Goal: Task Accomplishment & Management: Use online tool/utility

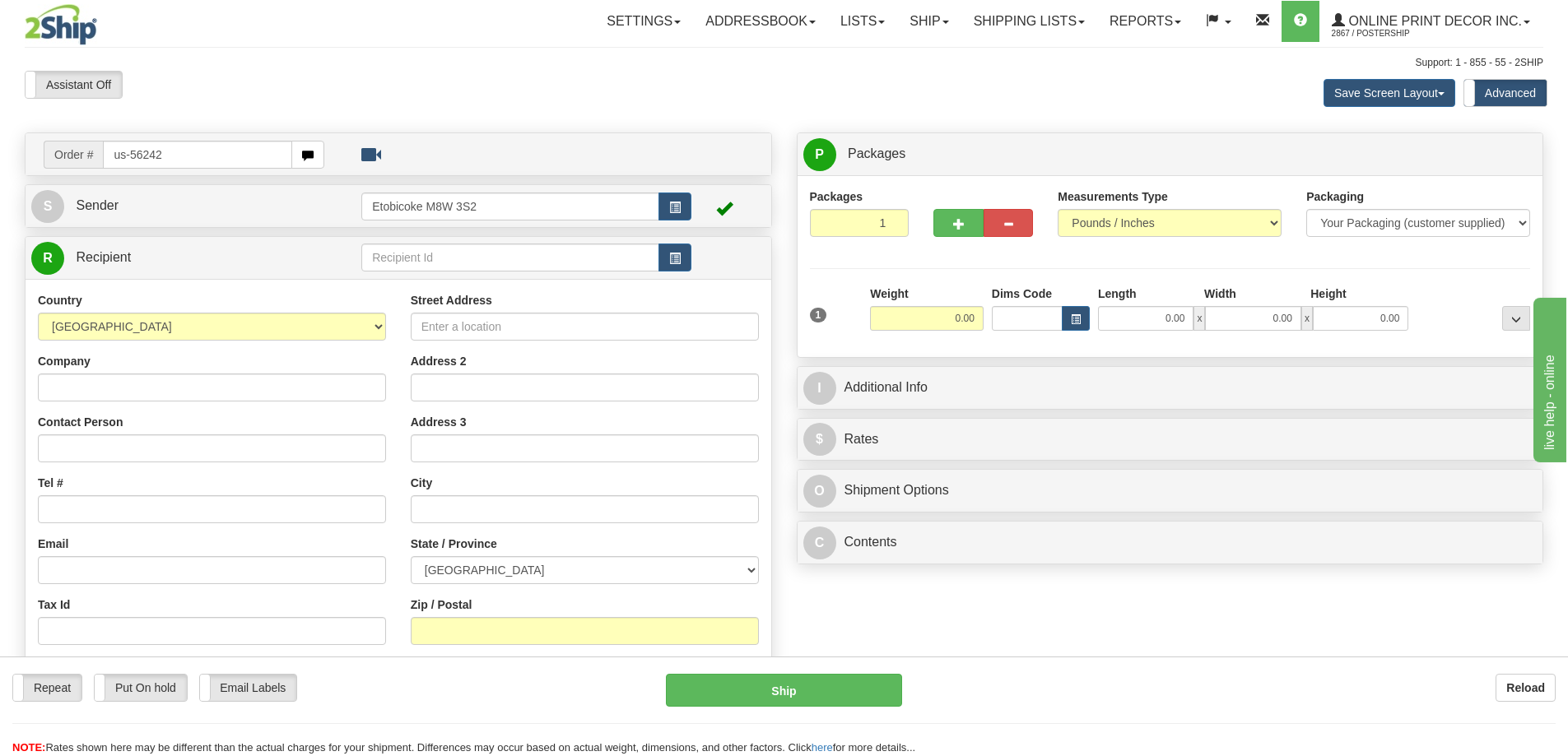
type input "us-56242"
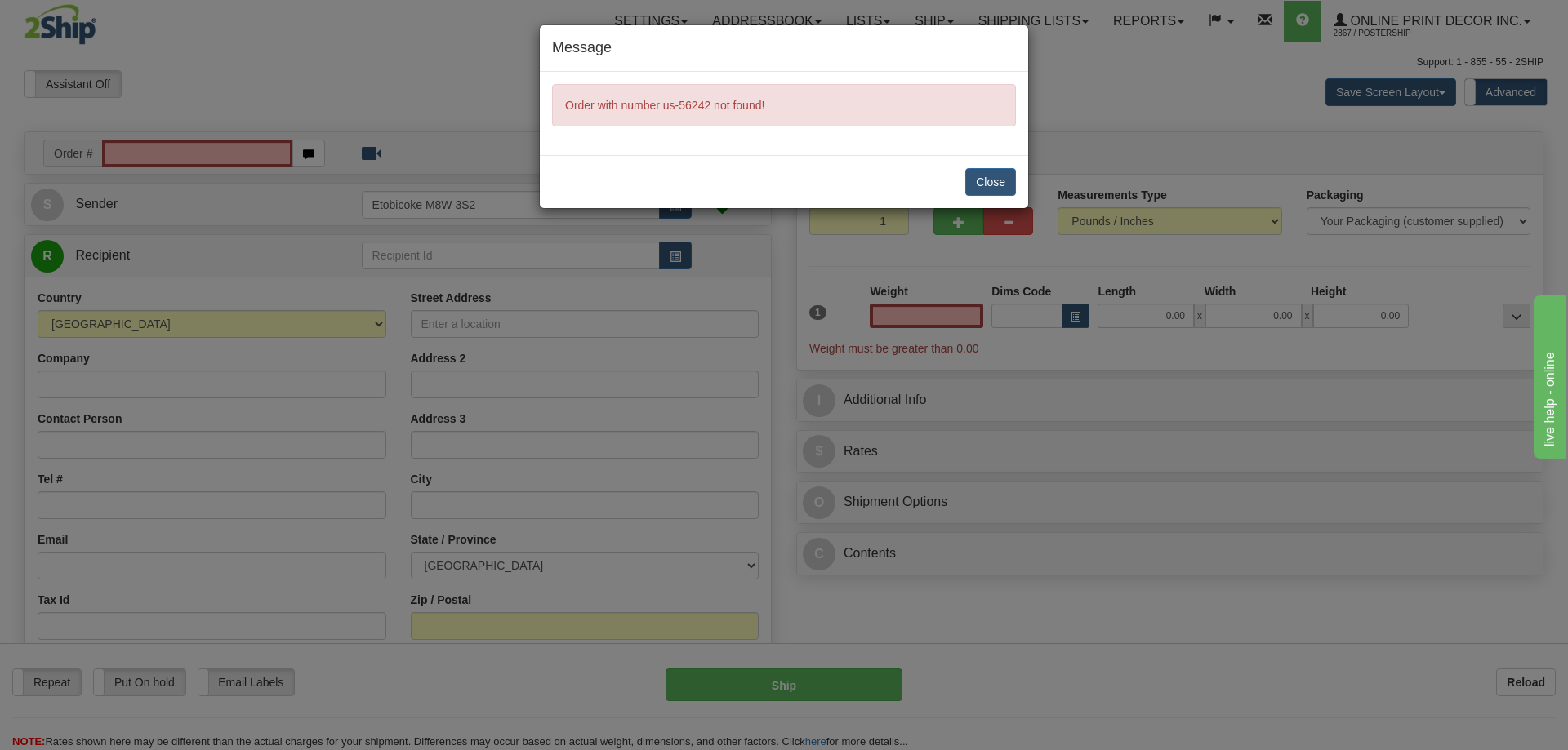
type input "0.00"
drag, startPoint x: 991, startPoint y: 173, endPoint x: 954, endPoint y: 174, distance: 37.0
click at [991, 173] on button "Close" at bounding box center [989, 182] width 50 height 28
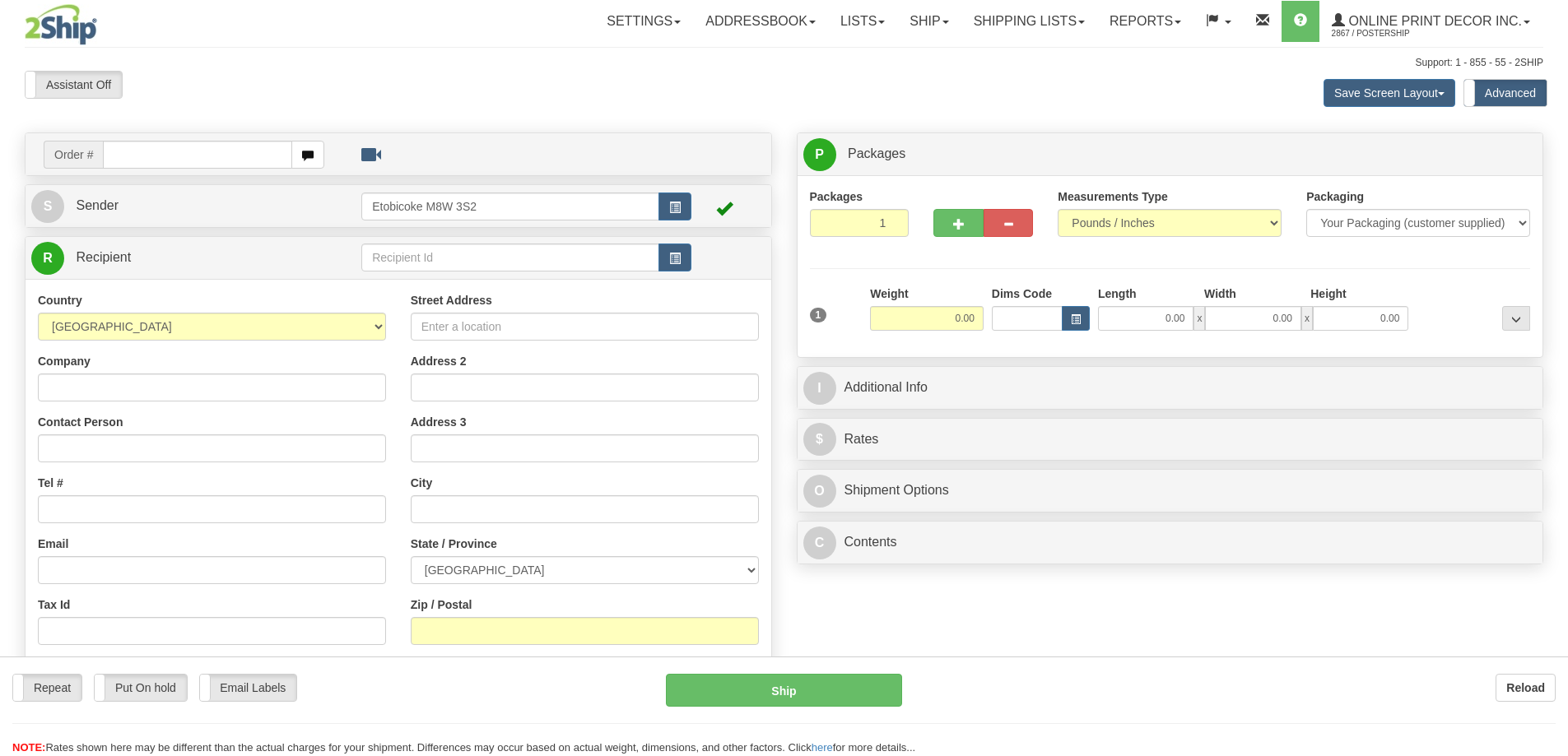
click at [124, 159] on div at bounding box center [784, 378] width 1568 height 756
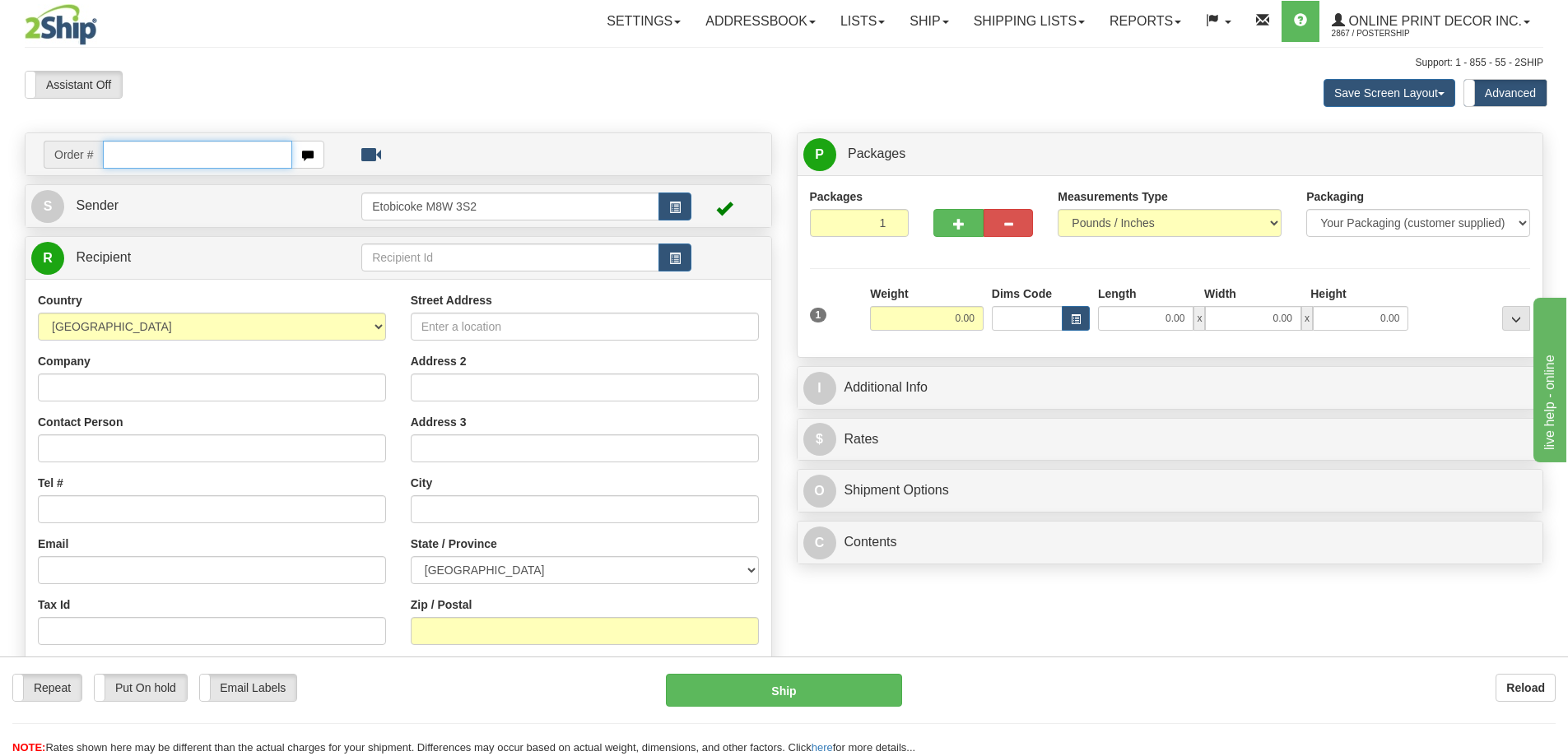
click at [118, 146] on input "text" at bounding box center [197, 154] width 190 height 28
type input "us-56242"
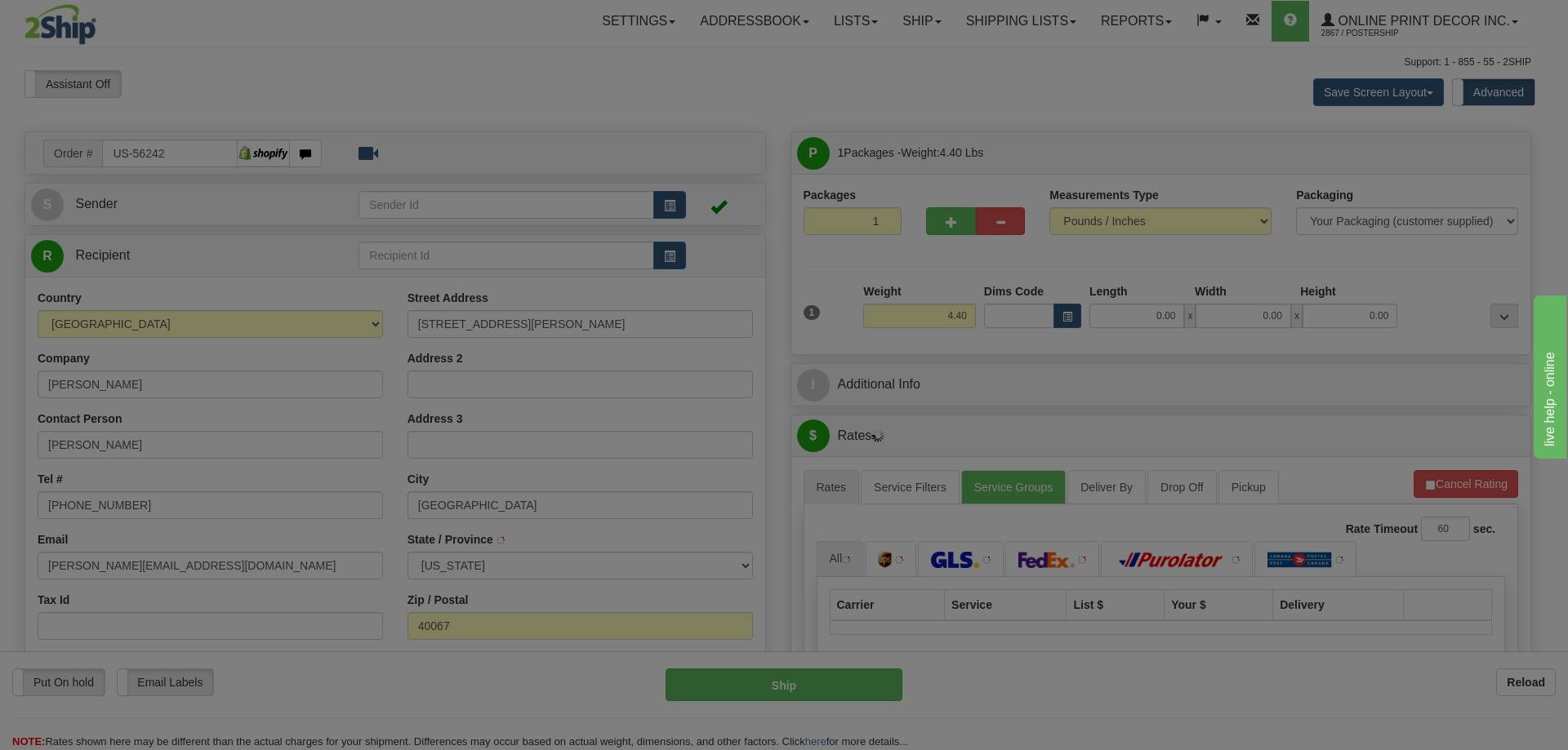
type input "SIMPSONVILLE"
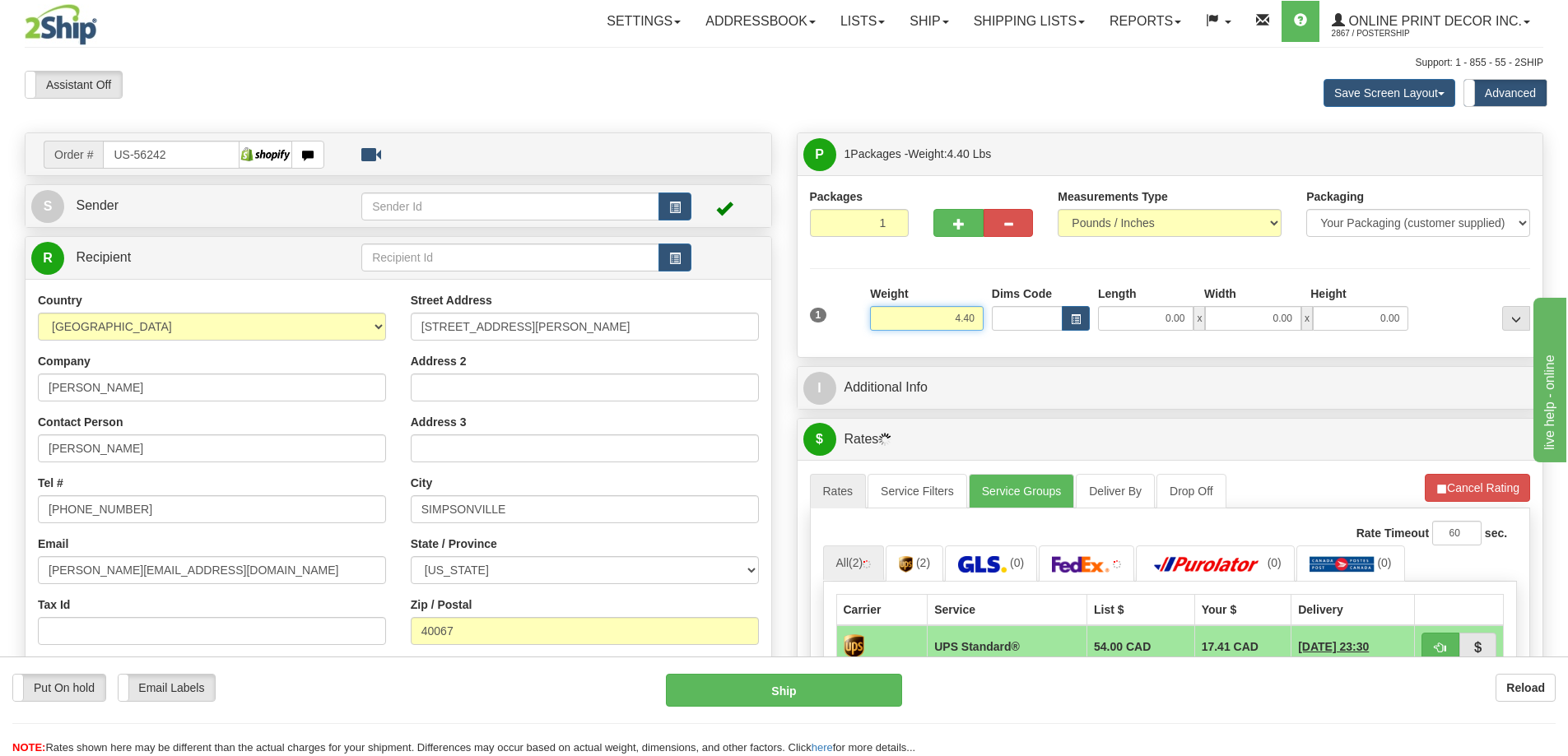
click at [977, 317] on input "4.40" at bounding box center [926, 318] width 114 height 25
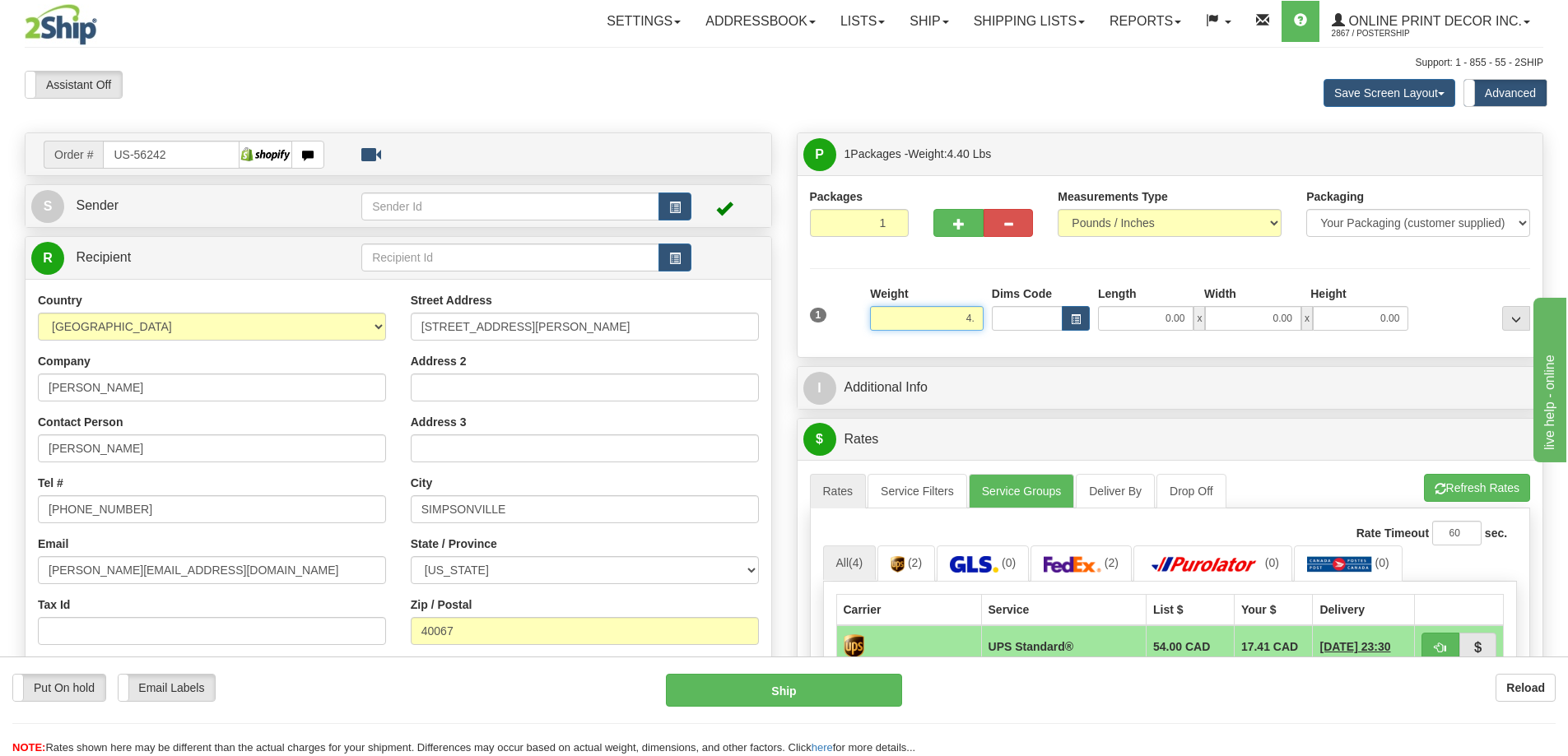
type input "4"
type input "2.00"
click at [1071, 317] on span "button" at bounding box center [1075, 320] width 10 height 9
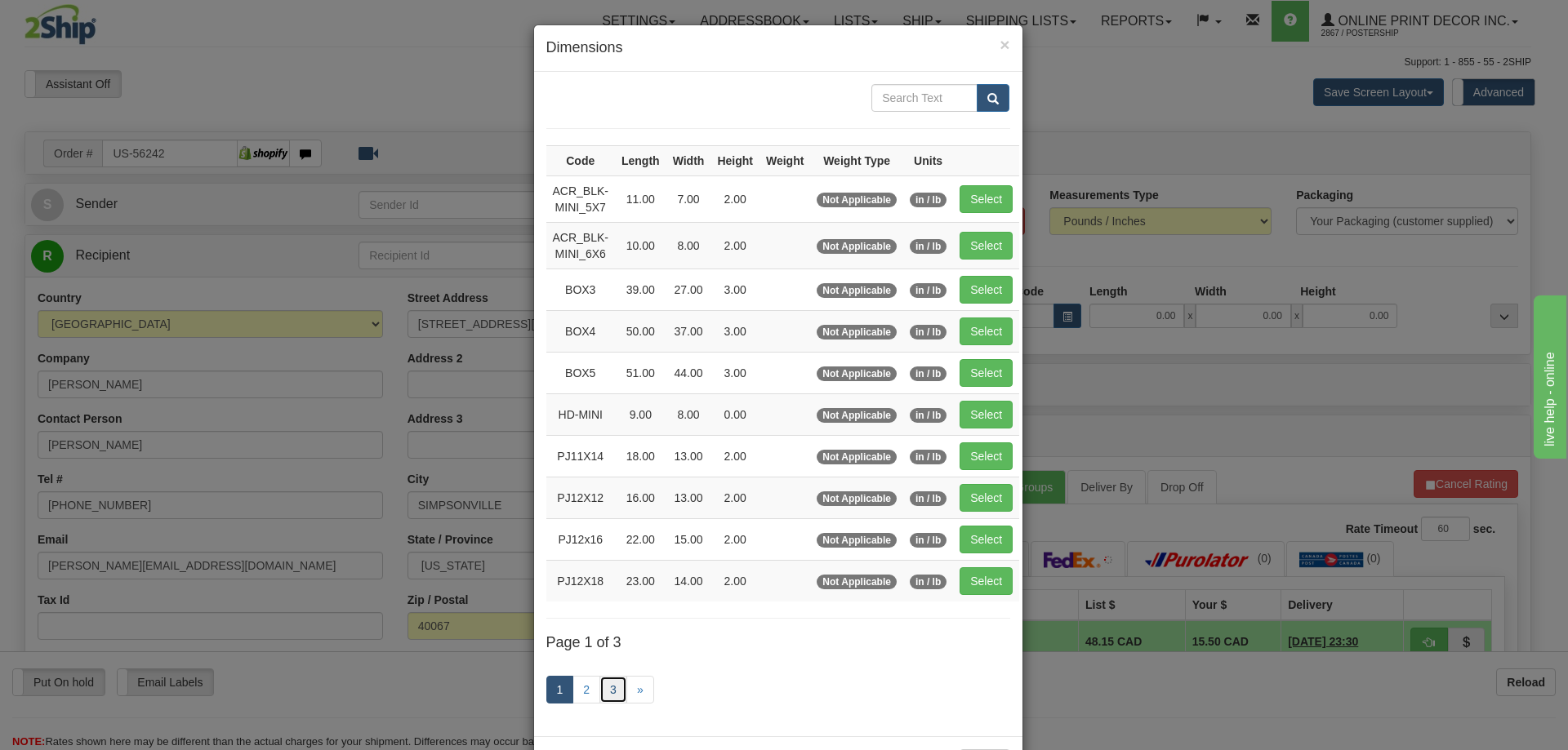
click at [610, 687] on link "3" at bounding box center [613, 689] width 28 height 28
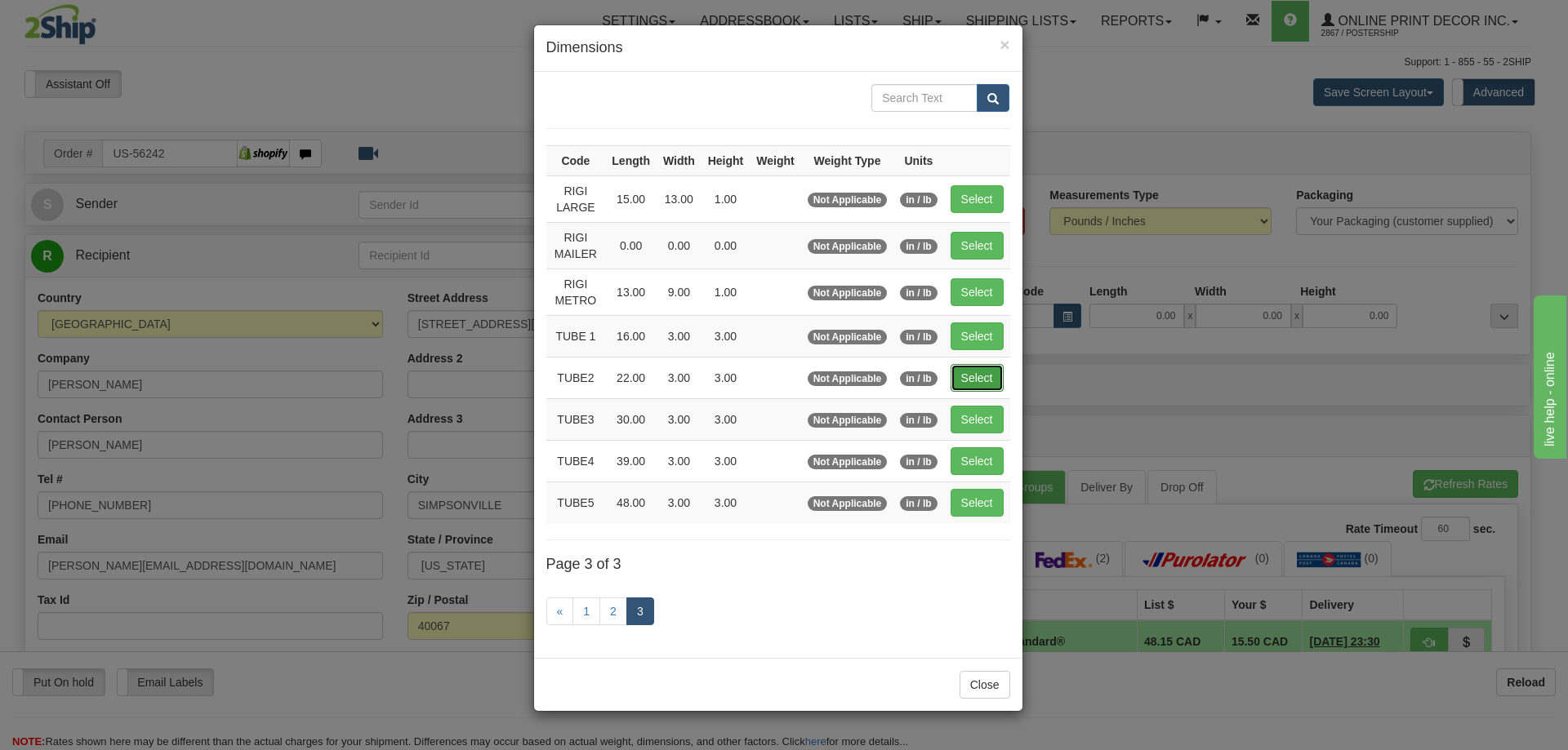
click at [980, 378] on button "Select" at bounding box center [977, 378] width 53 height 28
type input "TUBE2"
type input "22.00"
type input "3.00"
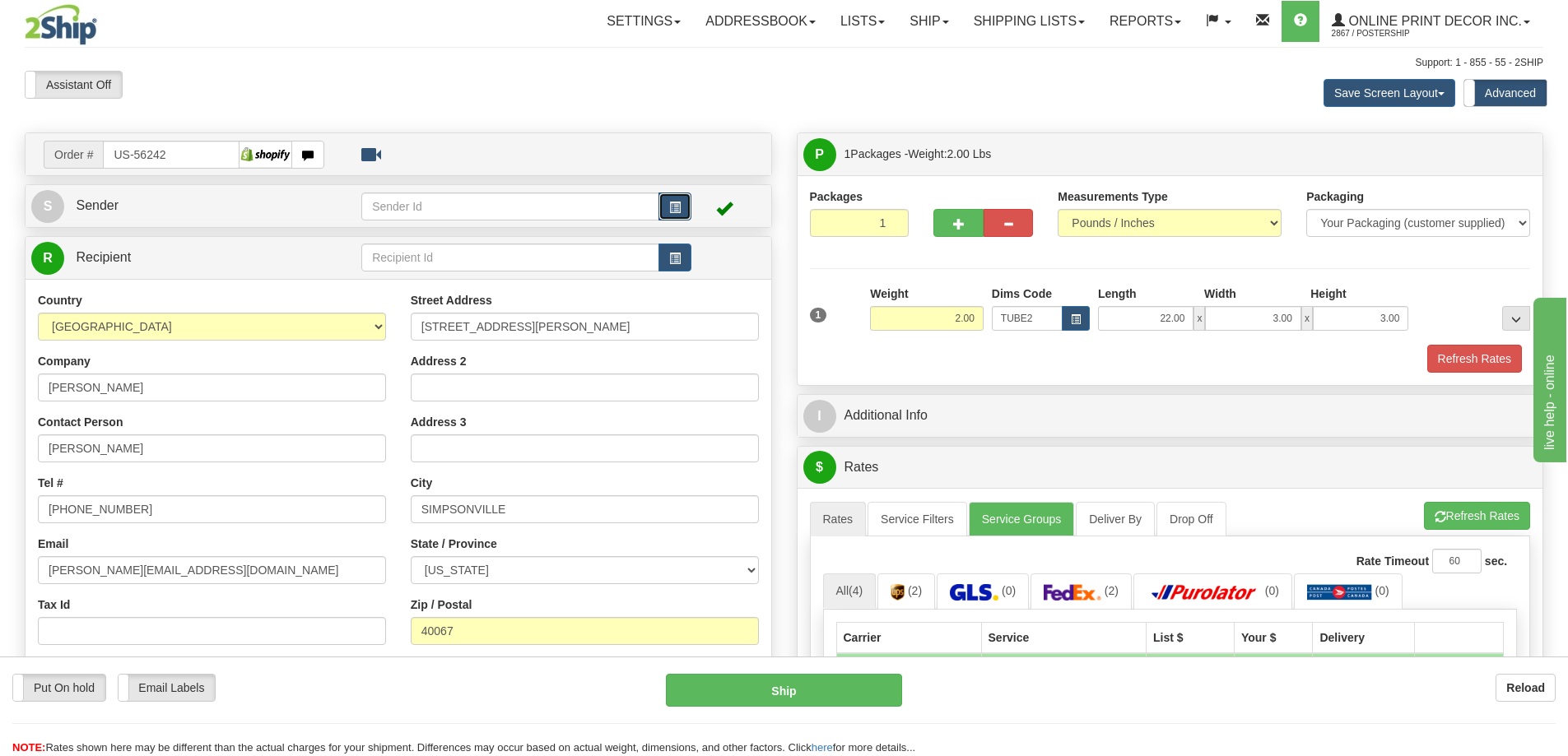
click at [670, 203] on span "button" at bounding box center [675, 208] width 11 height 11
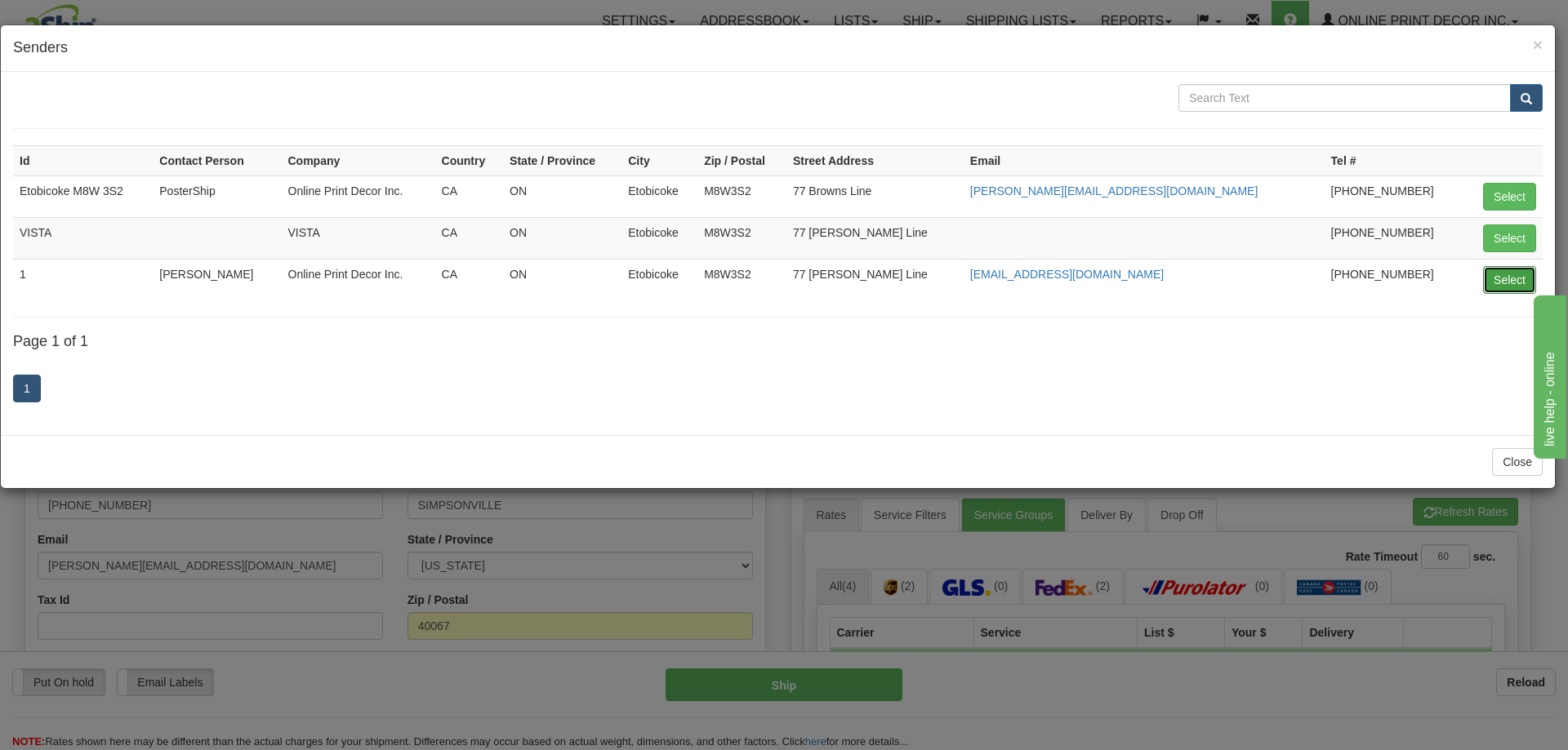
click at [1497, 276] on button "Select" at bounding box center [1509, 280] width 53 height 28
type input "1"
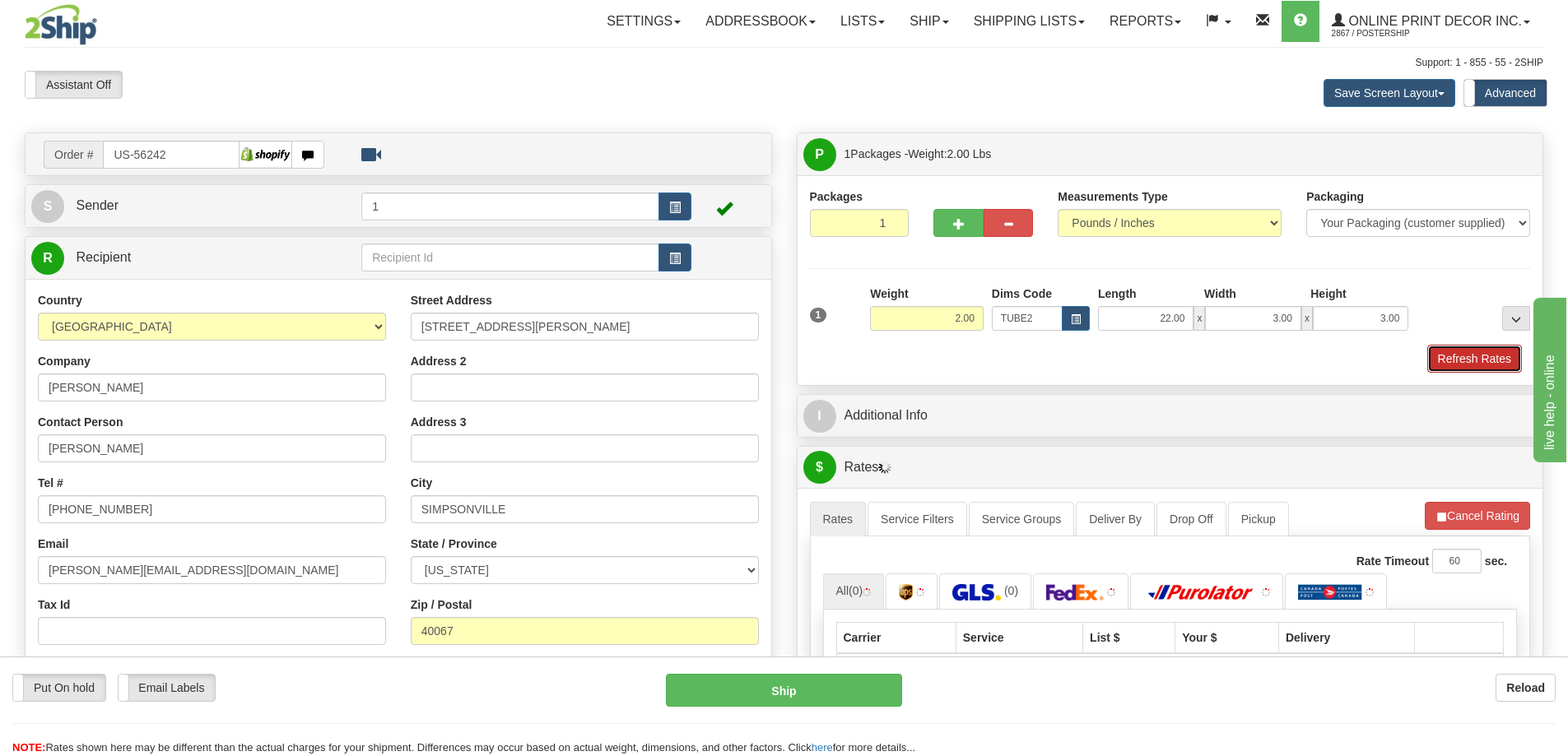
click at [1472, 360] on button "Refresh Rates" at bounding box center [1475, 359] width 94 height 28
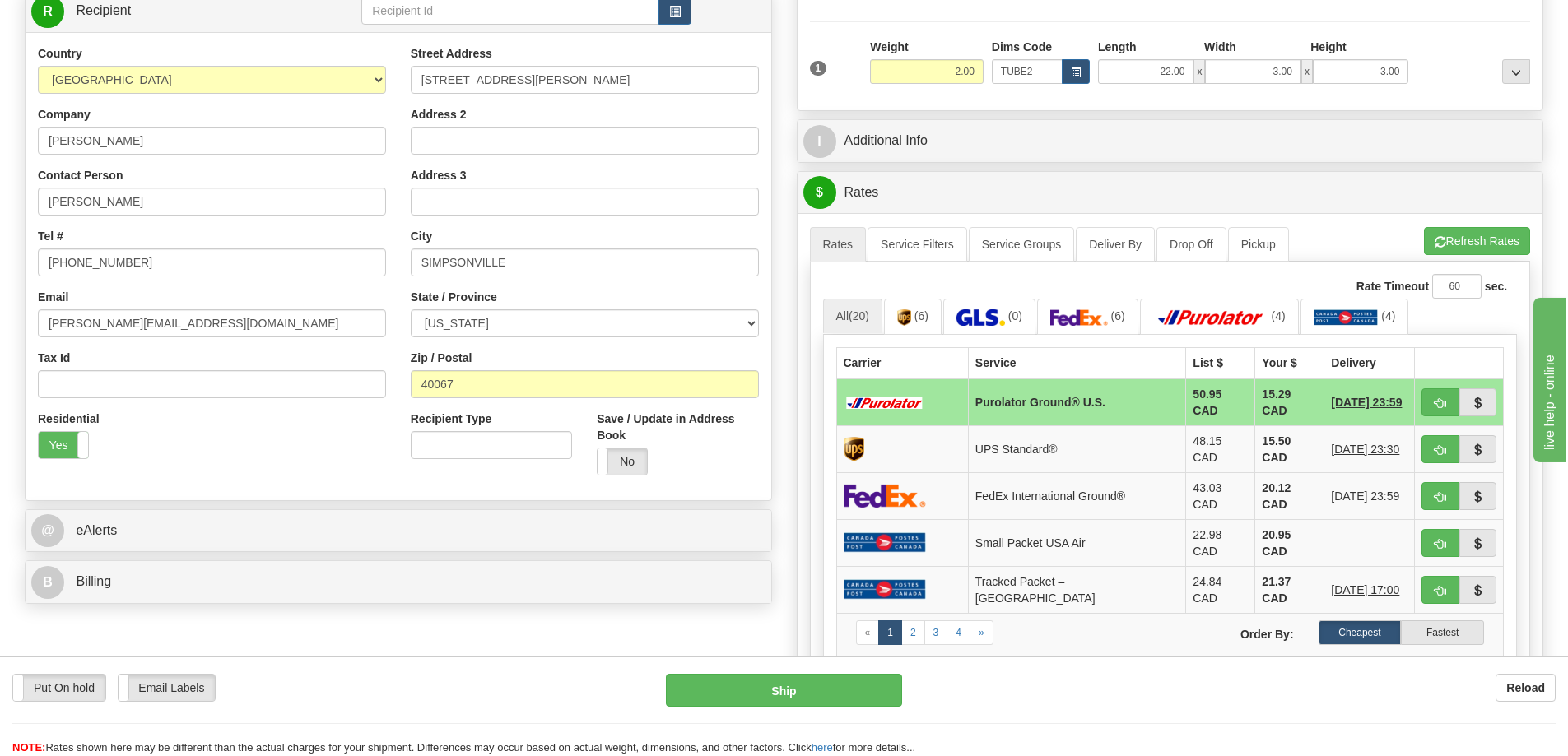
scroll to position [329, 0]
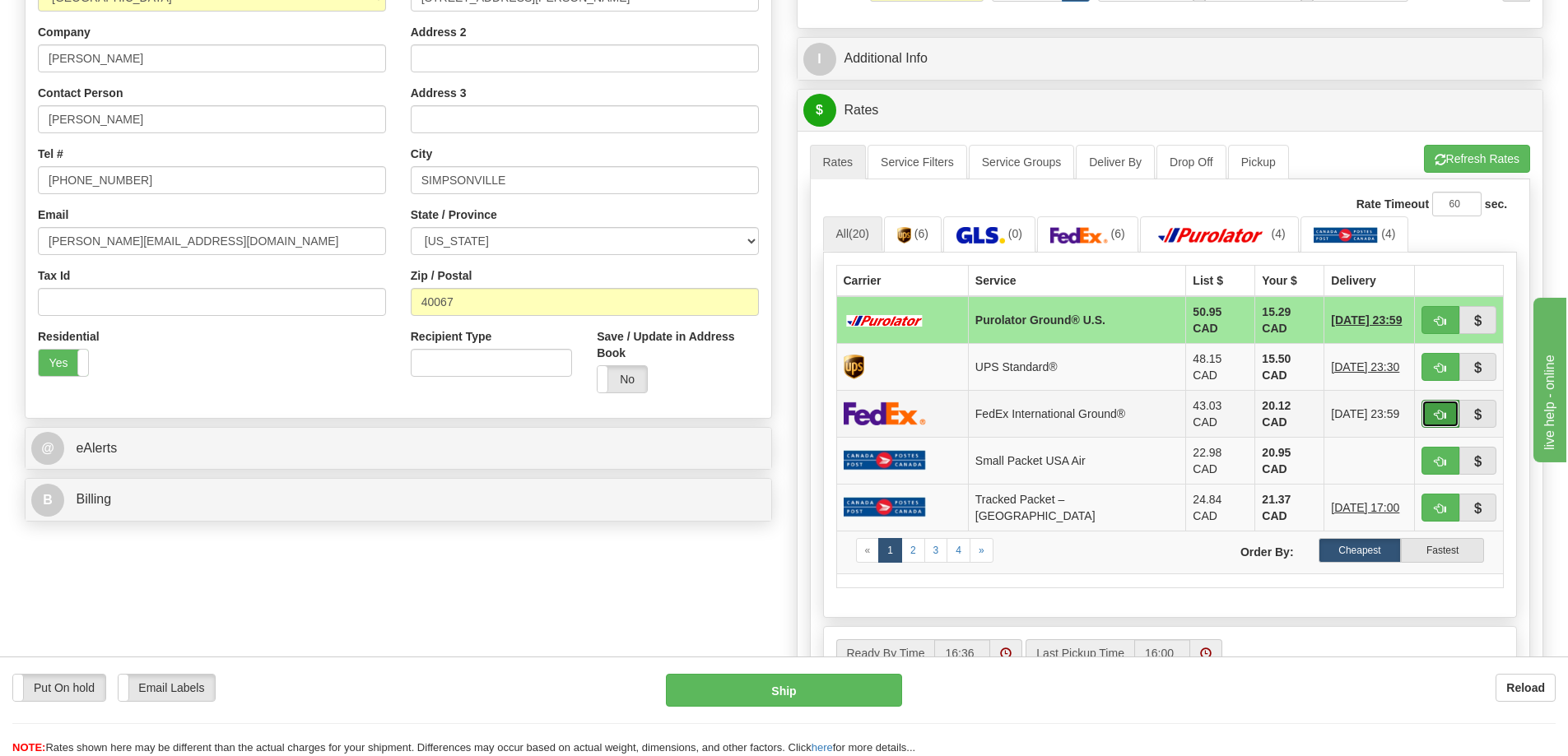
click at [1454, 406] on button "button" at bounding box center [1440, 414] width 38 height 28
type input "92"
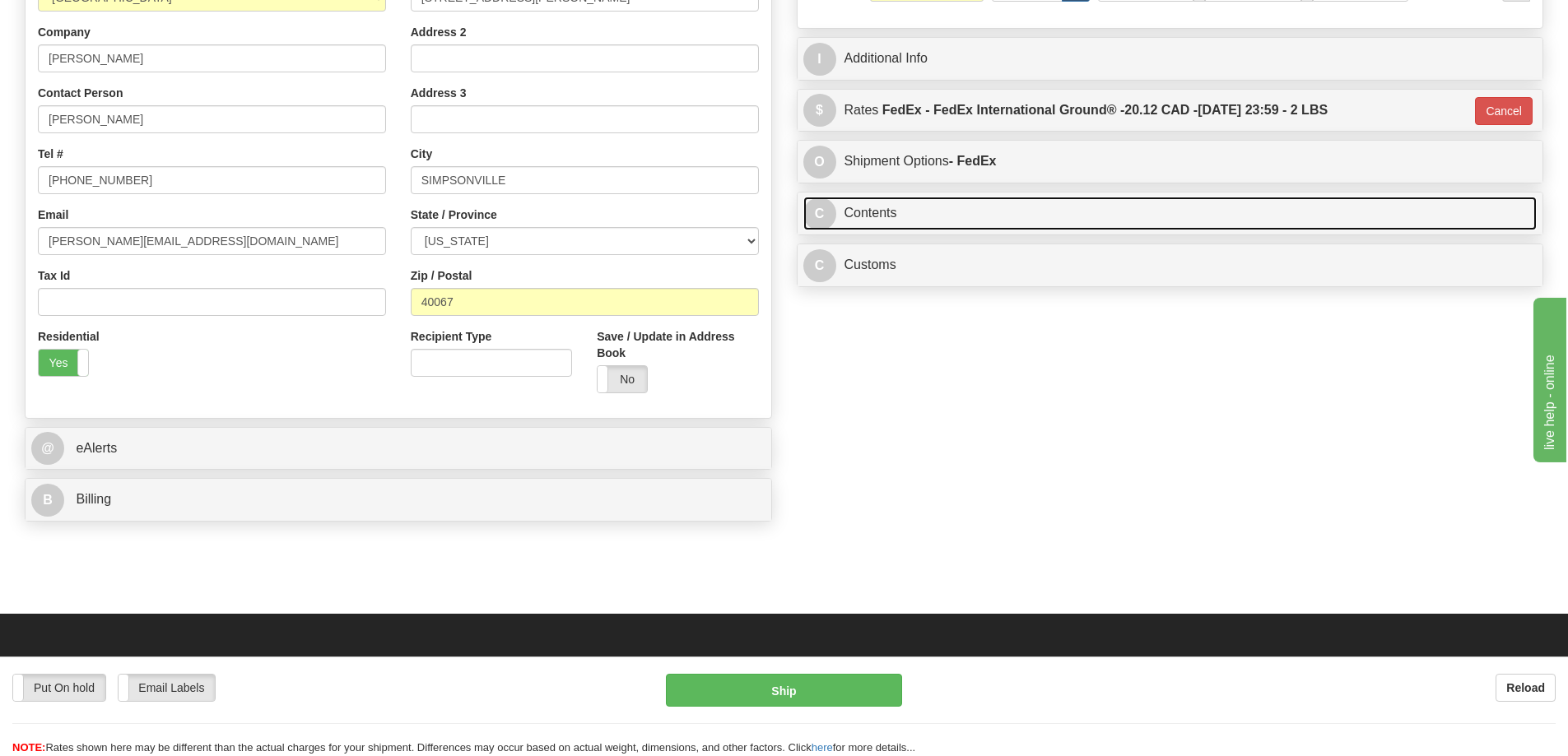
click at [1060, 214] on link "C Contents" at bounding box center [1170, 213] width 734 height 34
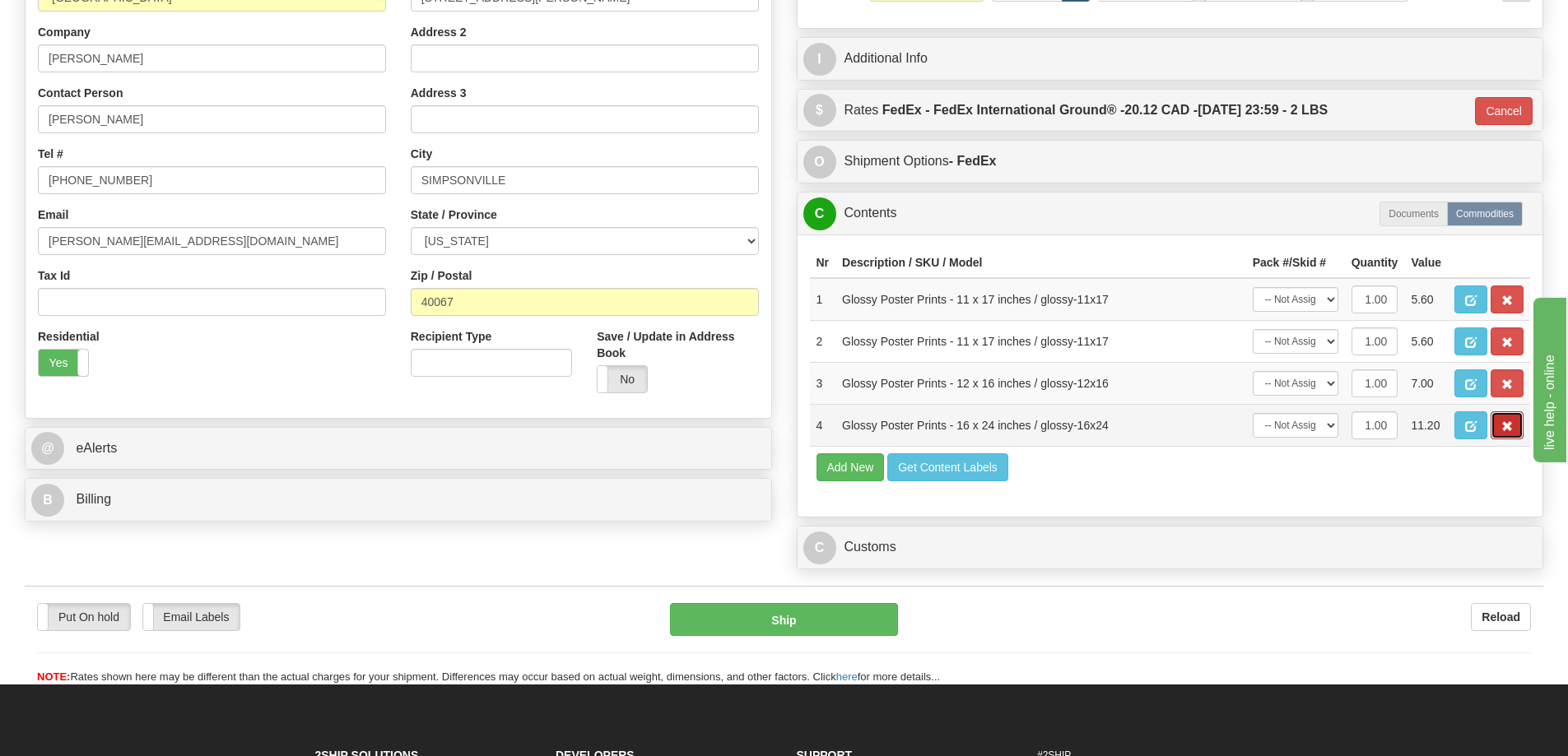
click at [1505, 427] on span "button" at bounding box center [1507, 427] width 11 height 11
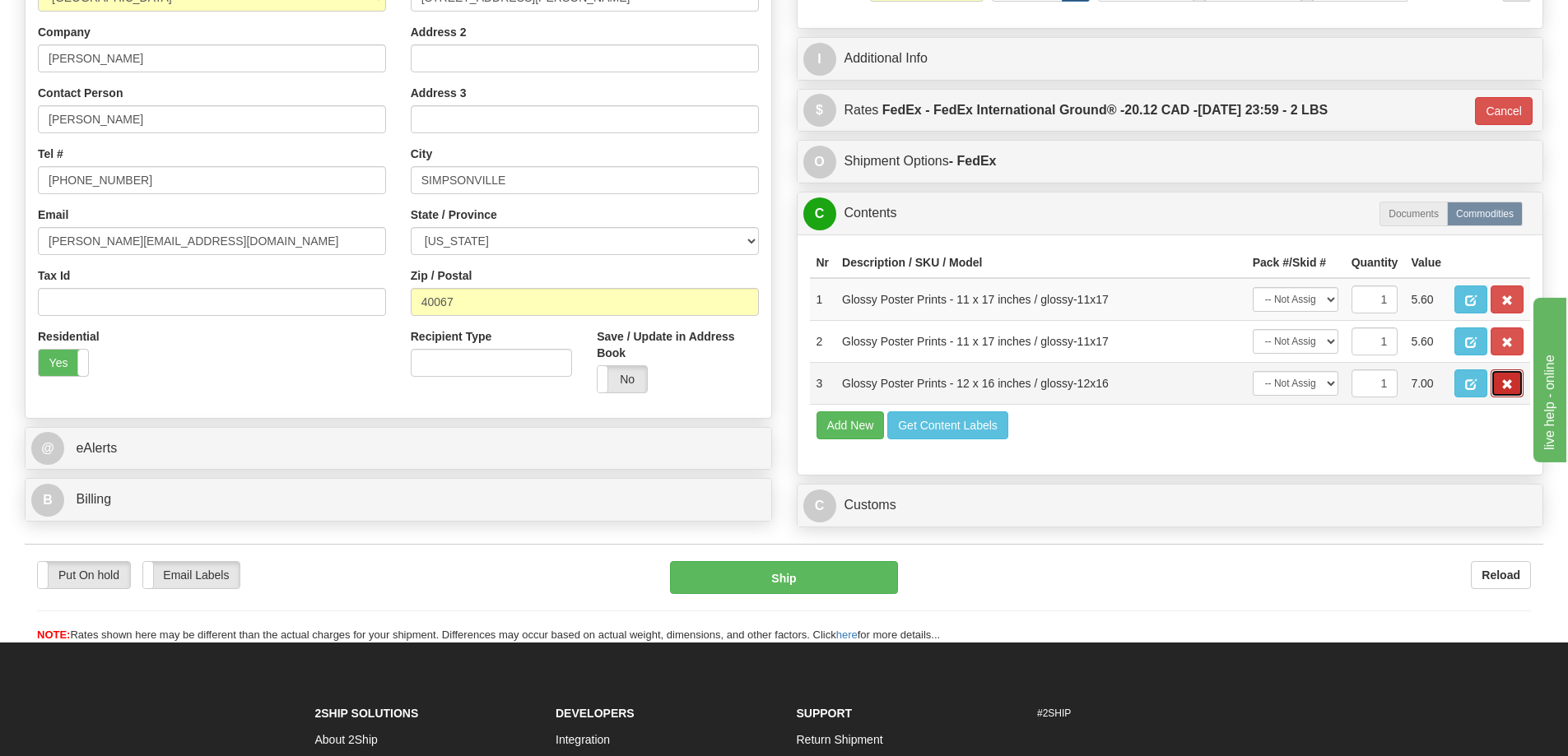
click at [1499, 382] on button "button" at bounding box center [1508, 384] width 33 height 28
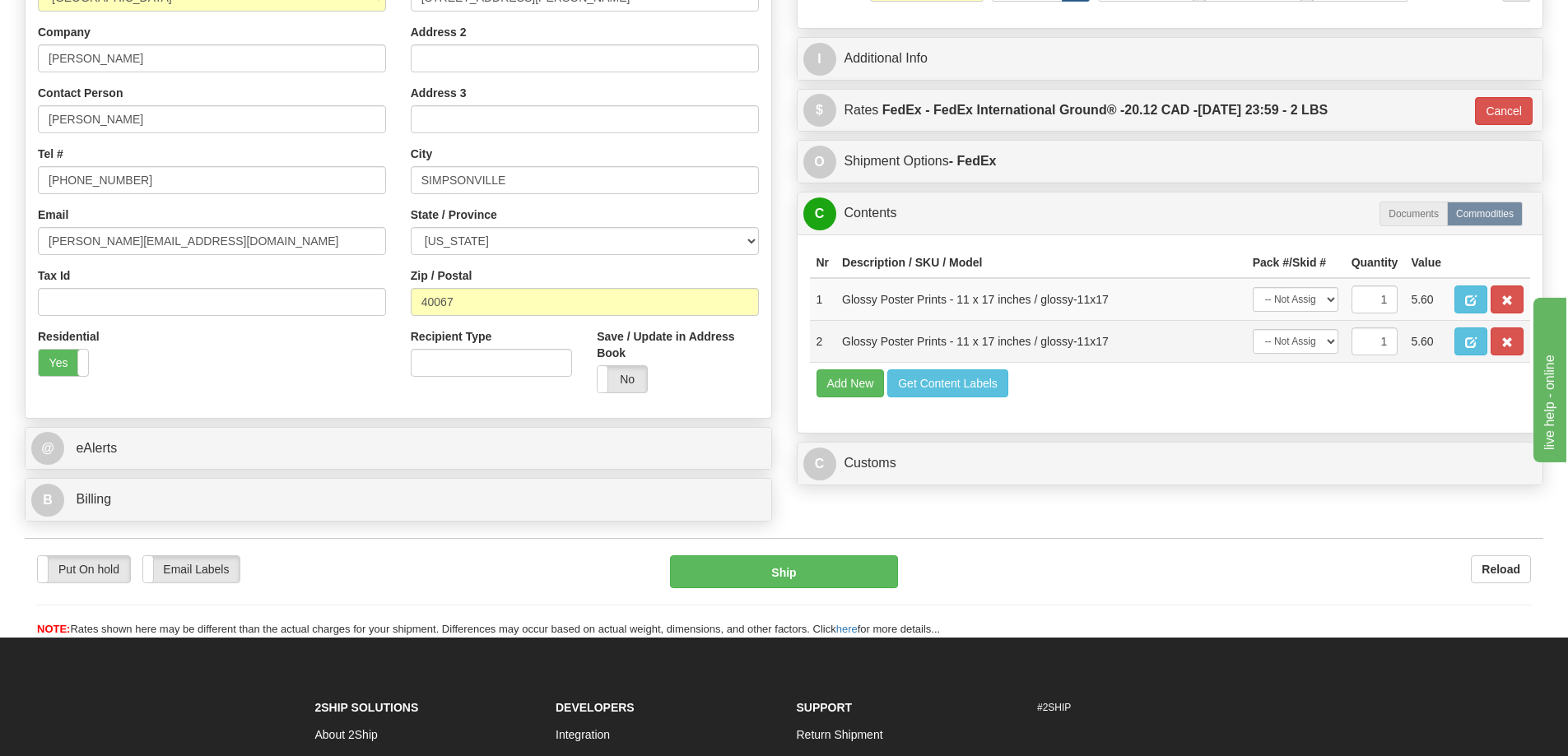
click at [1490, 341] on td at bounding box center [1488, 340] width 82 height 42
click at [1508, 334] on button "button" at bounding box center [1508, 341] width 33 height 28
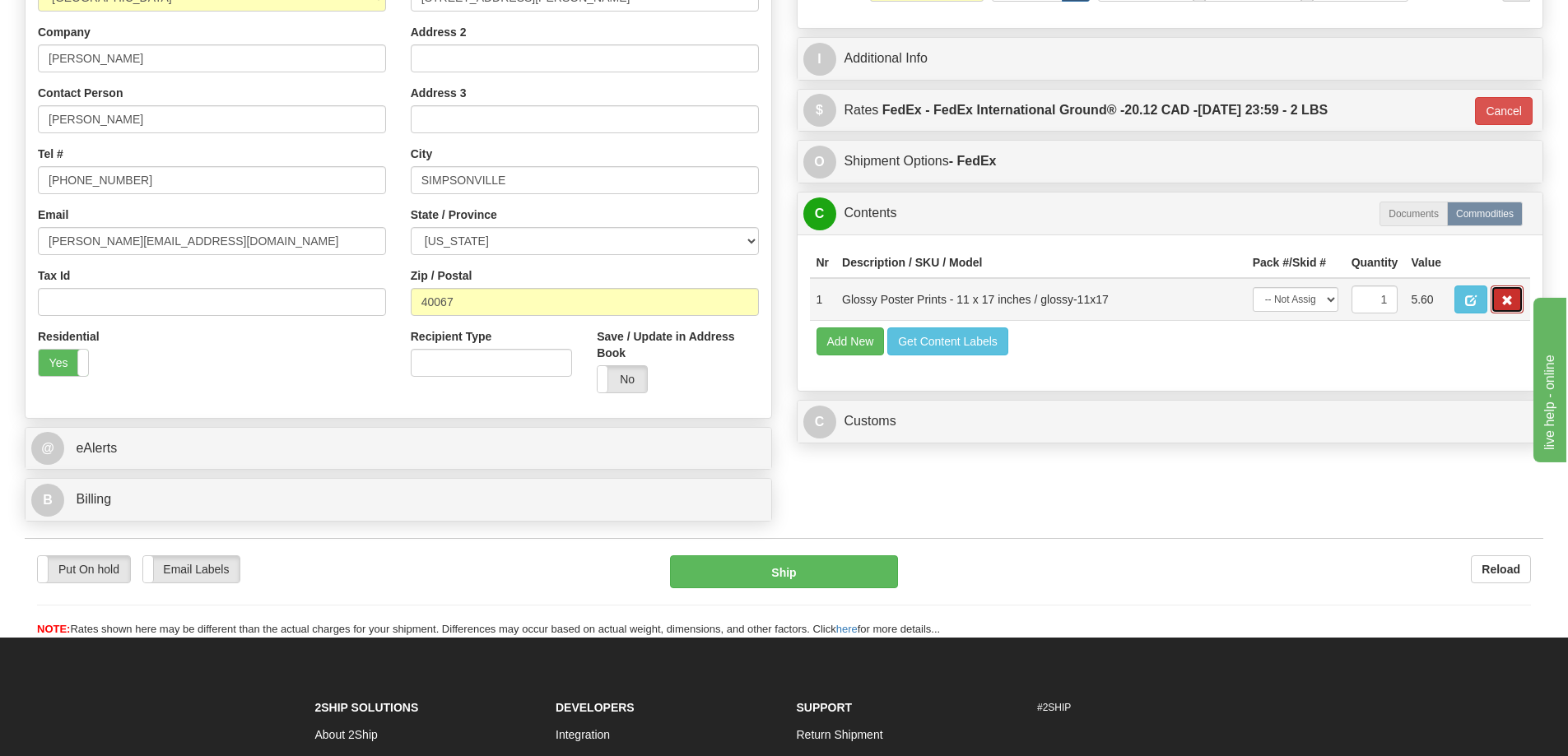
click at [1510, 301] on span "button" at bounding box center [1507, 301] width 11 height 11
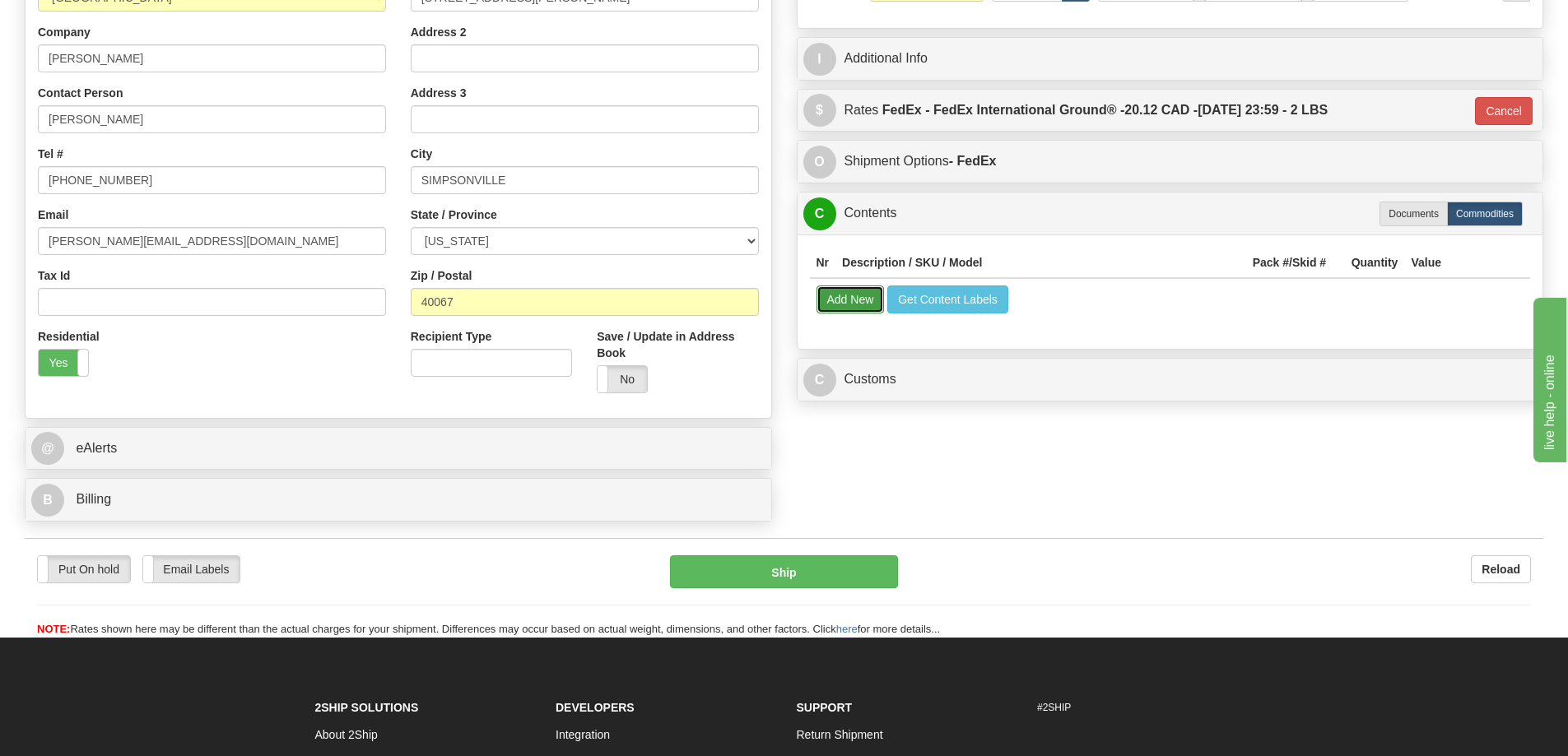
click at [855, 299] on button "Add New" at bounding box center [851, 299] width 68 height 28
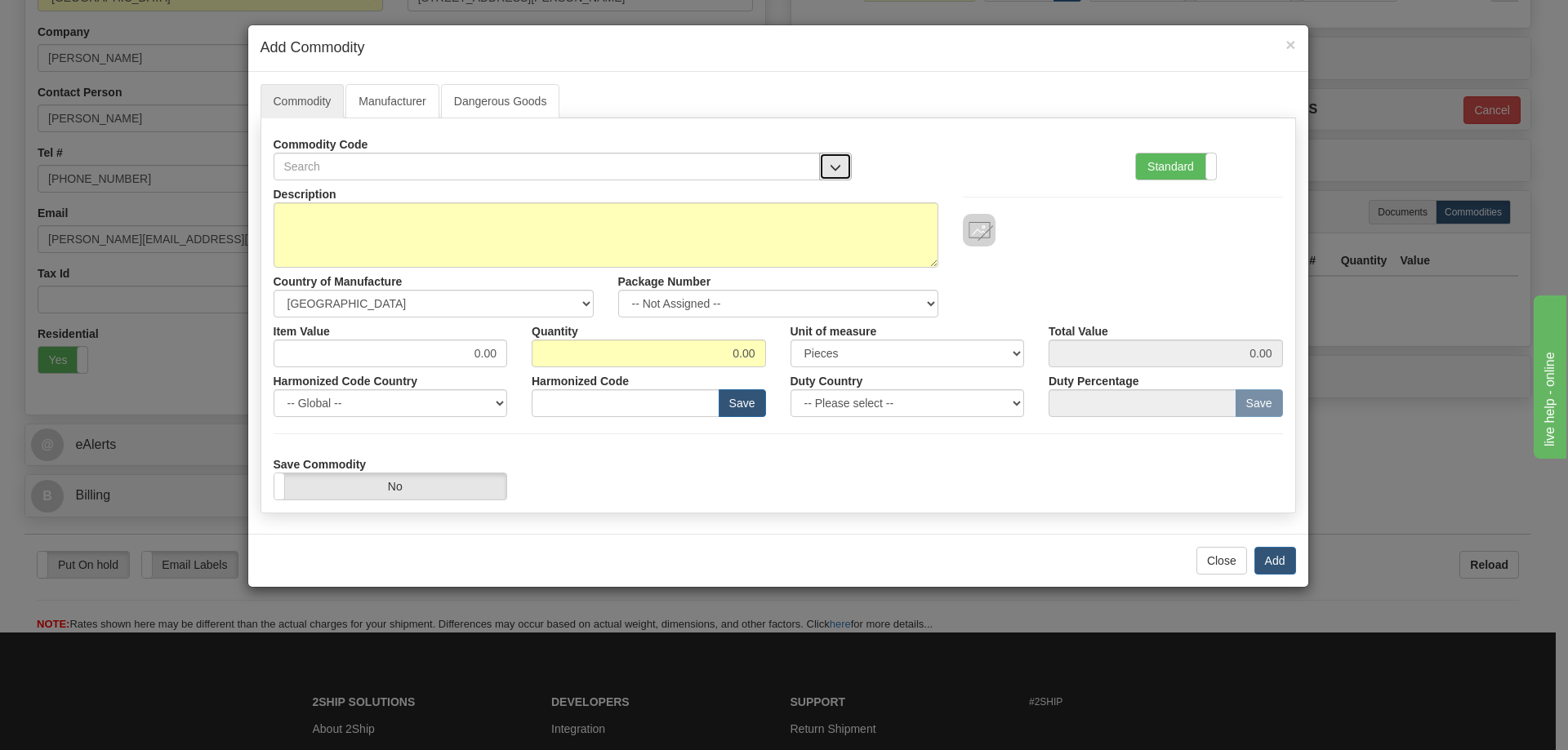
click at [843, 163] on button "button" at bounding box center [835, 167] width 33 height 28
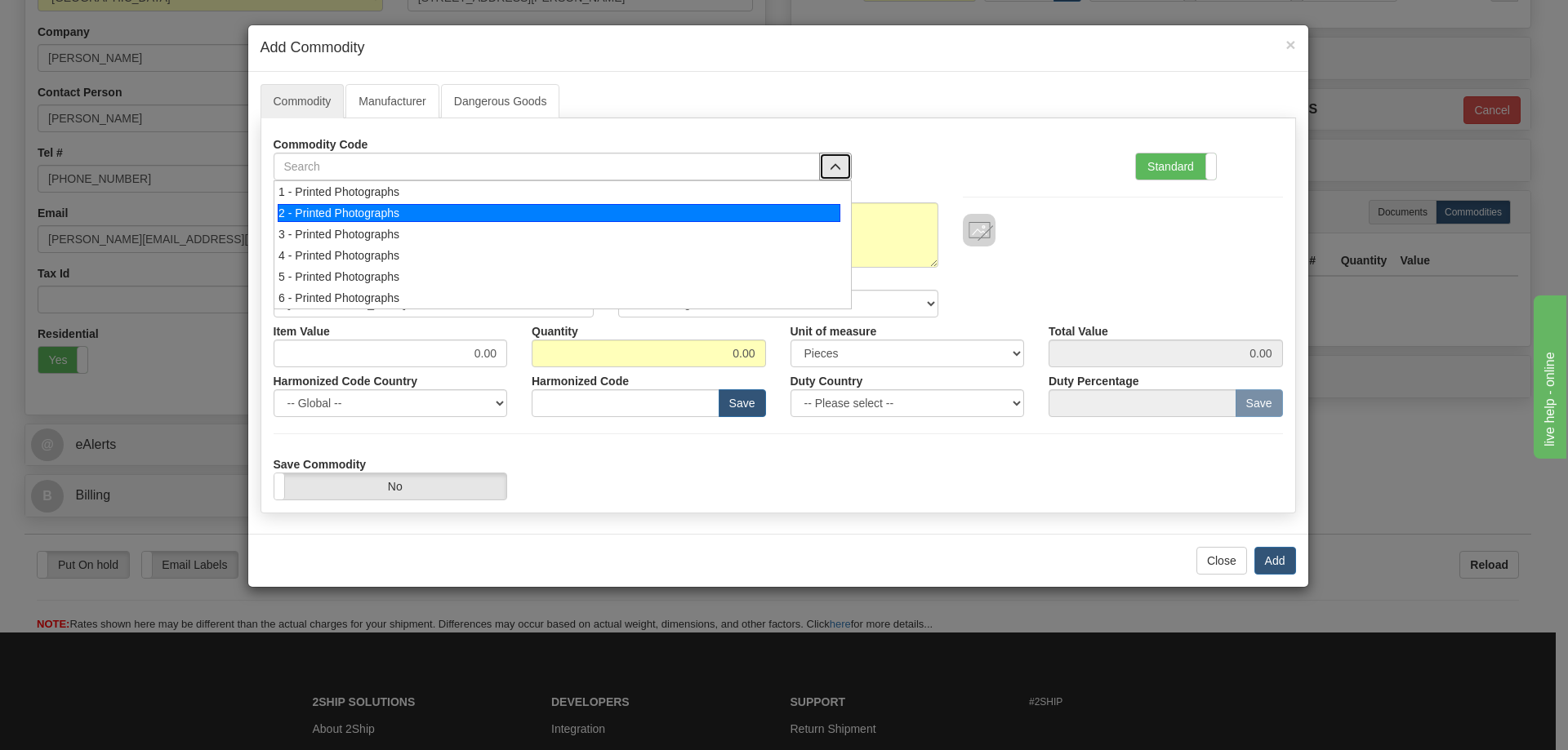
click at [816, 206] on div "2 - Printed Photographs" at bounding box center [558, 214] width 562 height 18
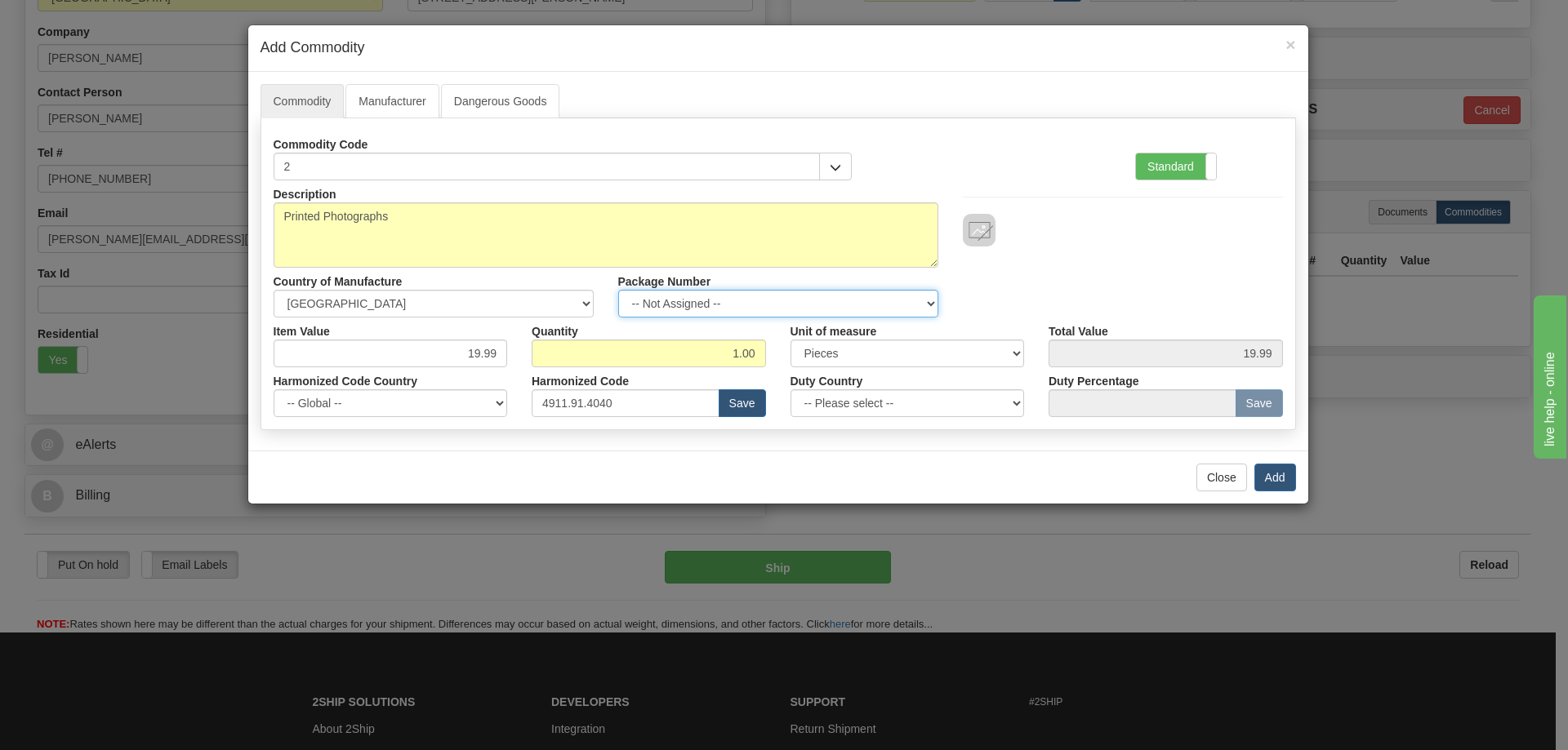
click at [928, 304] on select "-- Not Assigned -- Item 1" at bounding box center [778, 303] width 320 height 28
select select "0"
click at [618, 290] on select "-- Not Assigned -- Item 1" at bounding box center [778, 303] width 320 height 28
click at [1277, 474] on button "Add" at bounding box center [1275, 478] width 41 height 28
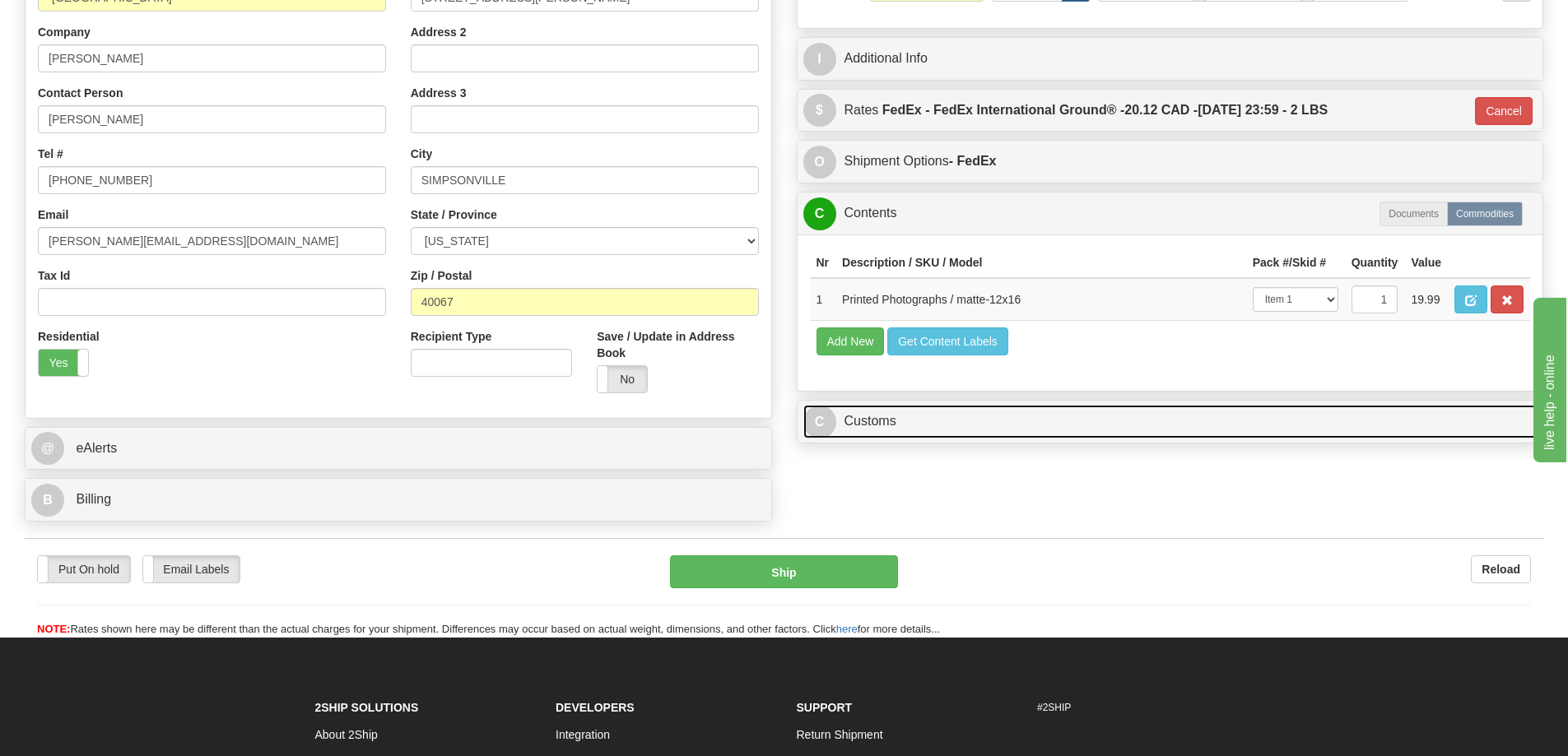
click at [1361, 424] on link "C Customs" at bounding box center [1170, 421] width 734 height 34
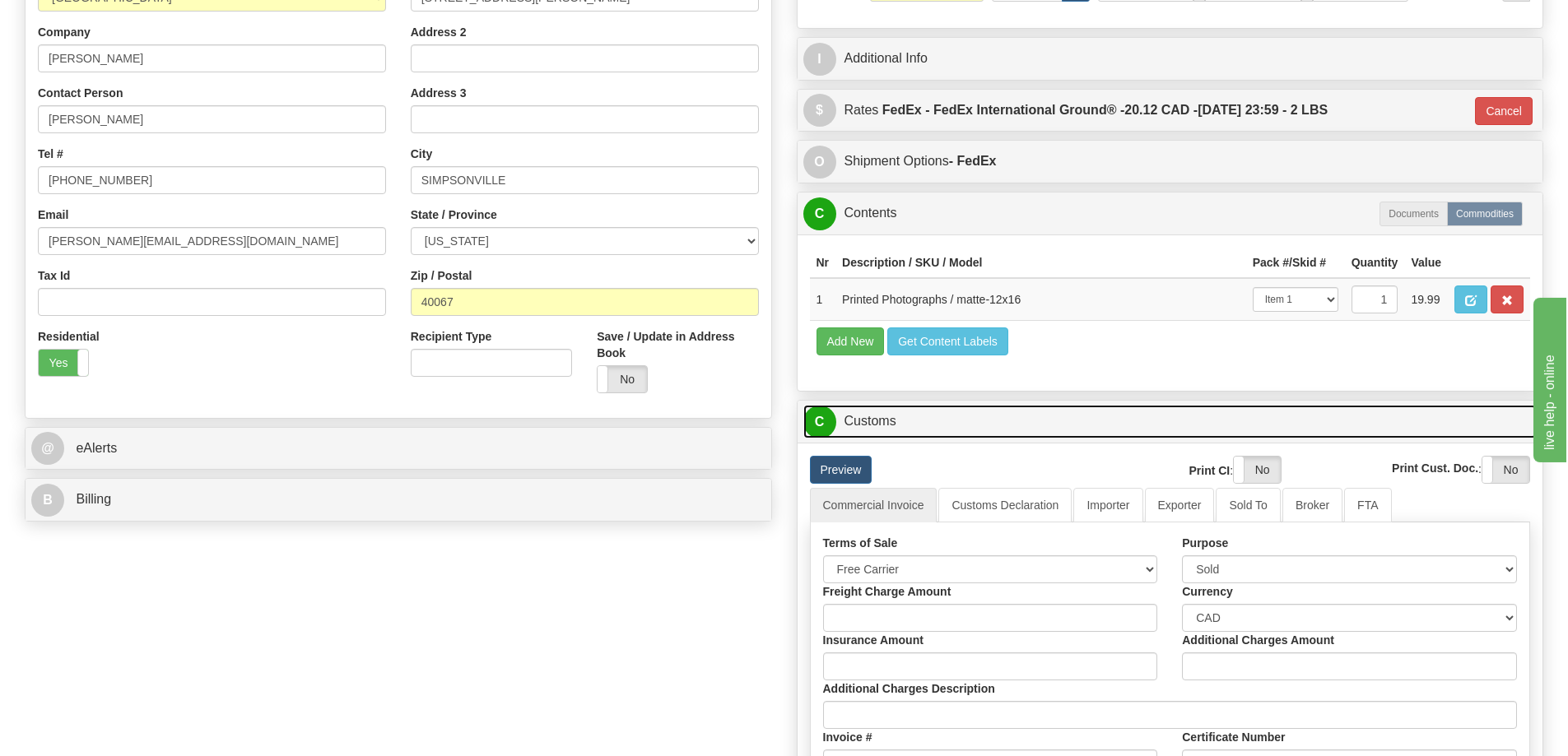
scroll to position [494, 0]
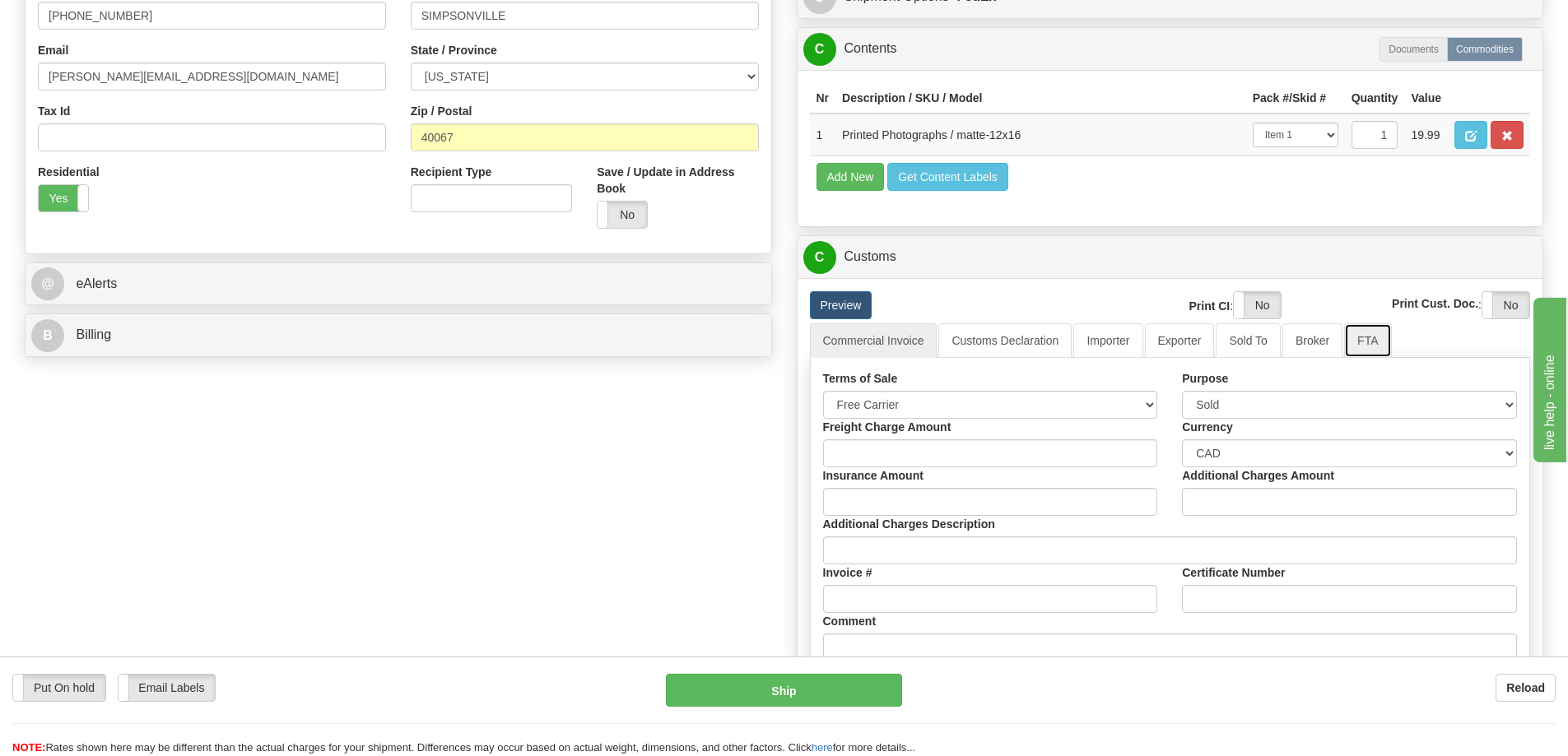
click at [1375, 345] on link "FTA" at bounding box center [1367, 340] width 47 height 34
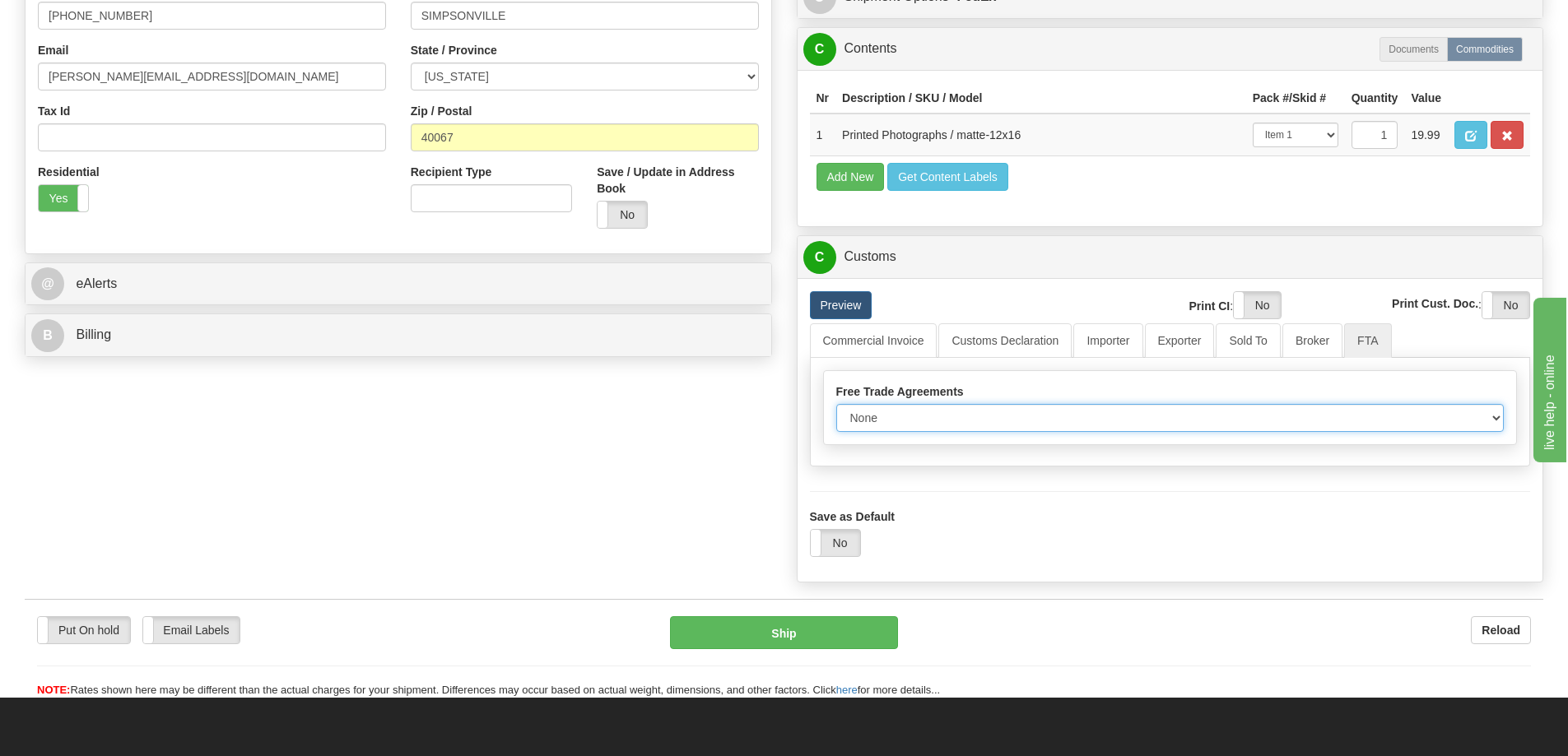
click at [1484, 418] on select "None Other USMCA CETA CUKTCA" at bounding box center [1170, 418] width 668 height 28
select select "1"
click at [837, 409] on select "None Other USMCA CETA CUKTCA" at bounding box center [1170, 418] width 668 height 28
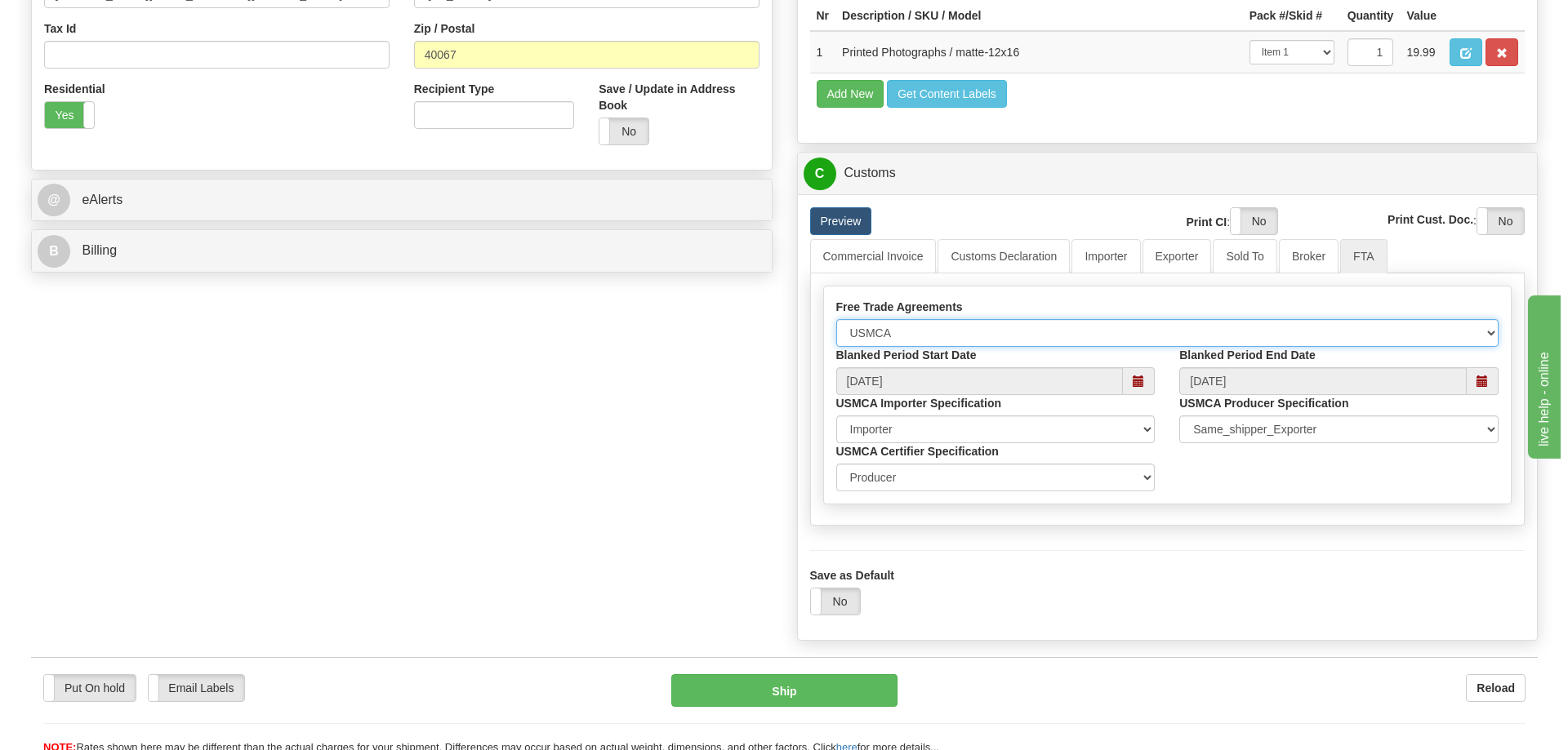
scroll to position [653, 0]
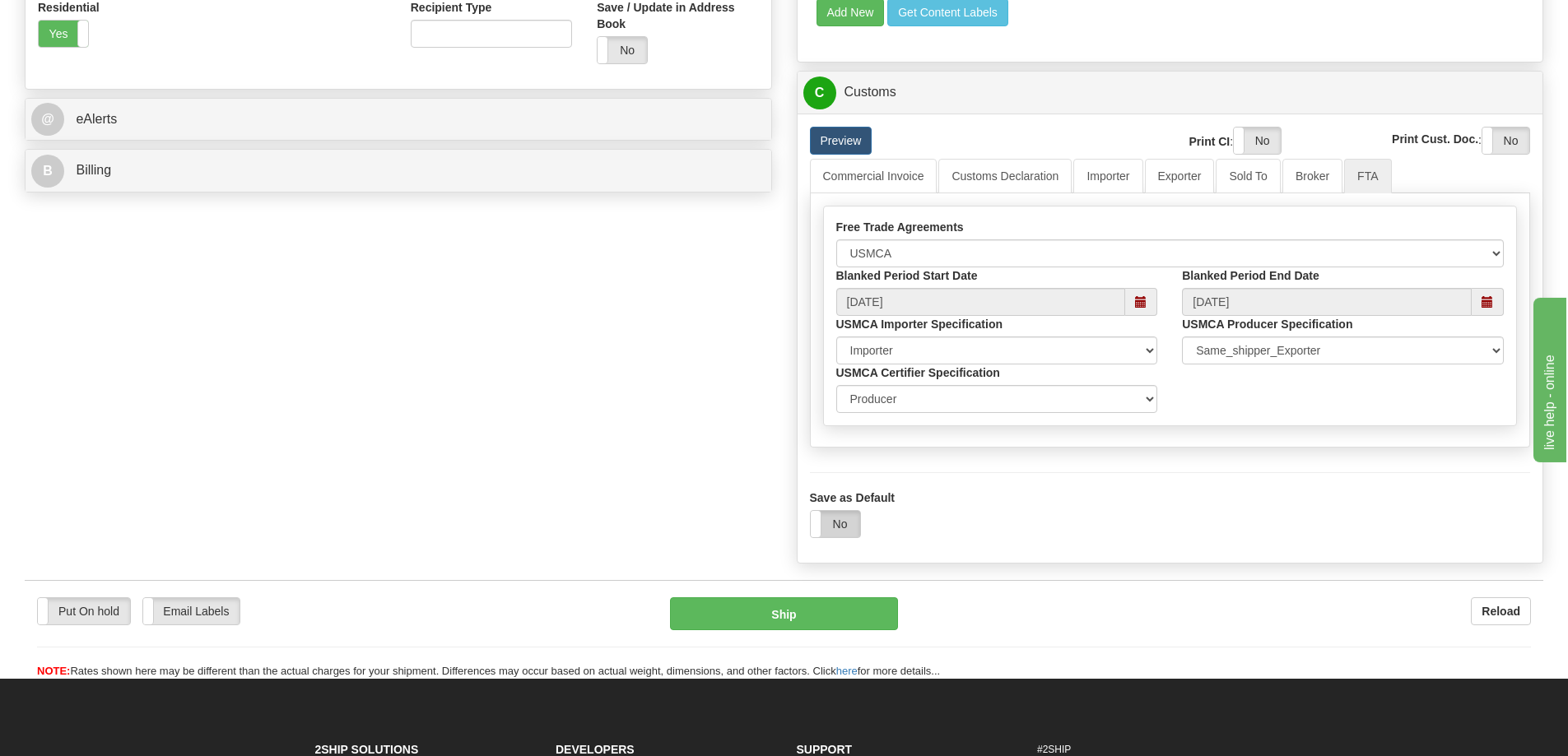
click at [824, 528] on label "No" at bounding box center [835, 524] width 49 height 26
click at [790, 619] on button "Ship" at bounding box center [784, 614] width 228 height 33
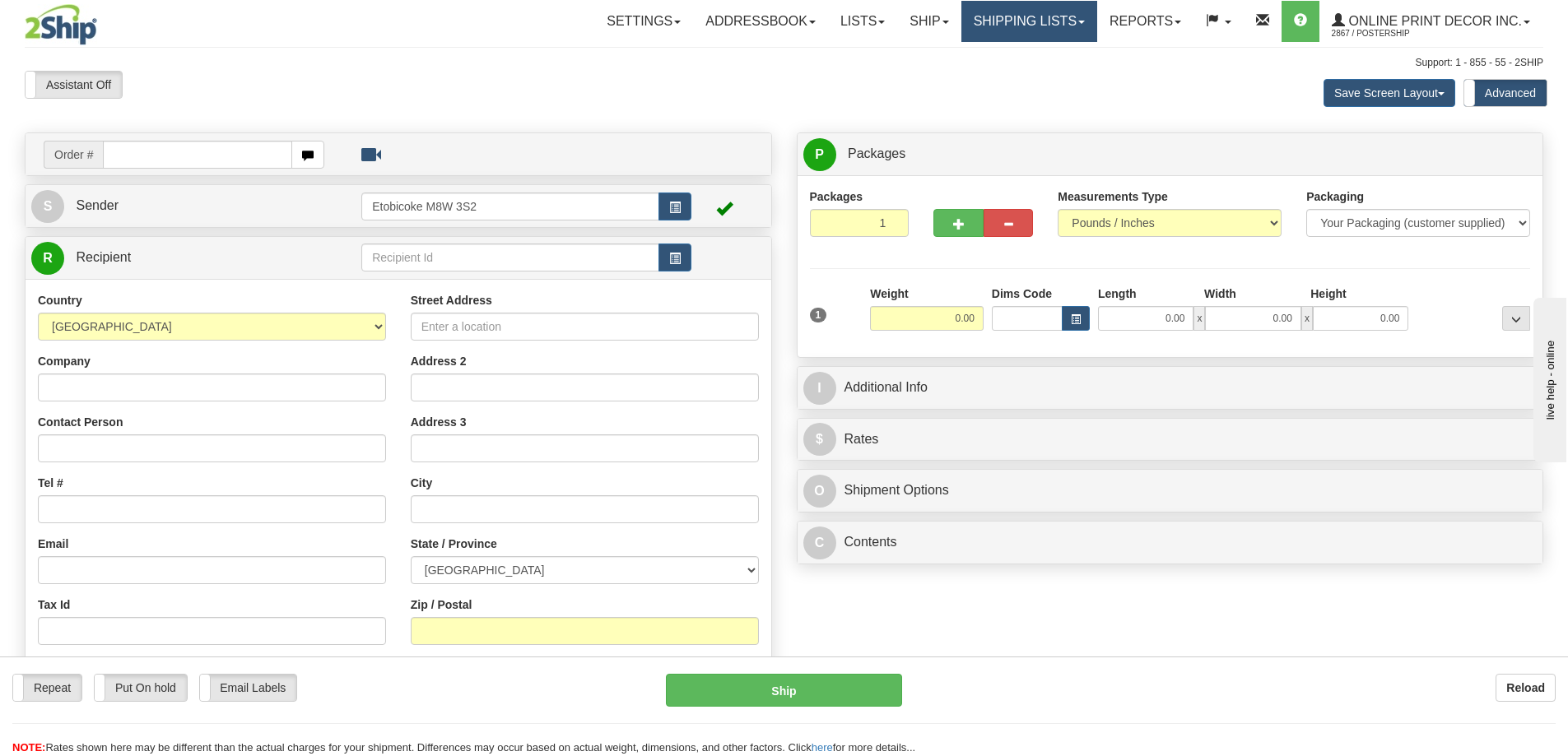
click at [1015, 18] on link "Shipping lists" at bounding box center [1029, 21] width 136 height 42
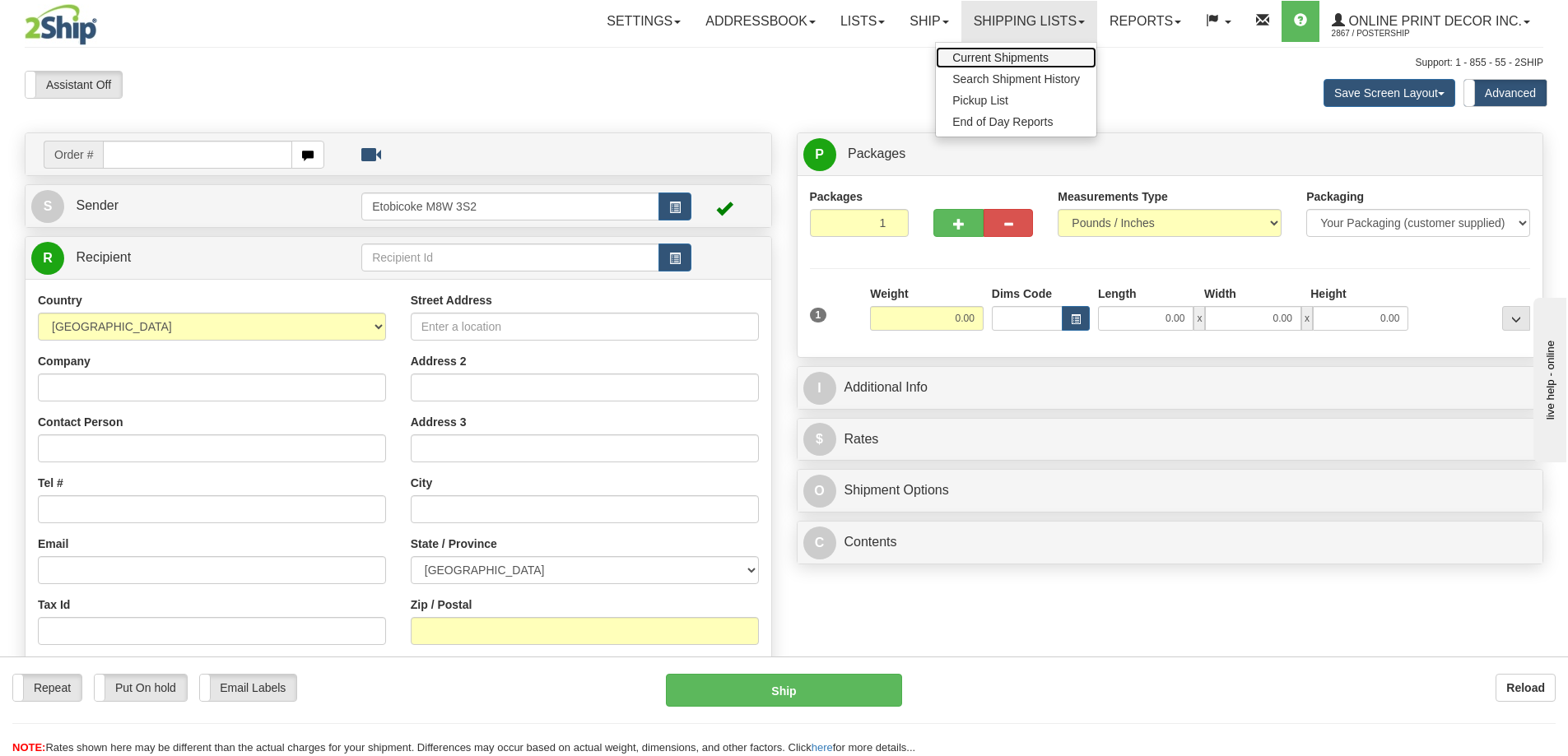
click at [1006, 56] on span "Current Shipments" at bounding box center [1000, 57] width 96 height 13
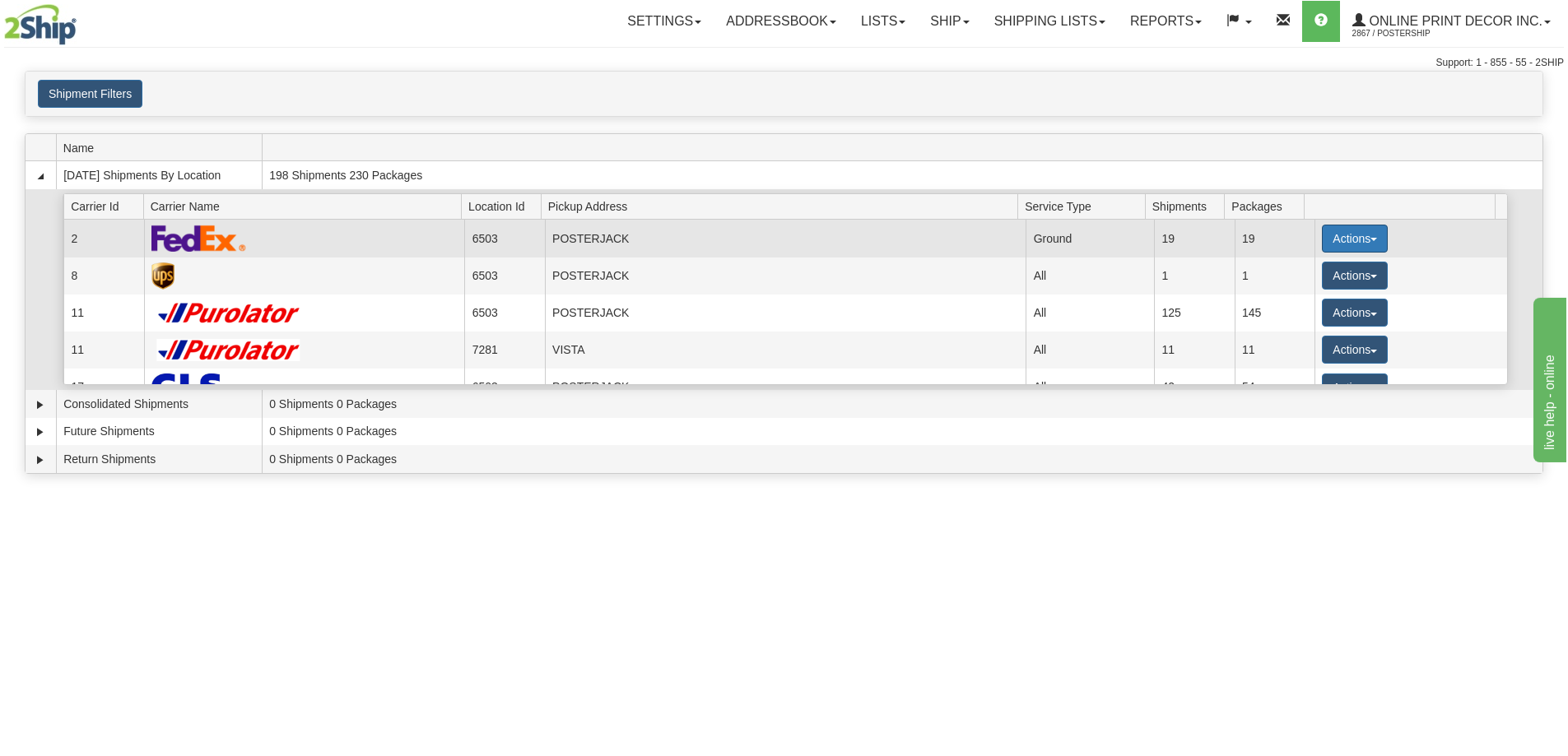
click at [1330, 233] on button "Actions" at bounding box center [1354, 238] width 66 height 28
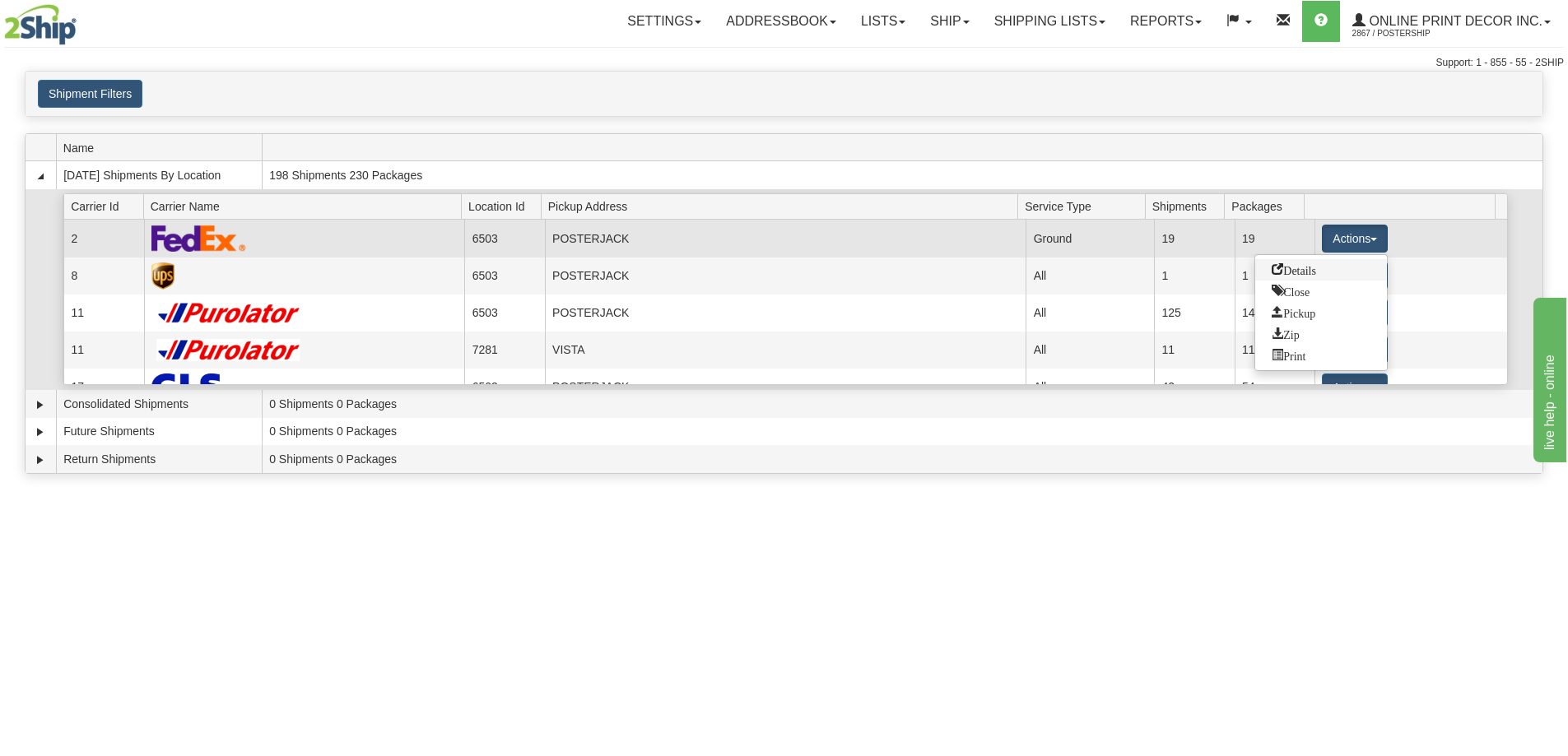
click at [1277, 272] on span "Details" at bounding box center [1294, 269] width 44 height 11
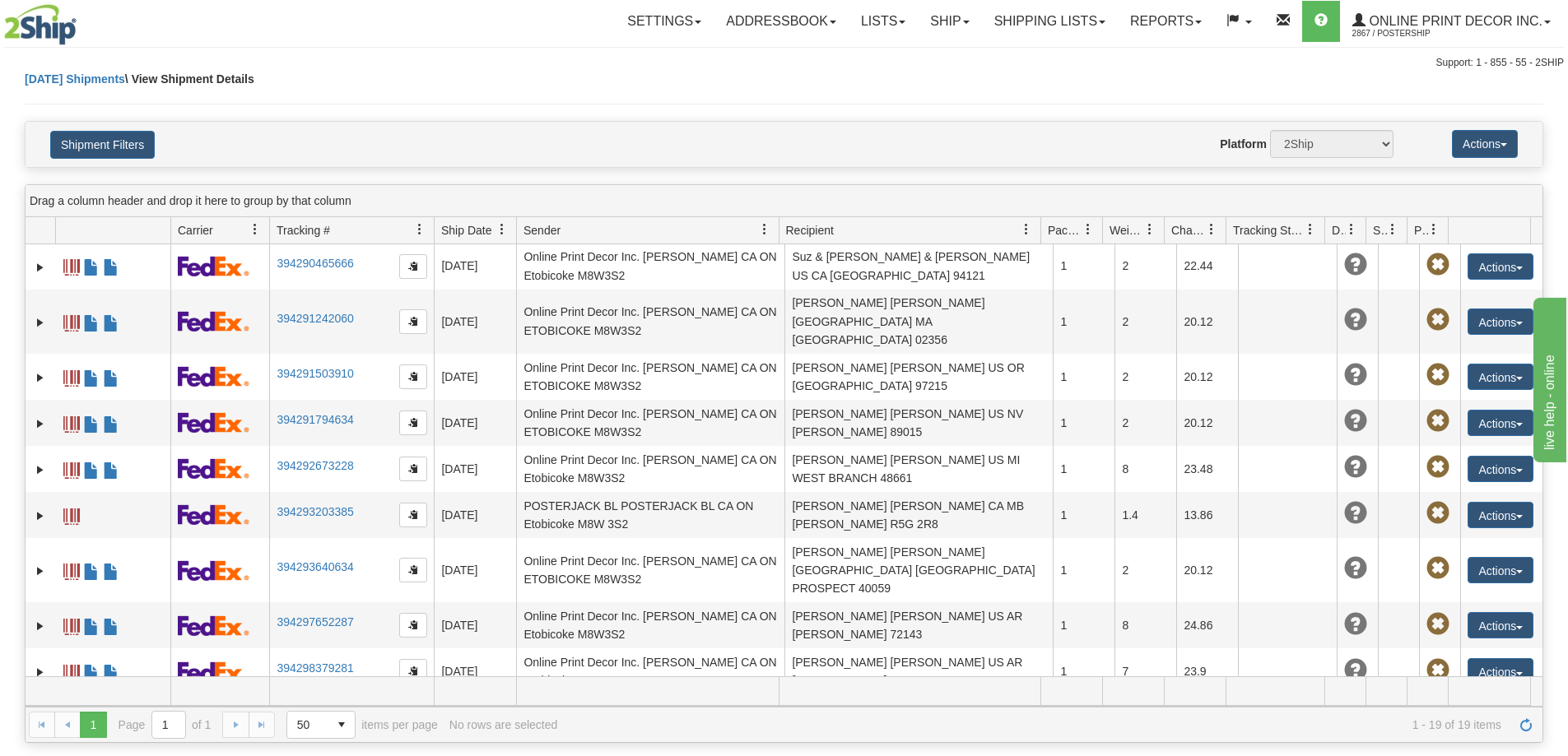
scroll to position [82, 0]
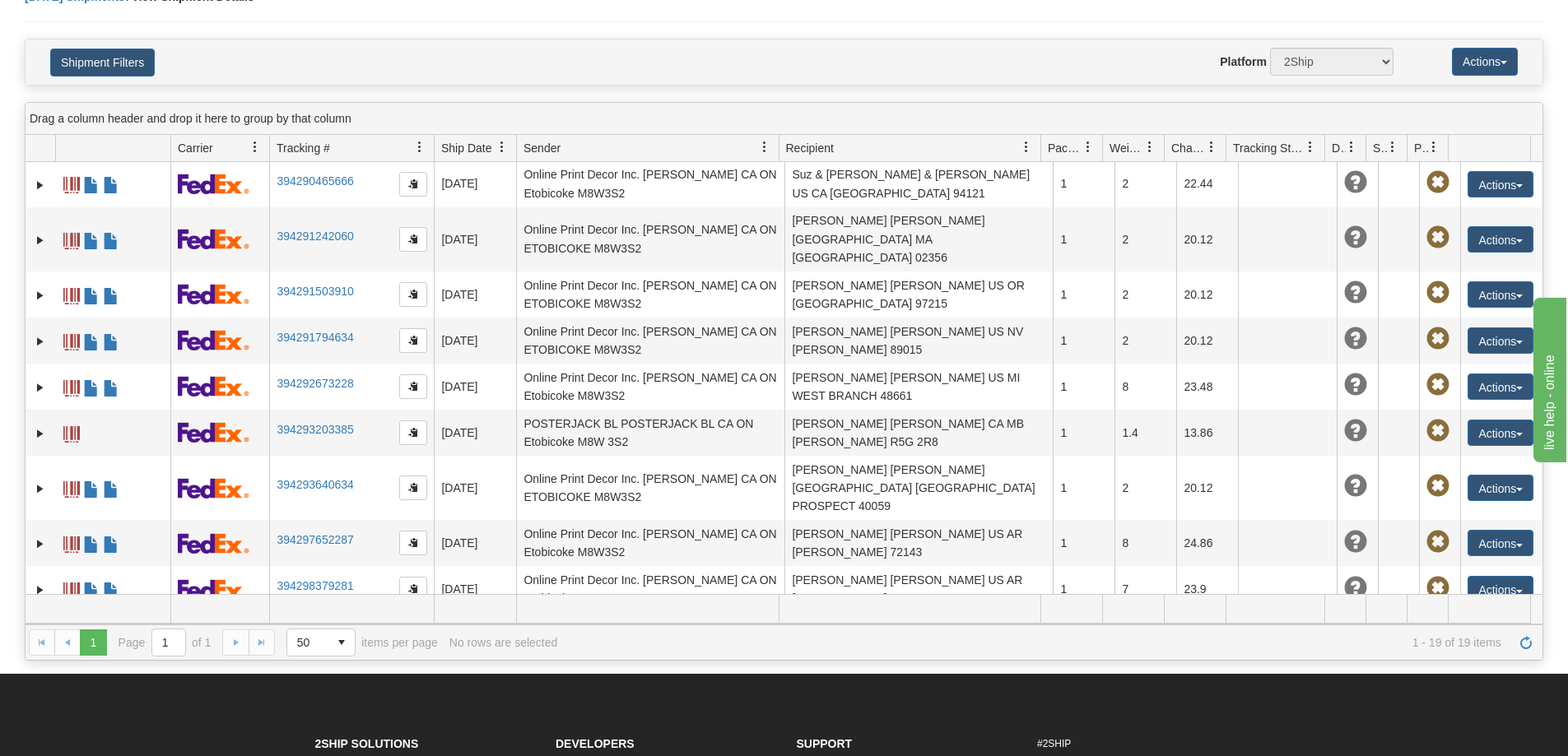
click at [297, 672] on link "394301759475" at bounding box center [314, 678] width 77 height 13
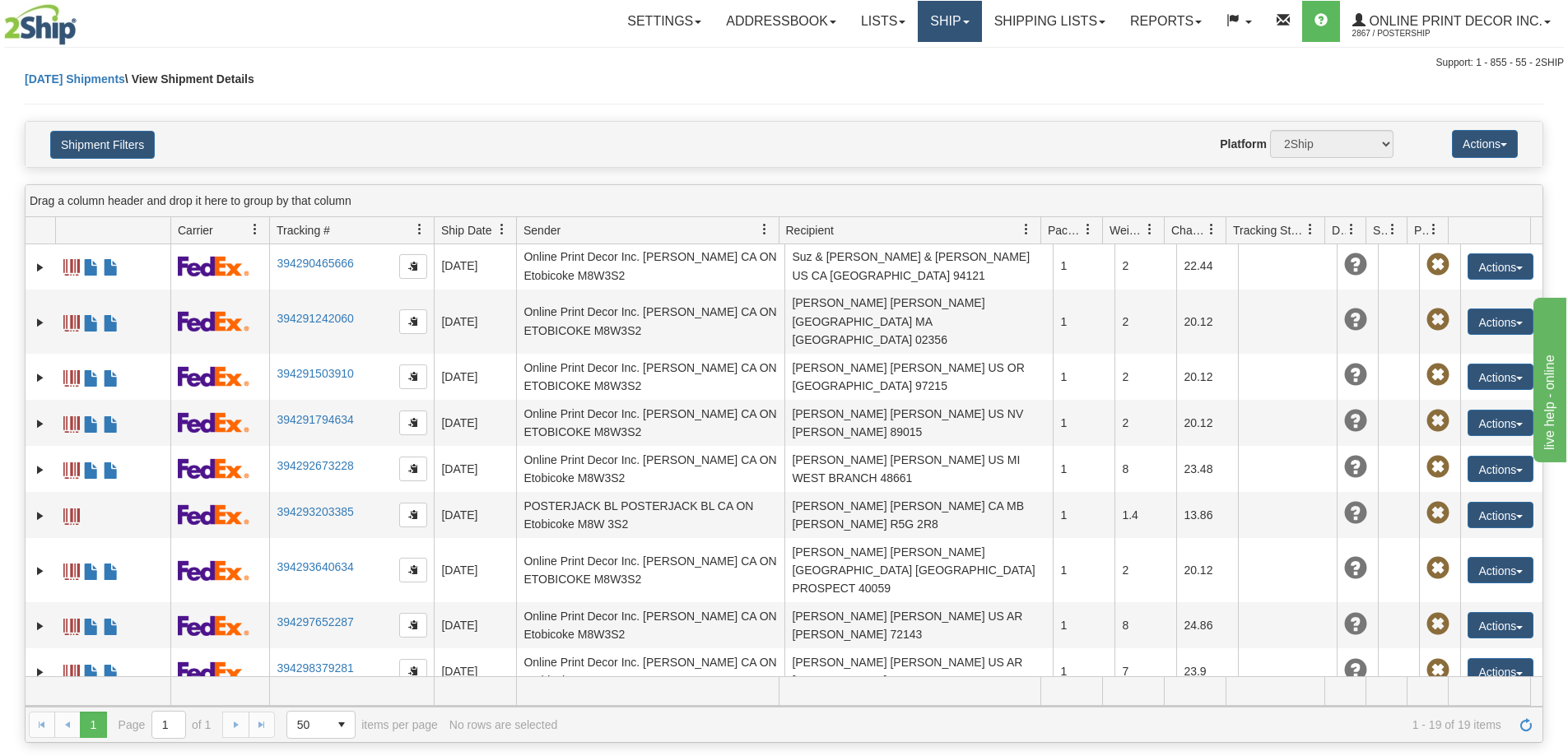
click at [948, 13] on link "Ship" at bounding box center [949, 21] width 64 height 42
click at [875, 58] on span "Ship Screen" at bounding box center [880, 57] width 63 height 13
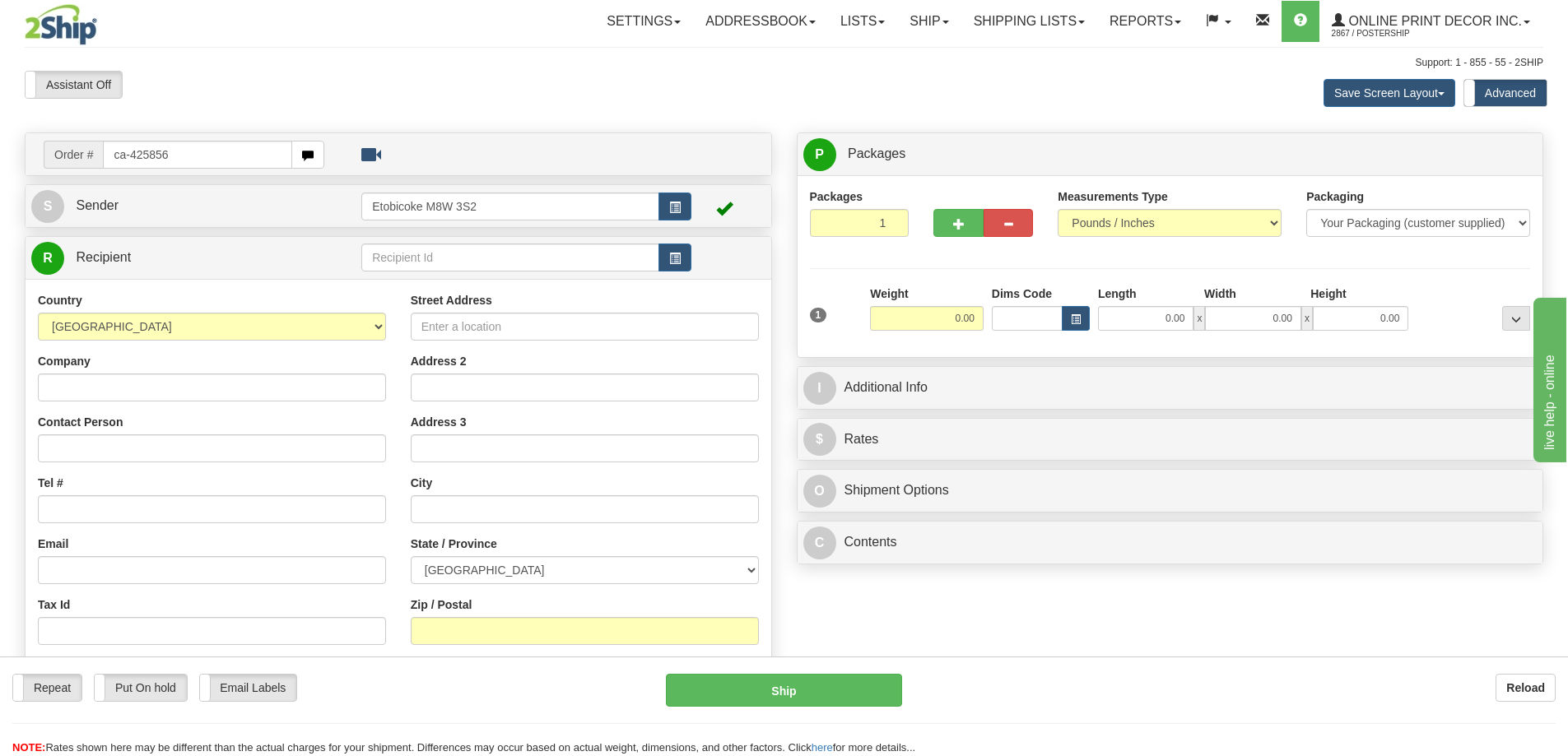
type input "ca-425856"
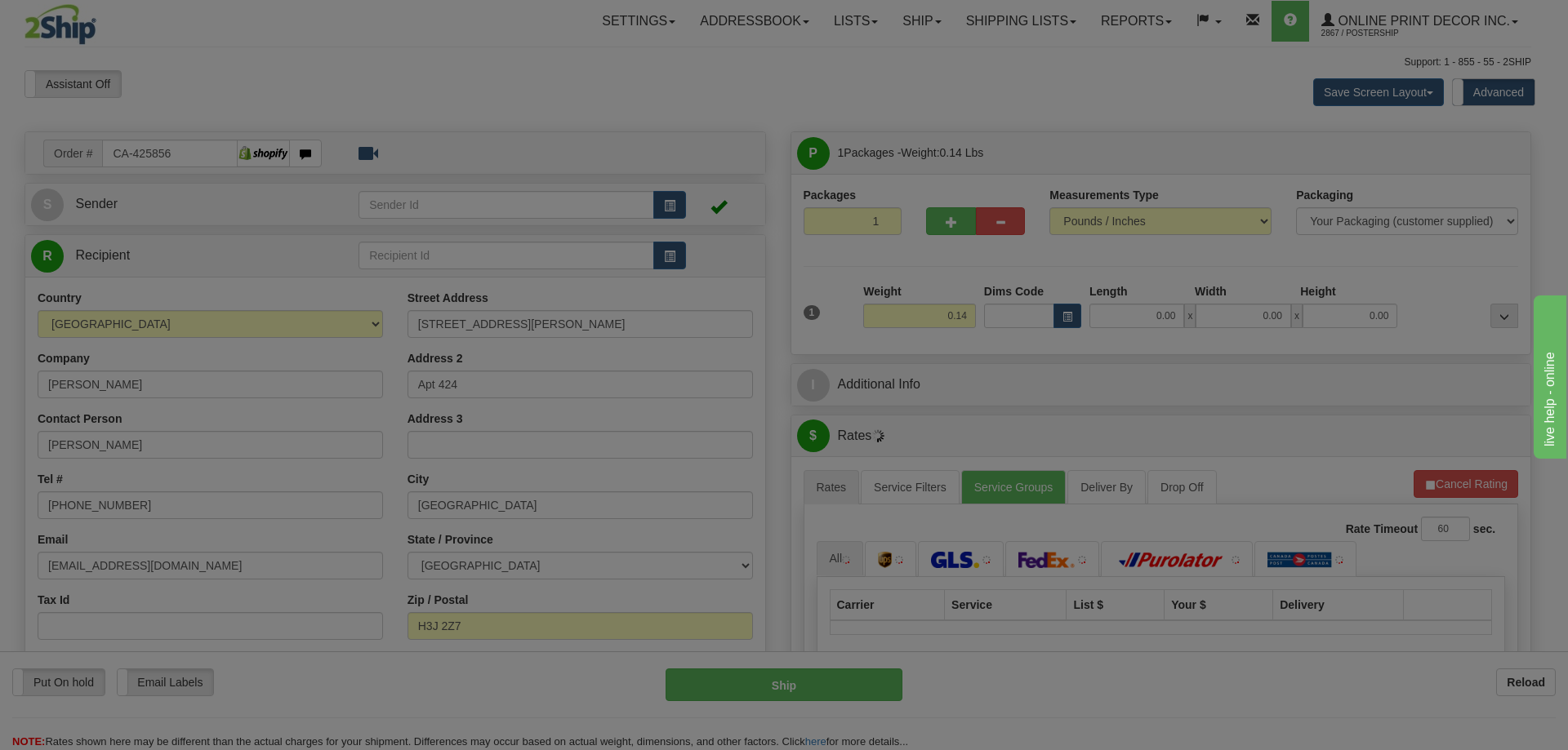
type input "MONTREAL"
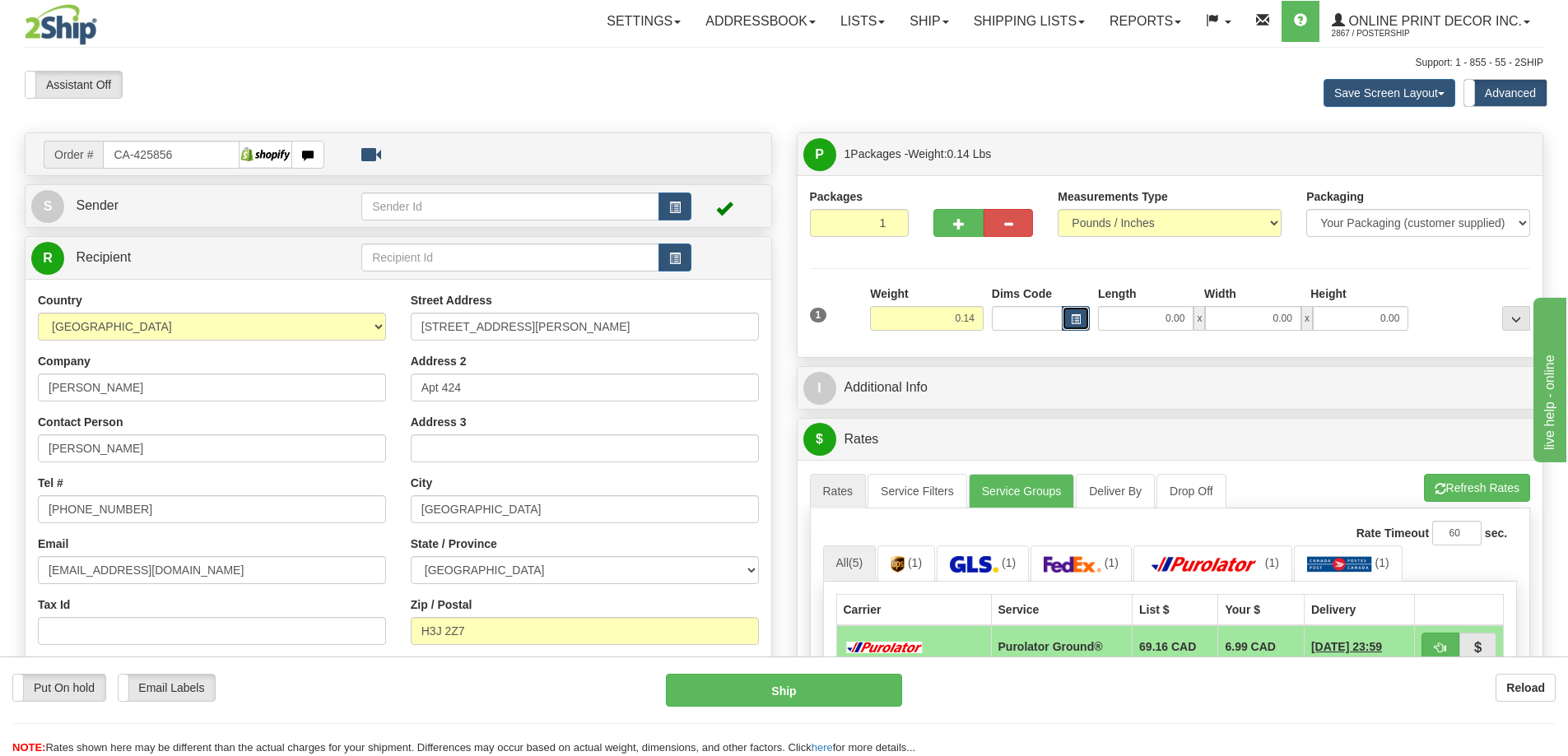
click at [1078, 318] on span "button" at bounding box center [1075, 320] width 10 height 9
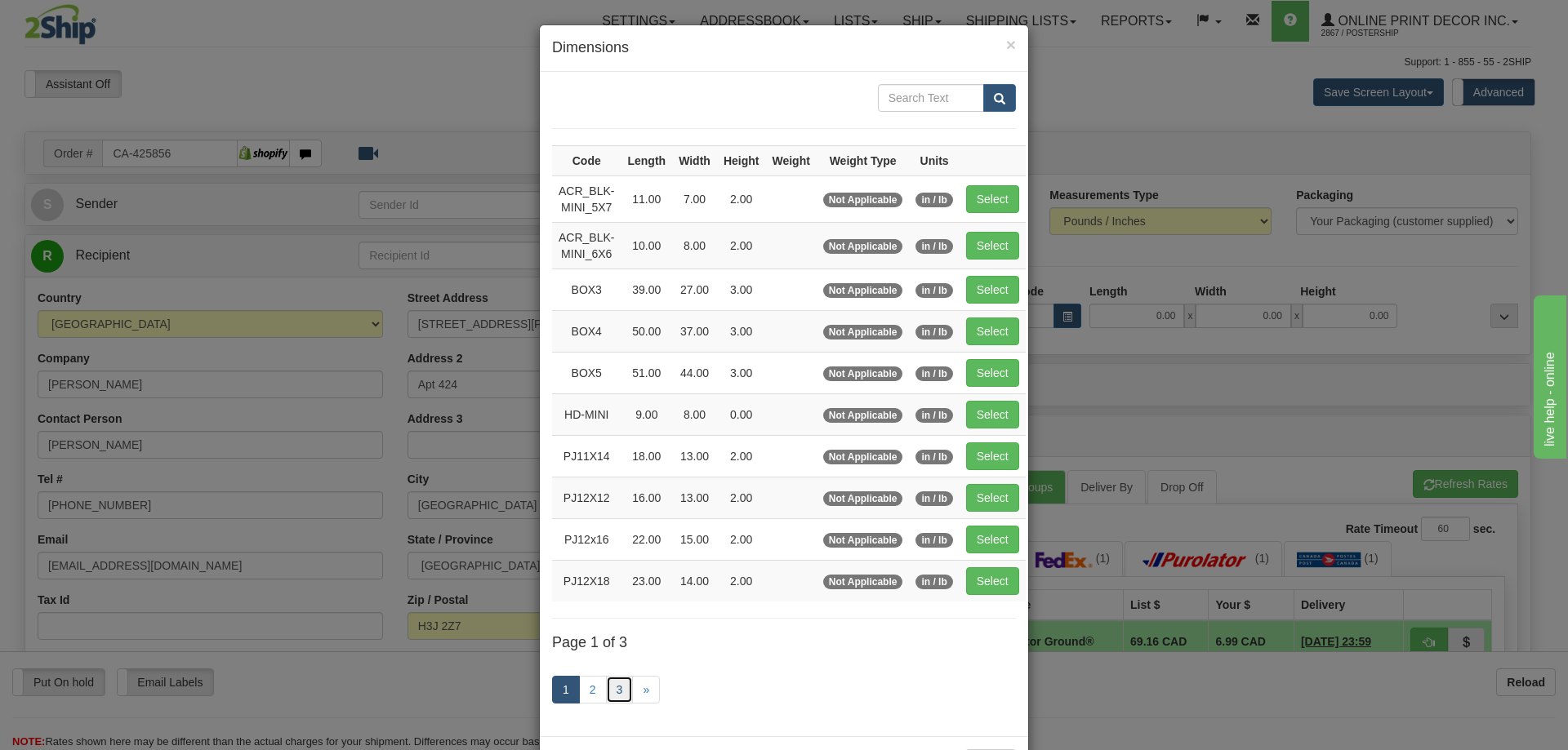
click at [612, 683] on link "3" at bounding box center [620, 689] width 28 height 28
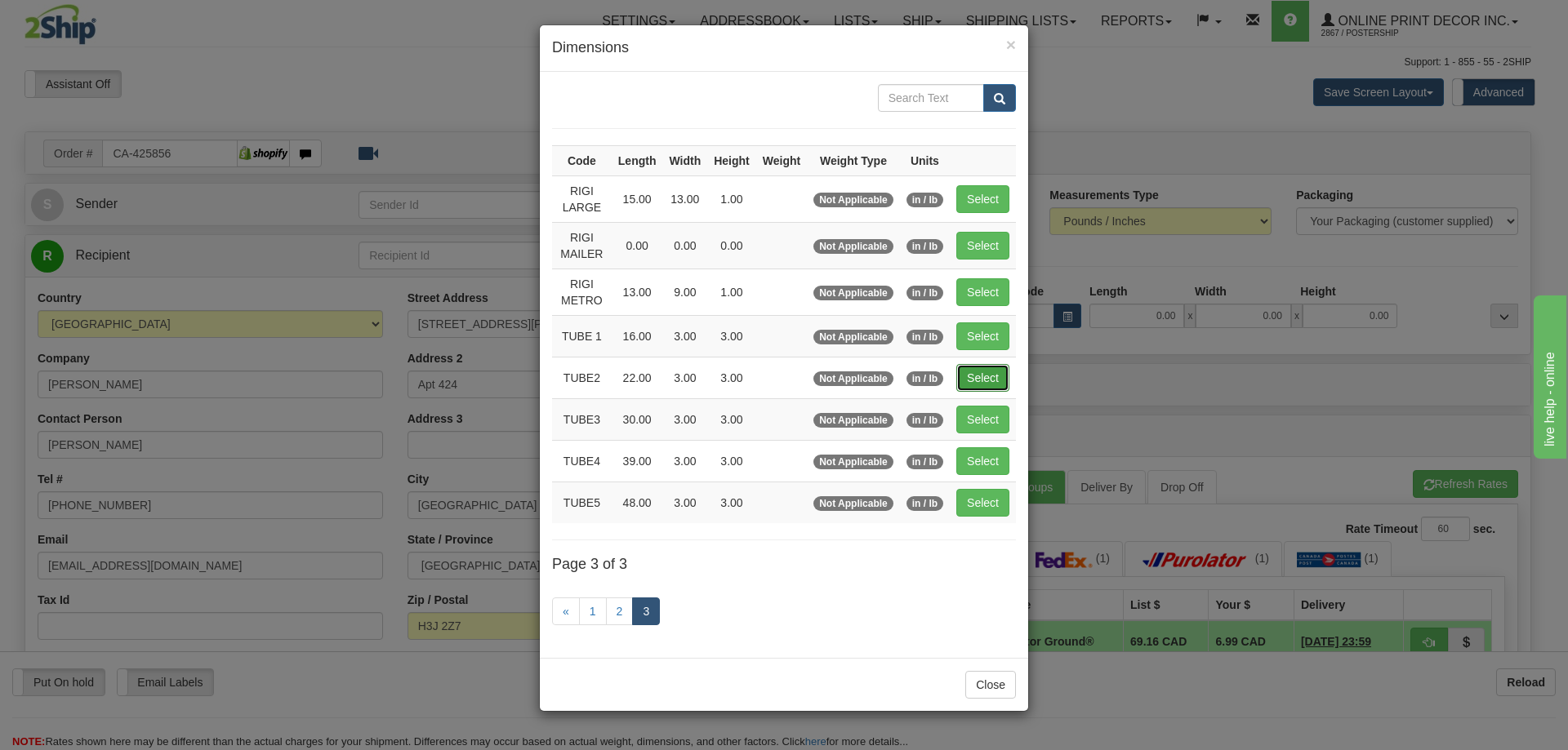
click at [982, 377] on button "Select" at bounding box center [983, 378] width 53 height 28
type input "TUBE2"
type input "22.00"
type input "3.00"
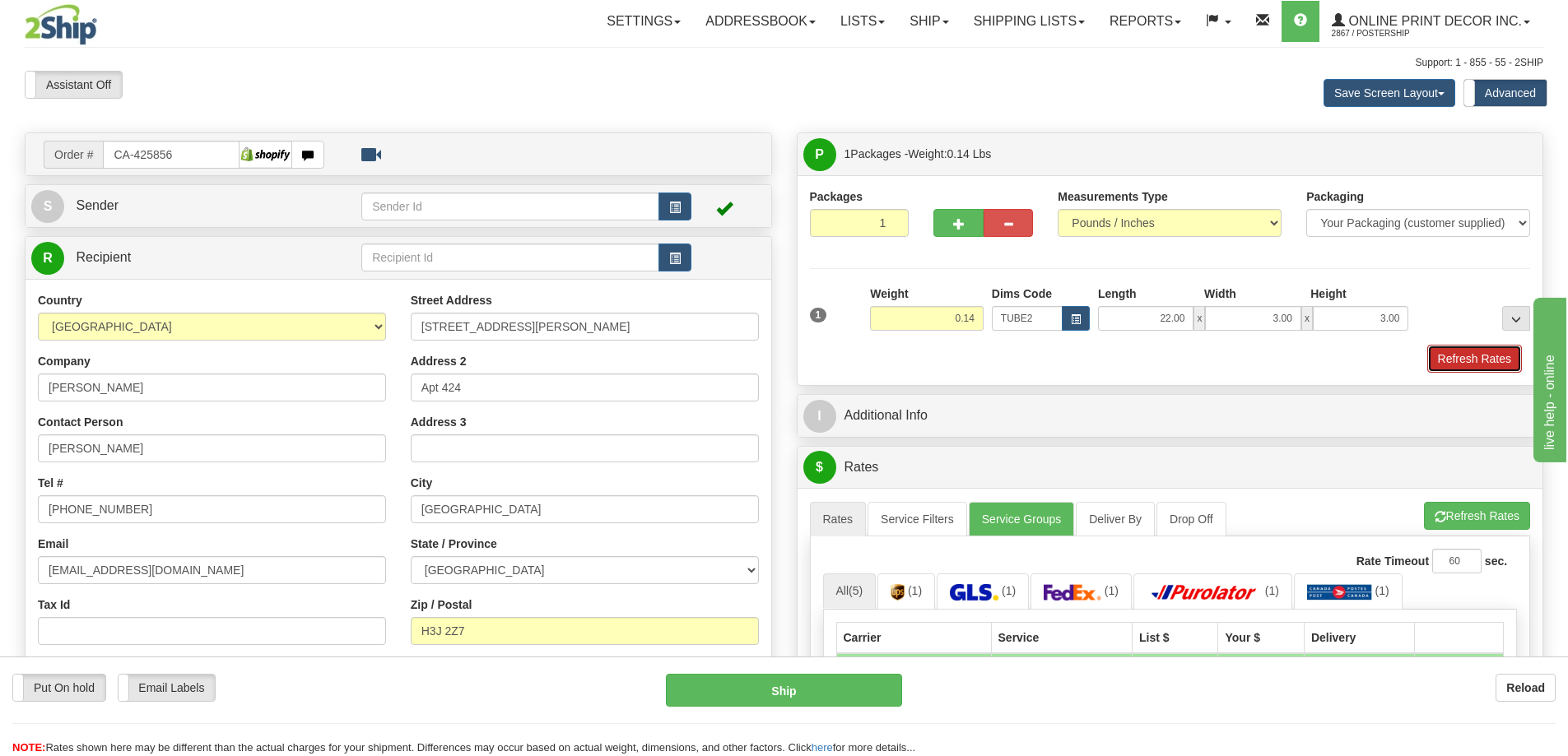
click at [1507, 364] on button "Refresh Rates" at bounding box center [1475, 359] width 94 height 28
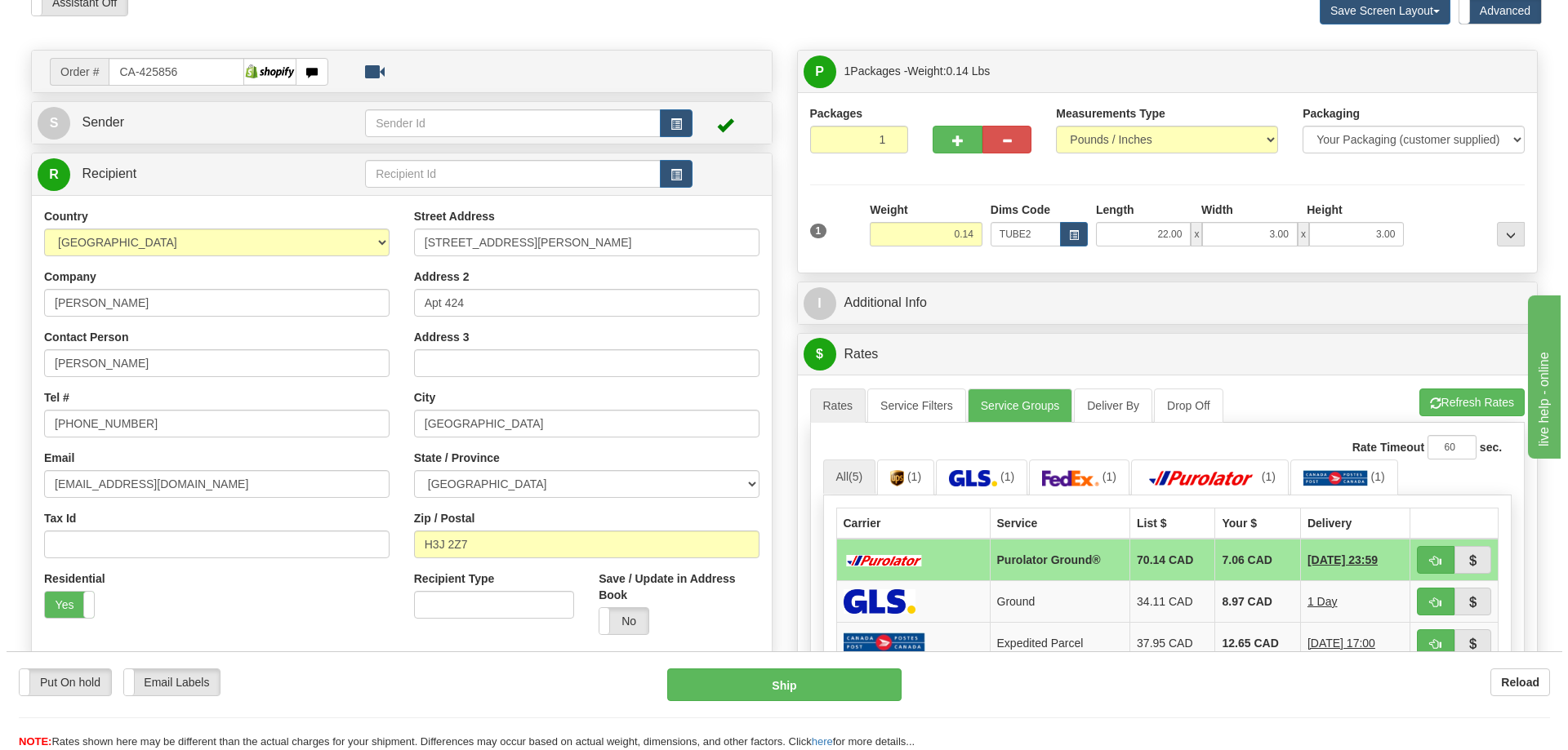
scroll to position [163, 0]
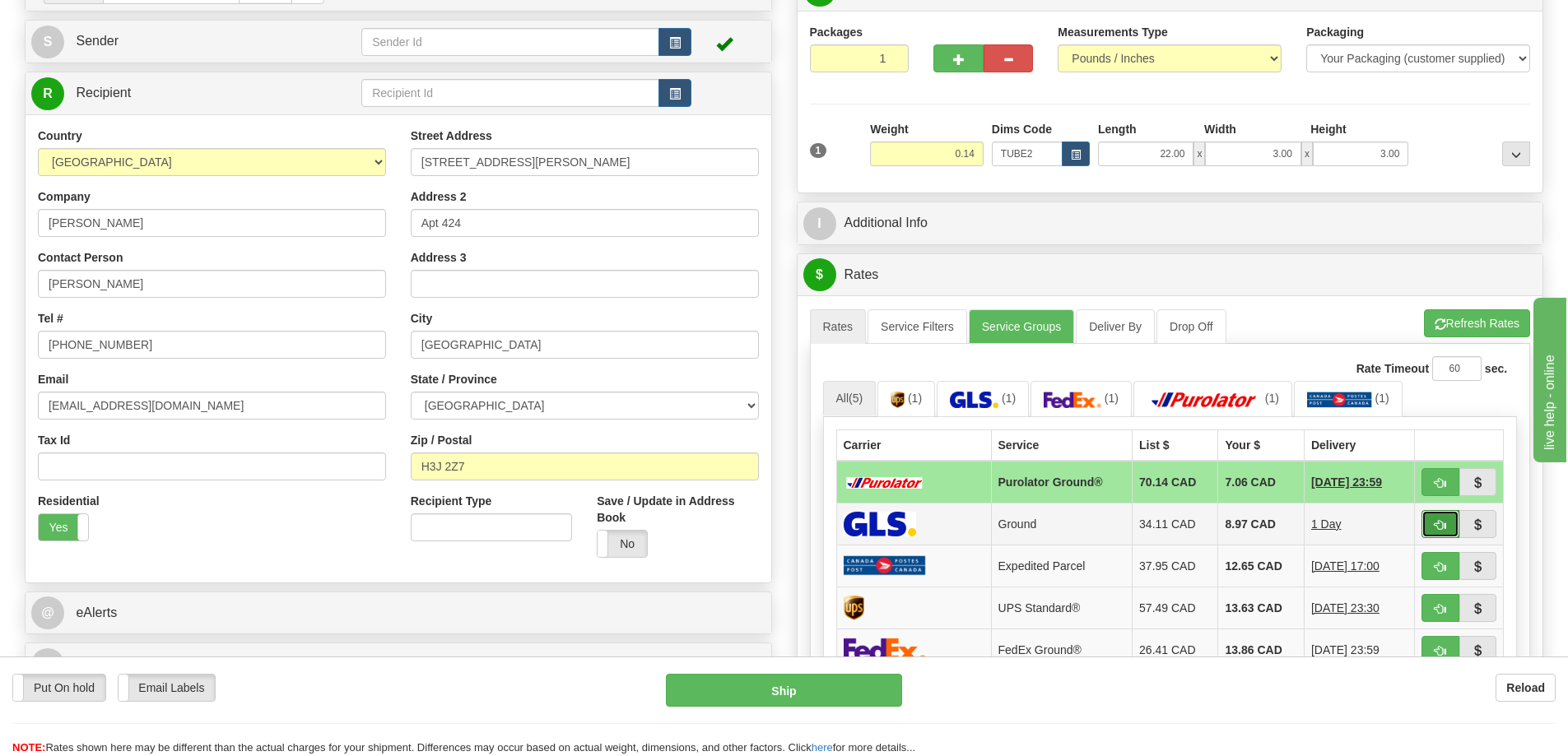
click at [1432, 529] on button "button" at bounding box center [1440, 524] width 38 height 28
type input "1"
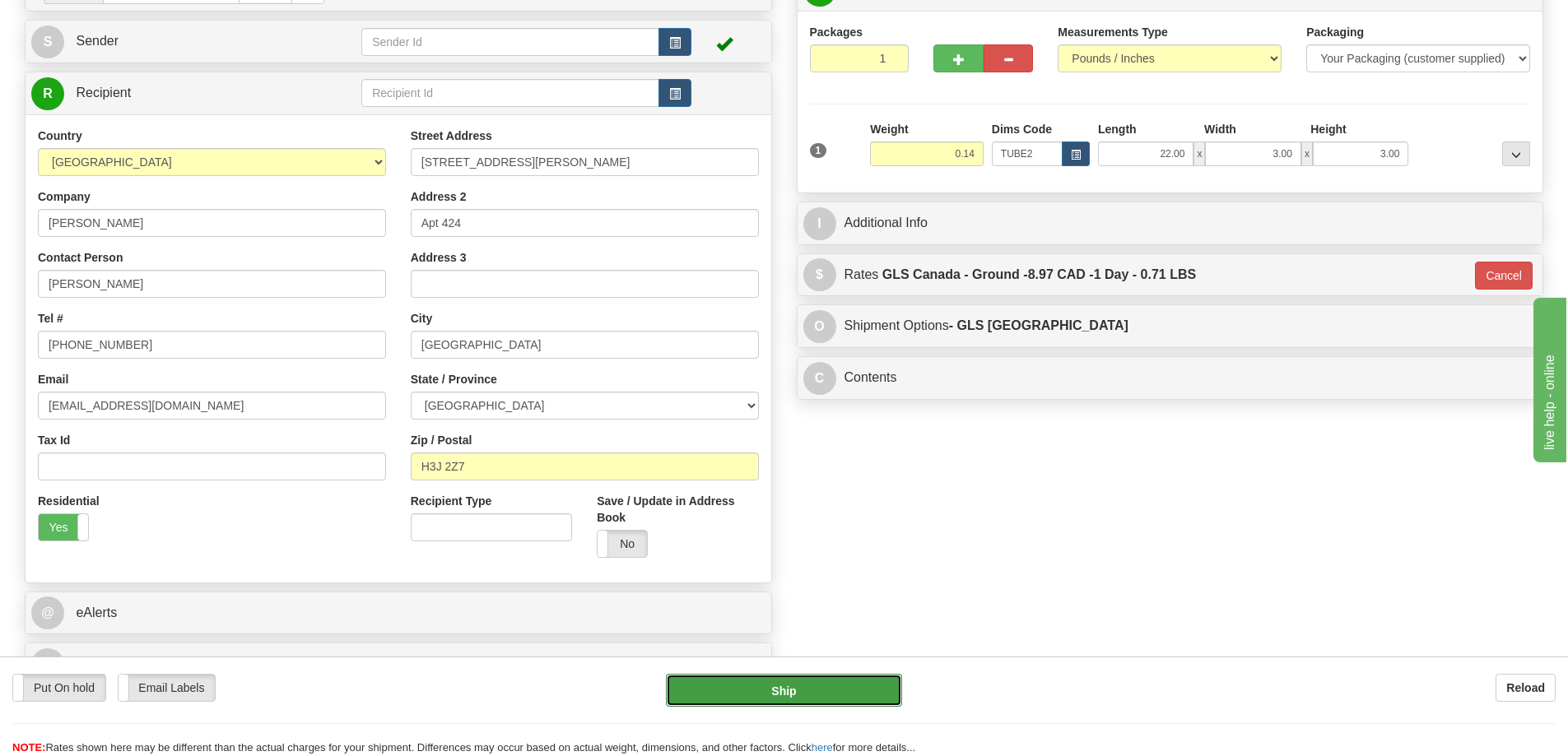
click at [862, 689] on button "Ship" at bounding box center [784, 690] width 237 height 33
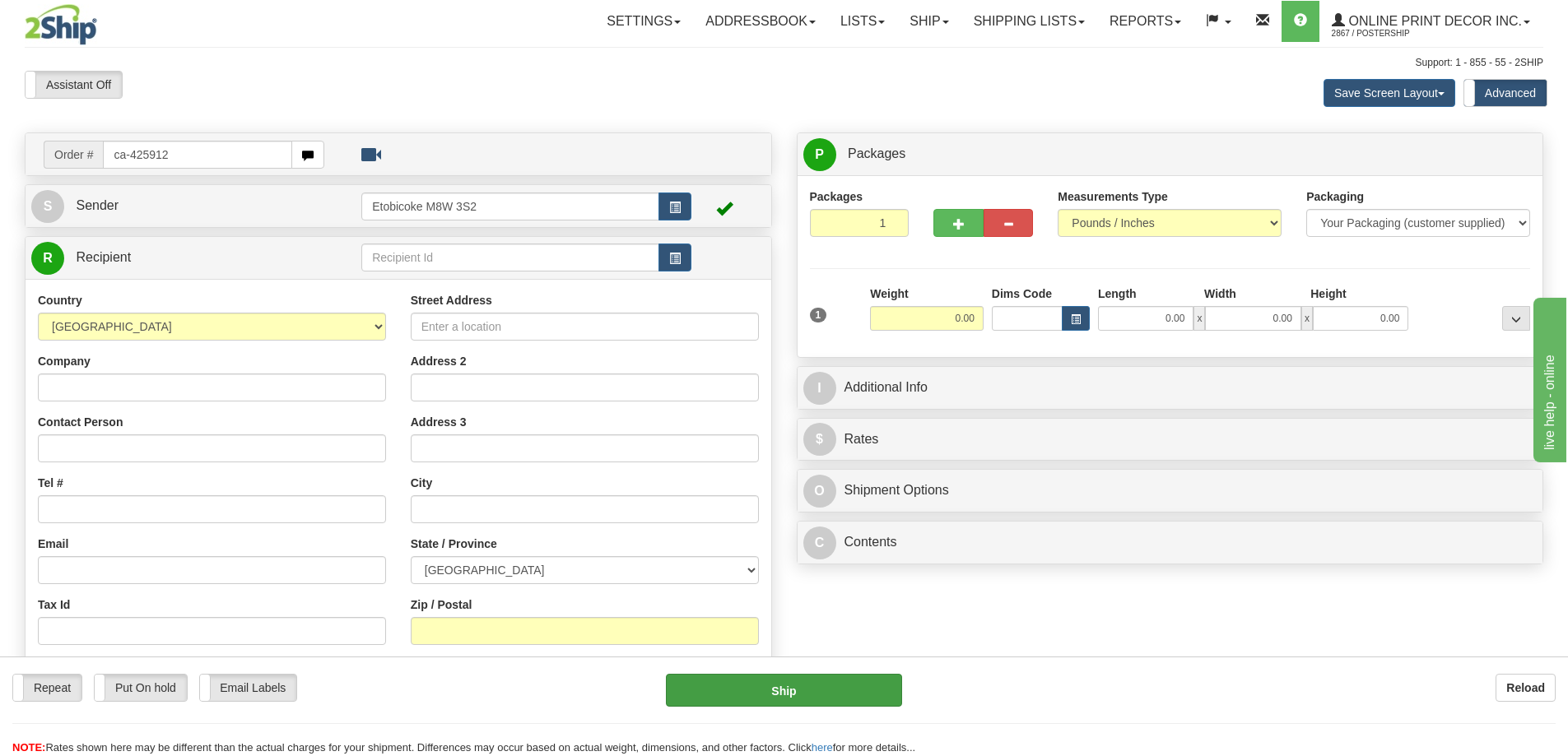
type input "ca-425912"
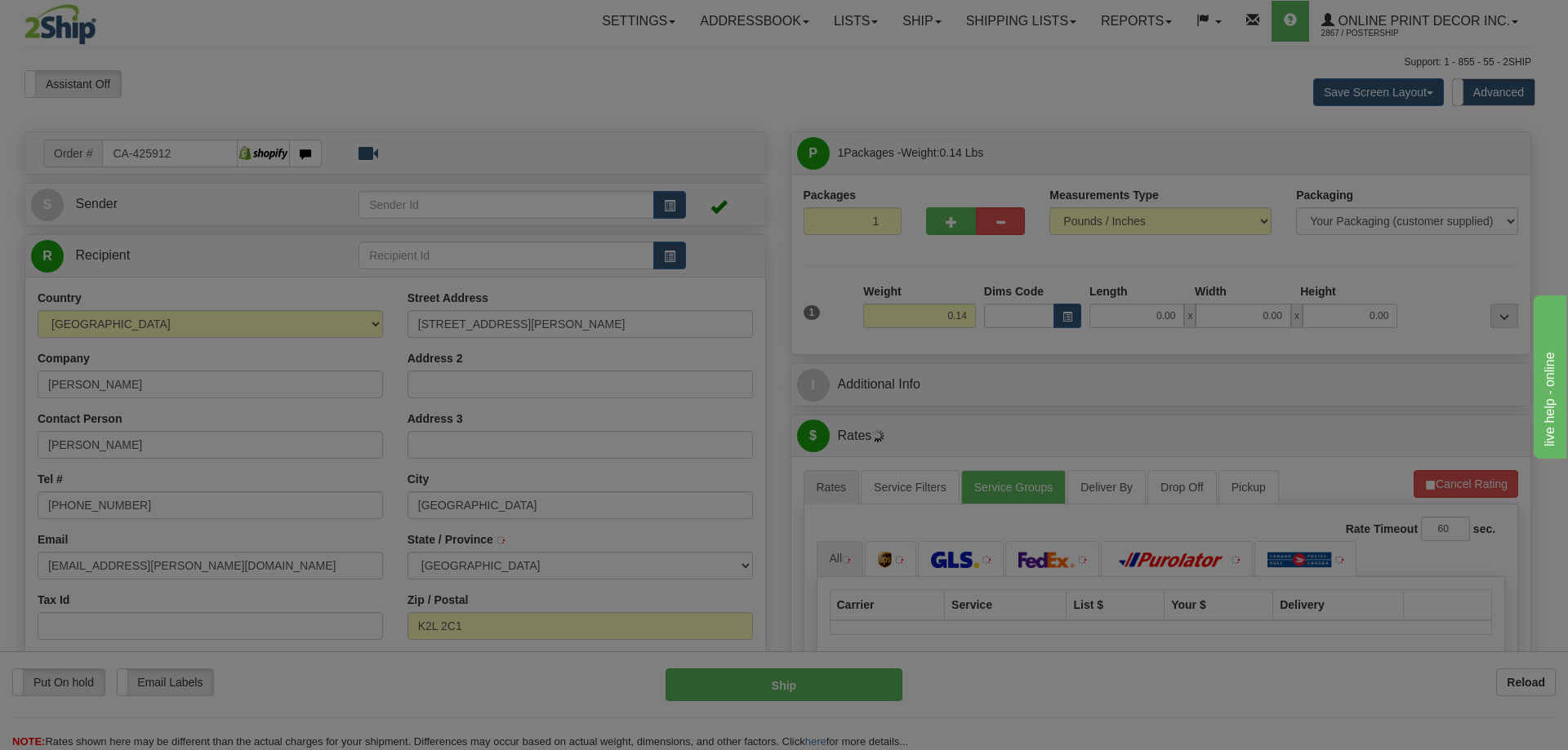
type input "KANATA"
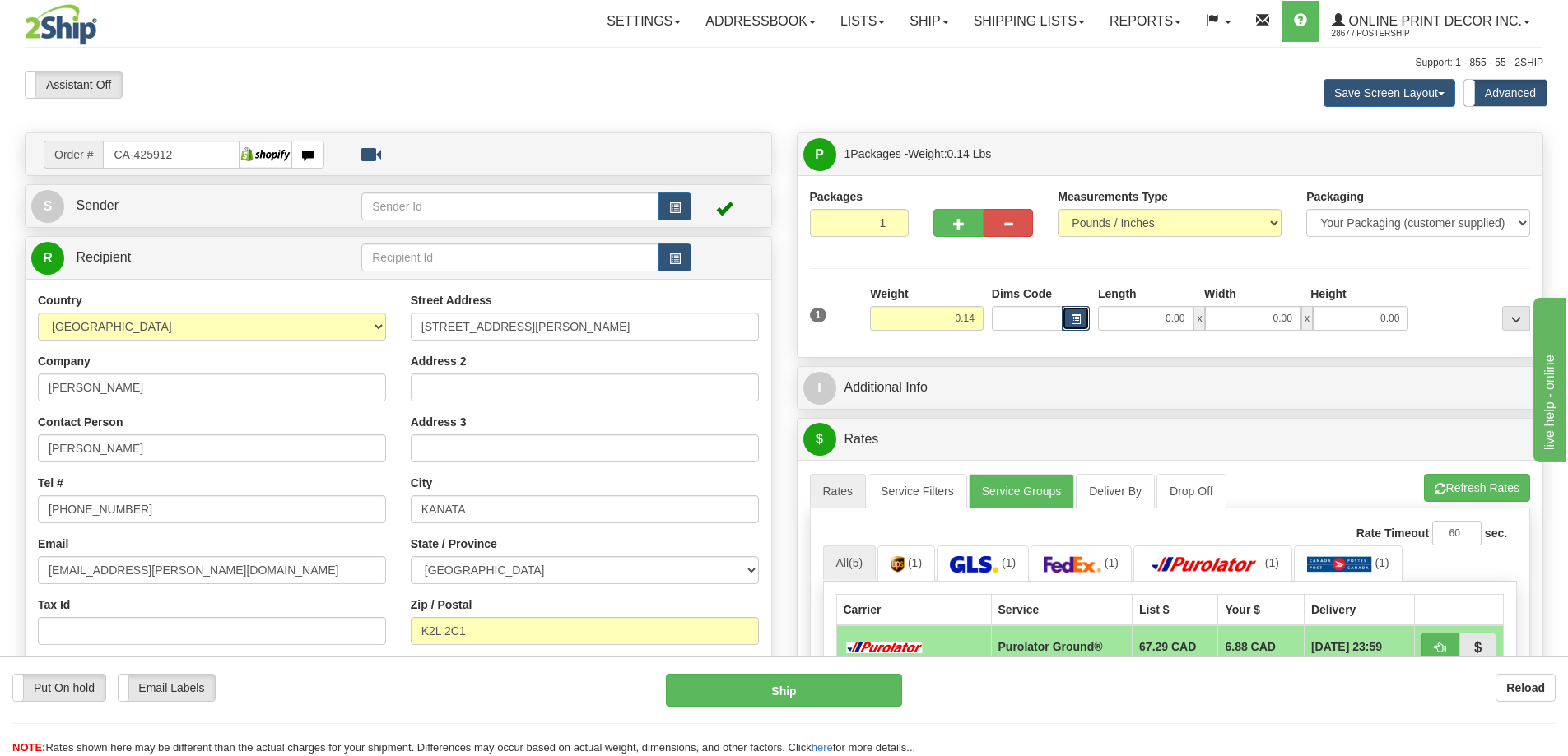
click at [1075, 312] on button "button" at bounding box center [1076, 318] width 28 height 25
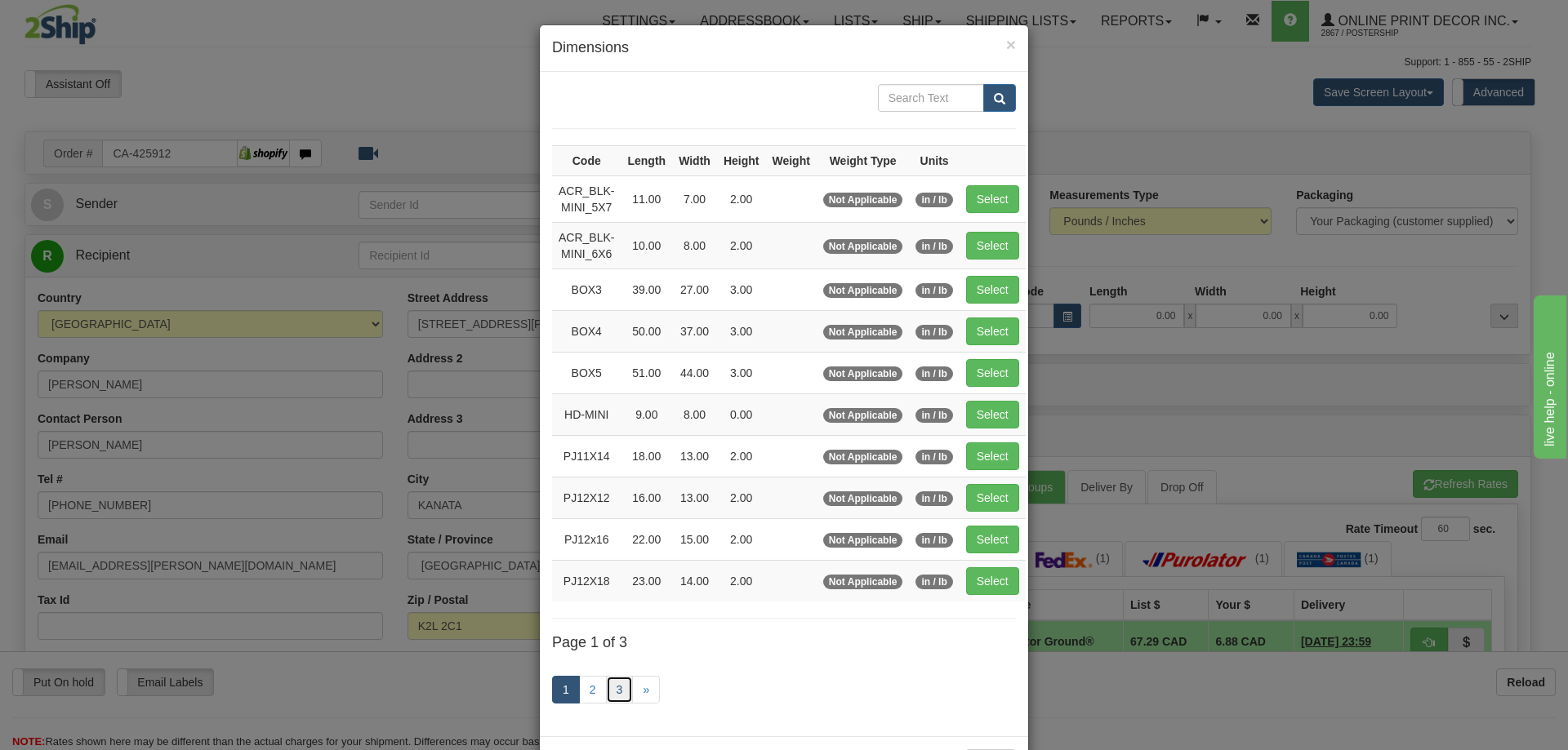
click at [611, 689] on link "3" at bounding box center [620, 689] width 28 height 28
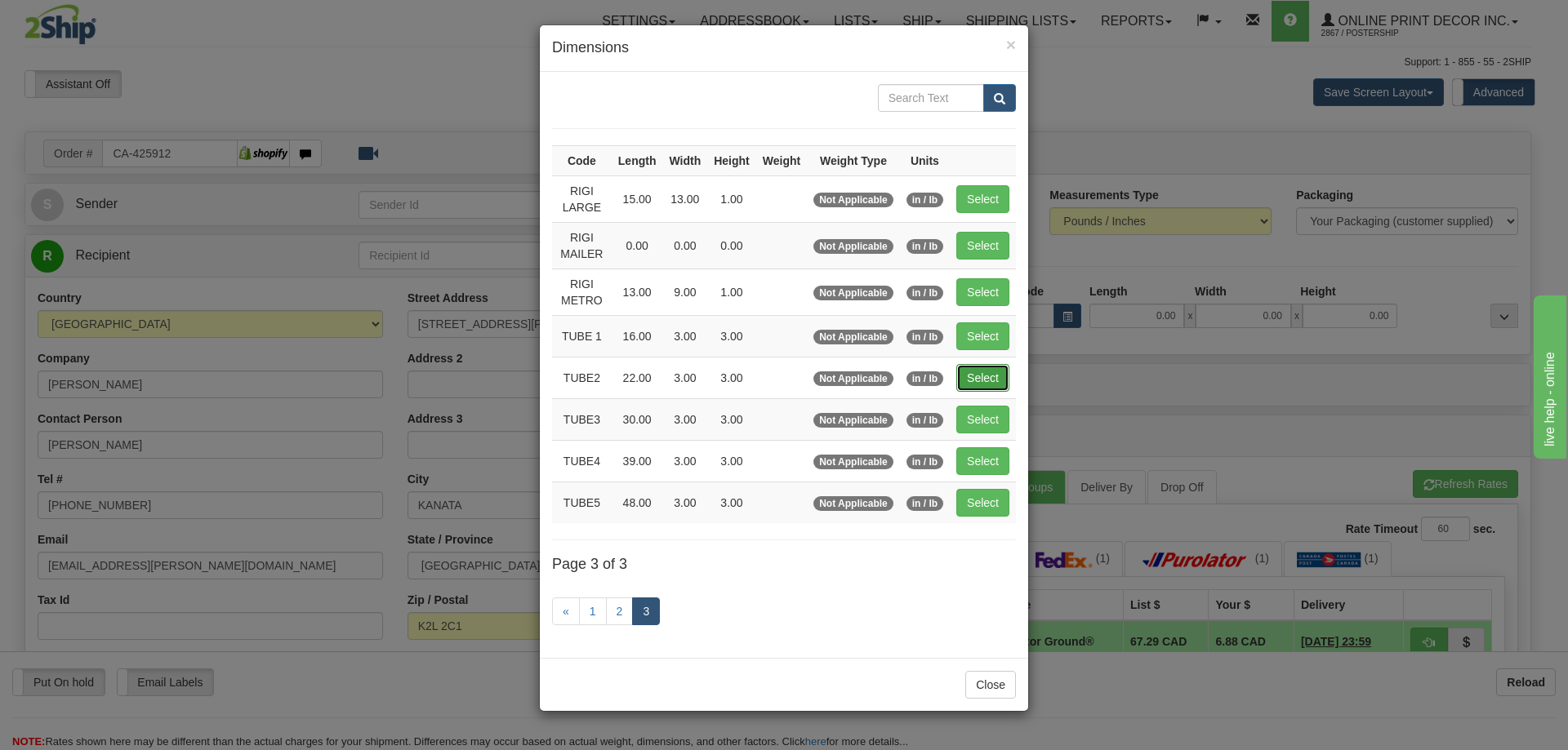
click at [988, 376] on button "Select" at bounding box center [983, 378] width 53 height 28
type input "TUBE2"
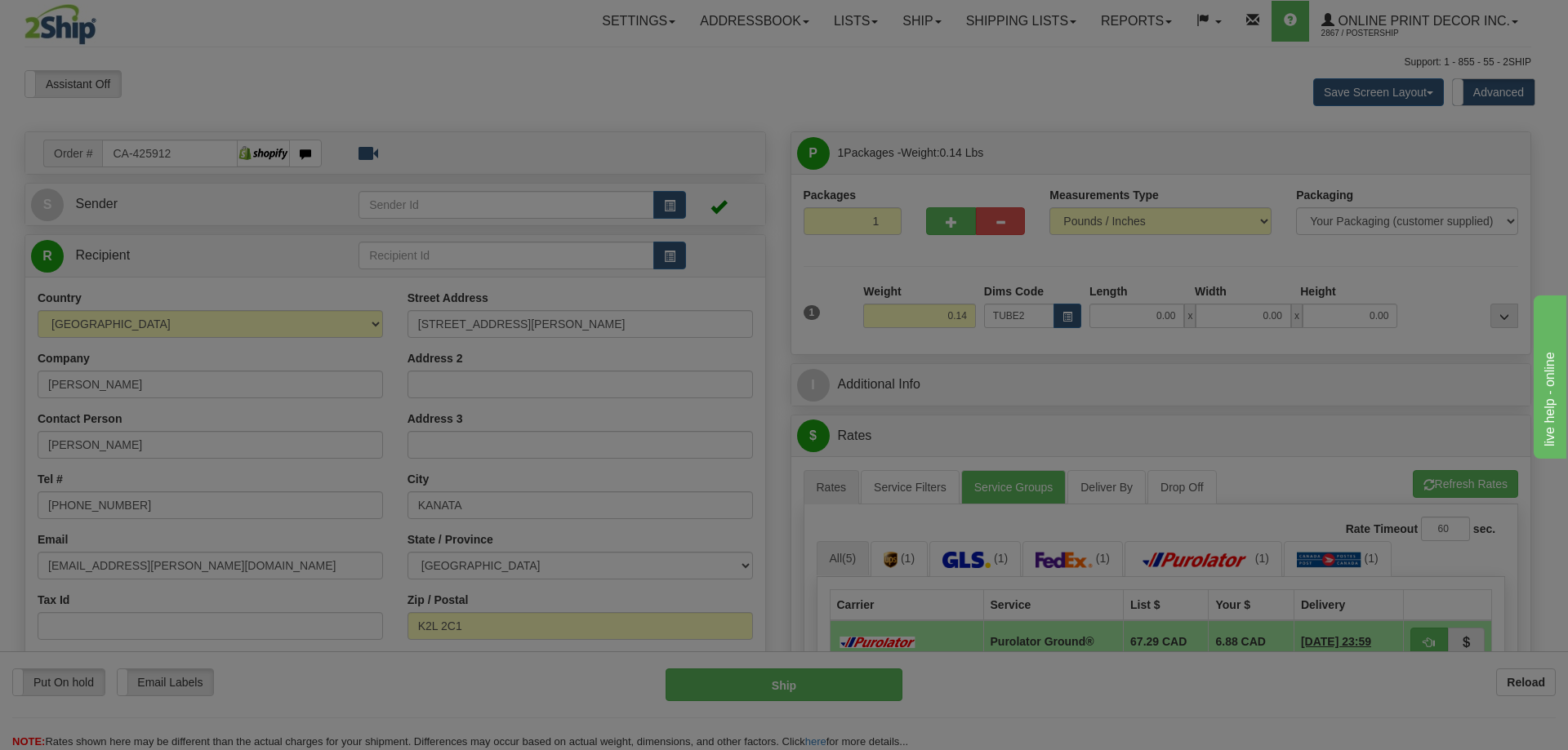
type input "22.00"
type input "3.00"
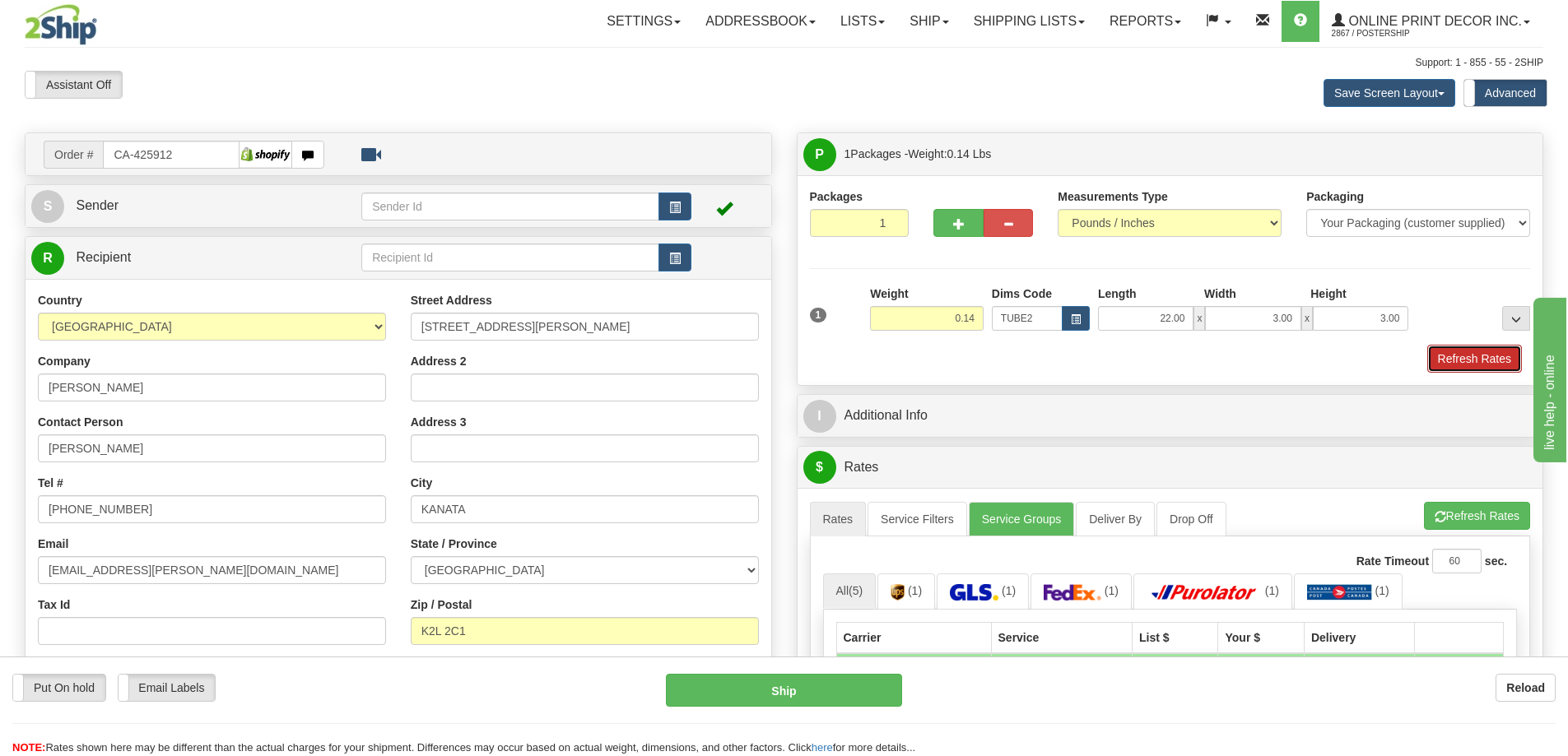
click at [1477, 360] on button "Refresh Rates" at bounding box center [1475, 359] width 94 height 28
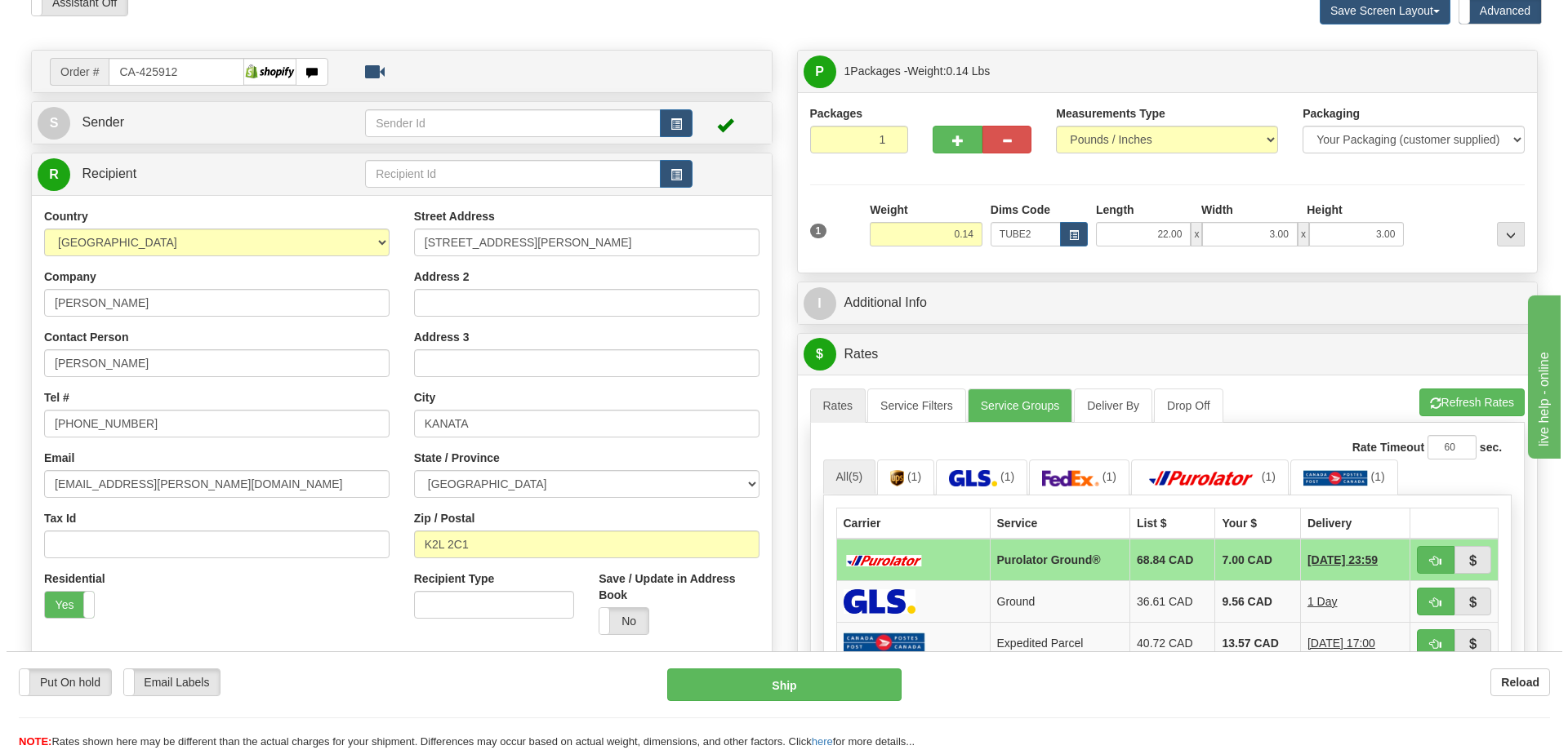
scroll to position [163, 0]
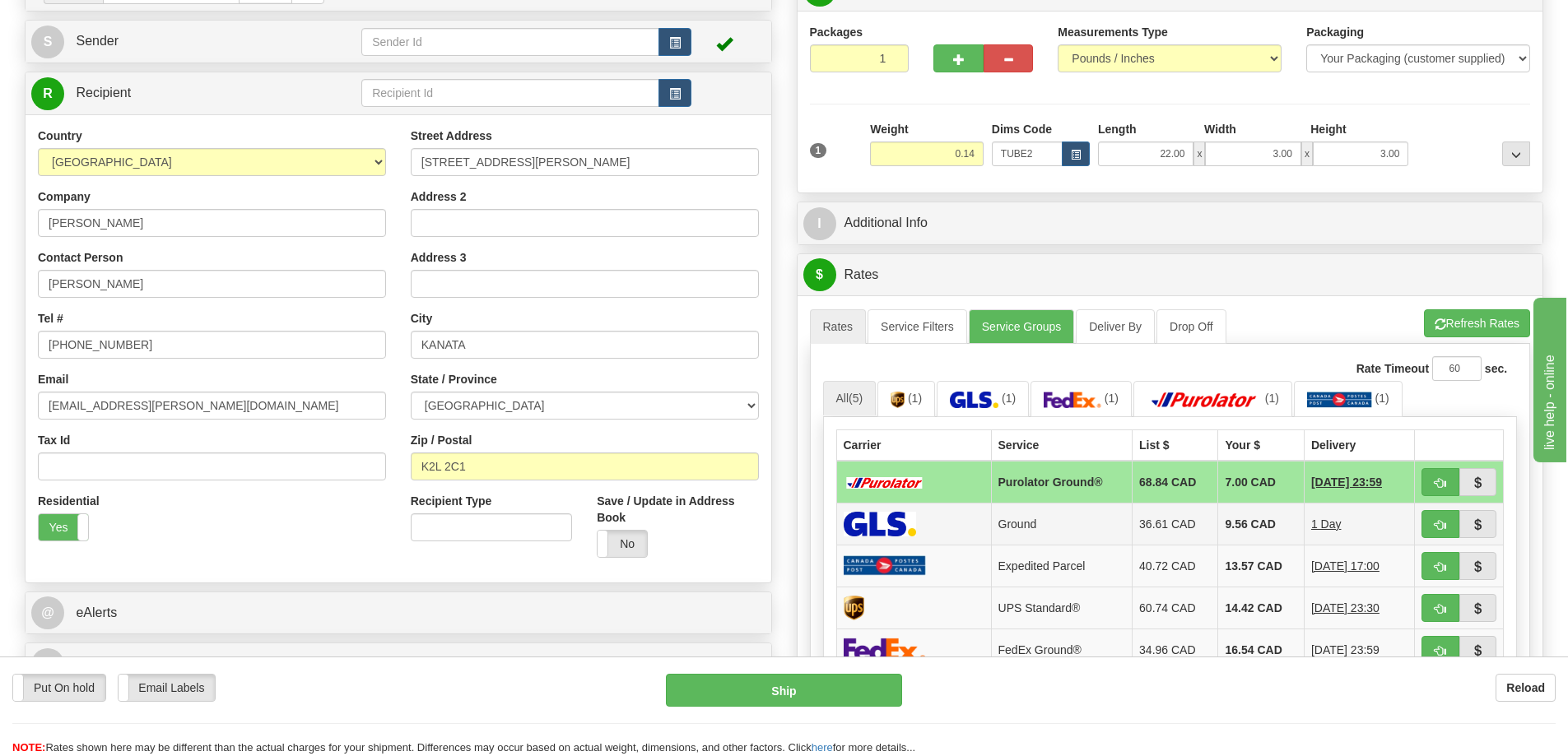
click at [1443, 510] on td at bounding box center [1460, 523] width 89 height 42
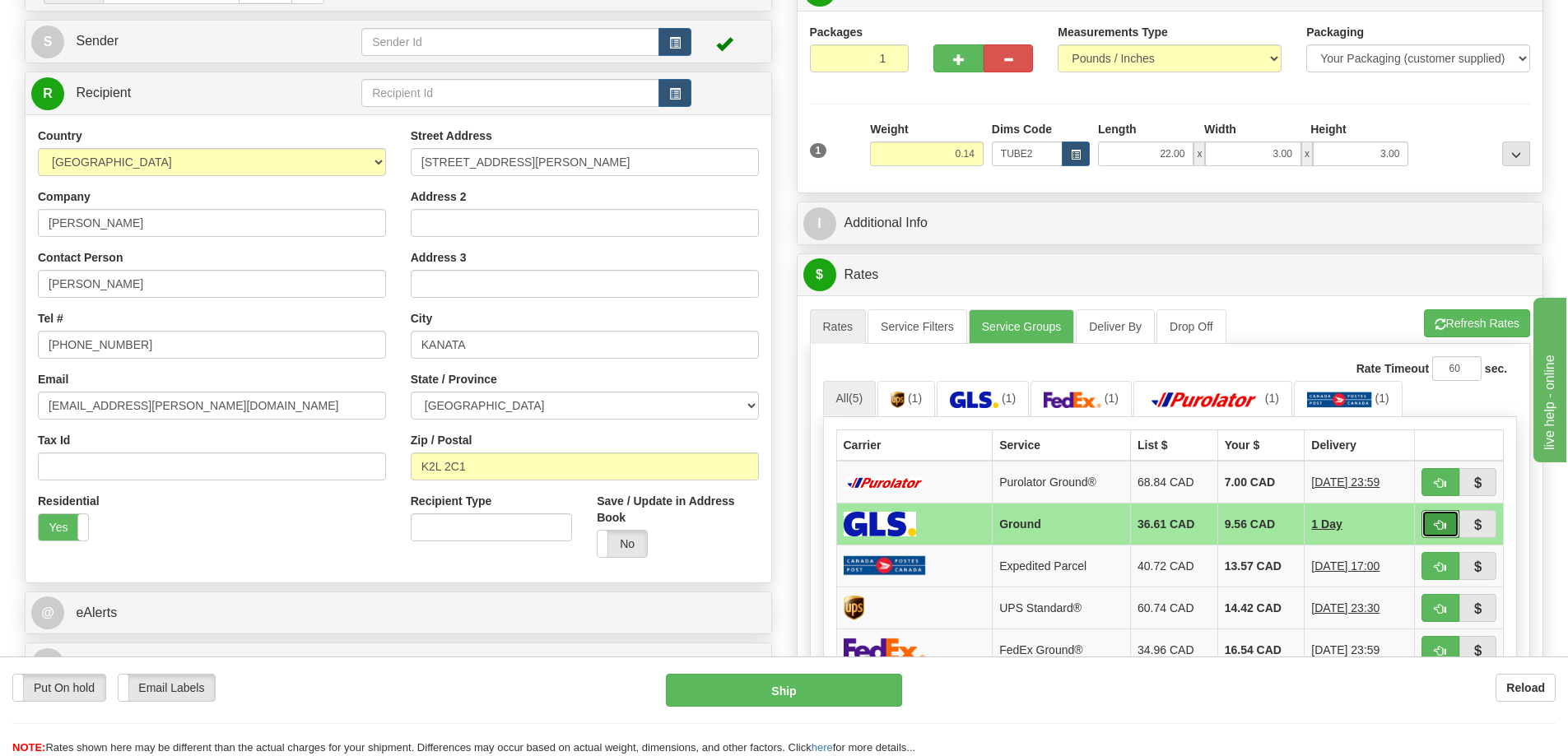
click at [1427, 521] on button "button" at bounding box center [1440, 524] width 38 height 28
type input "1"
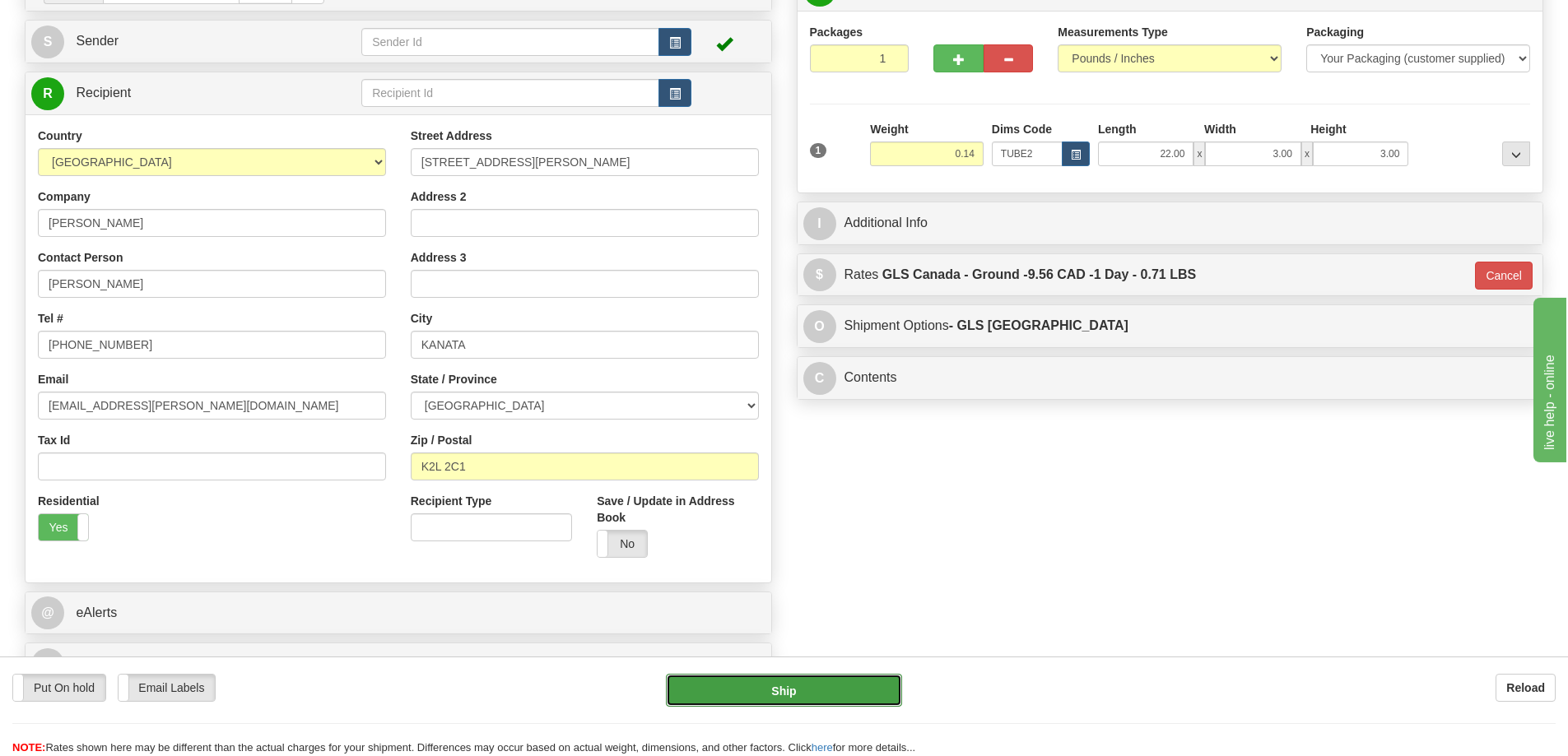
click at [859, 684] on button "Ship" at bounding box center [784, 690] width 237 height 33
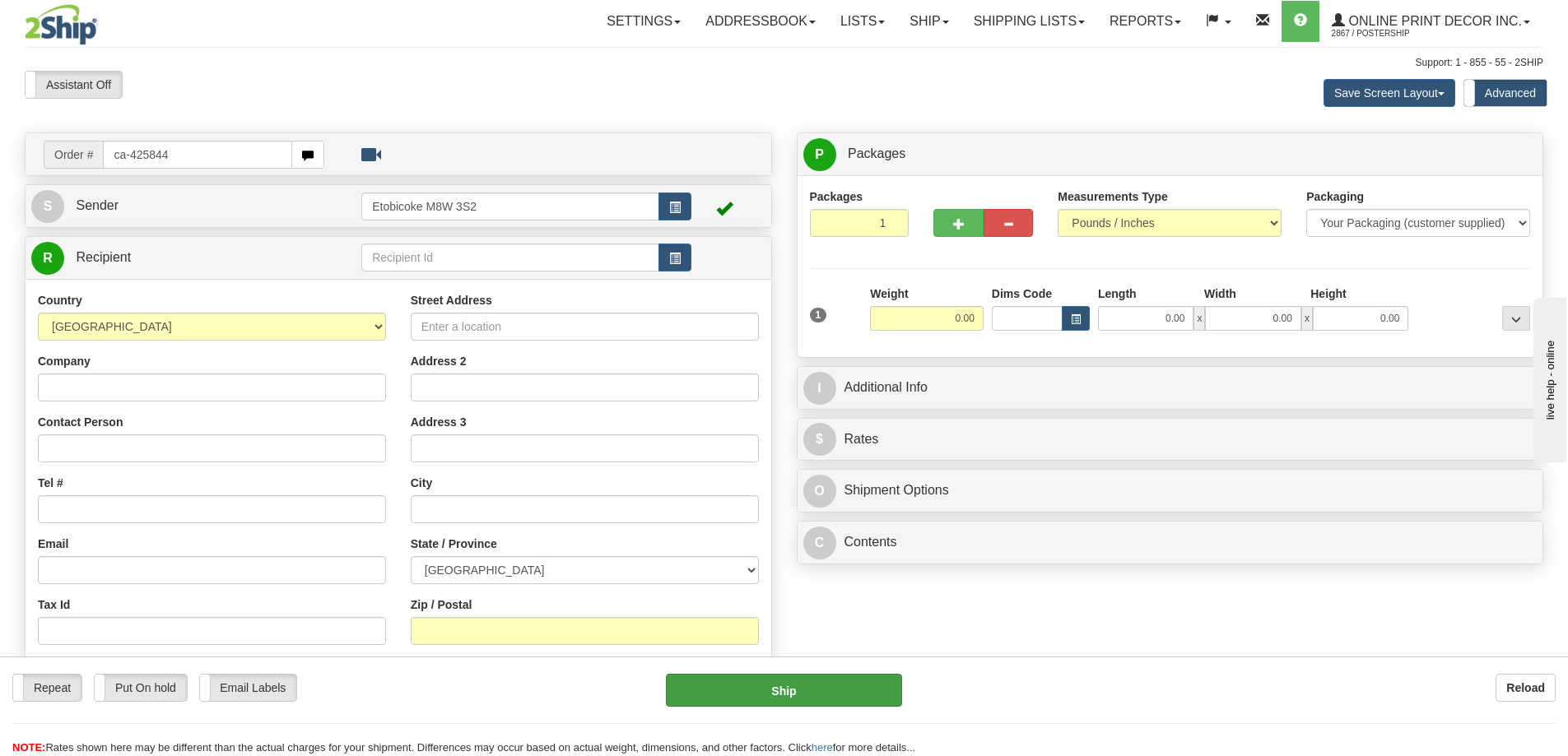
type input "ca-425844"
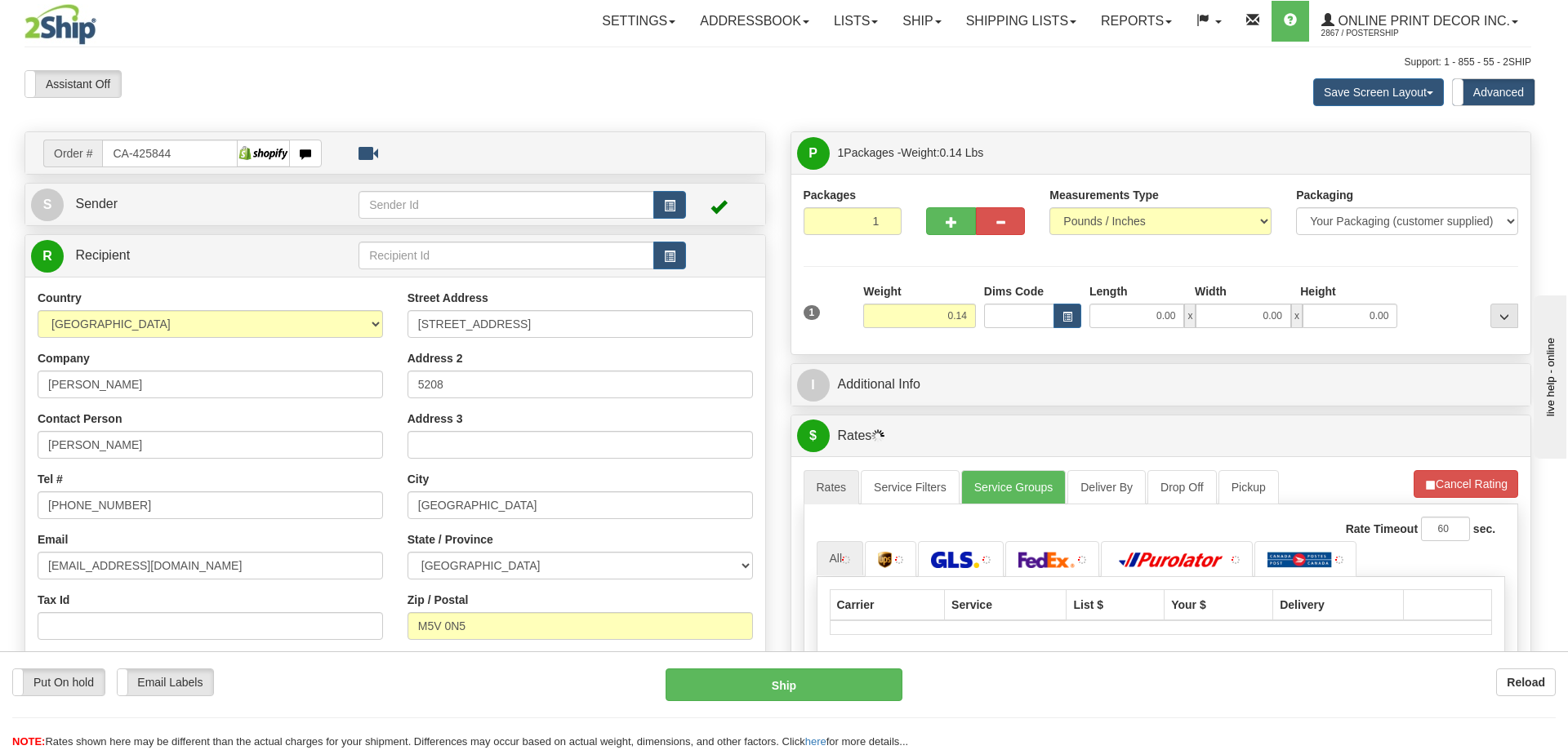
type input "[GEOGRAPHIC_DATA]"
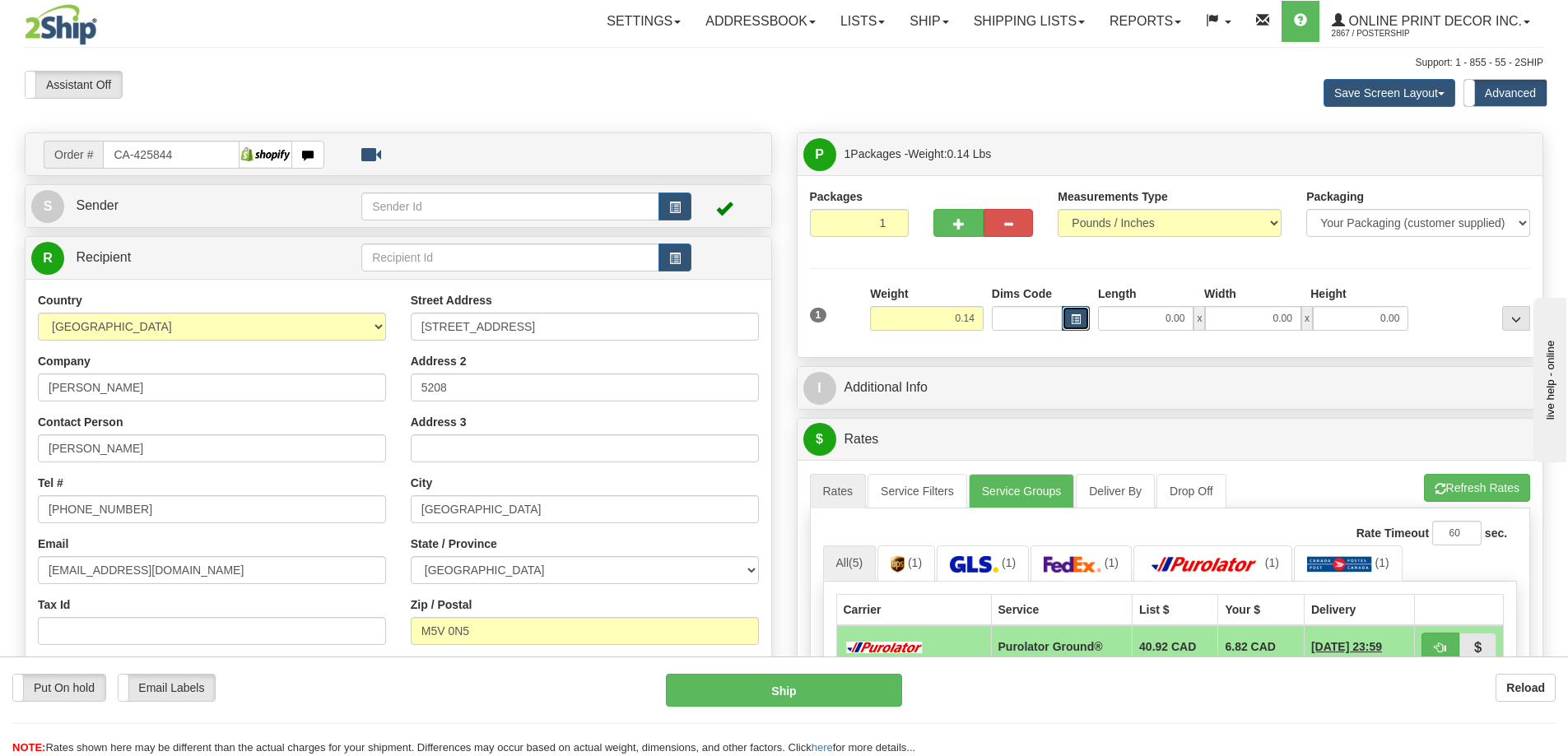
click at [1073, 318] on span "button" at bounding box center [1075, 320] width 10 height 9
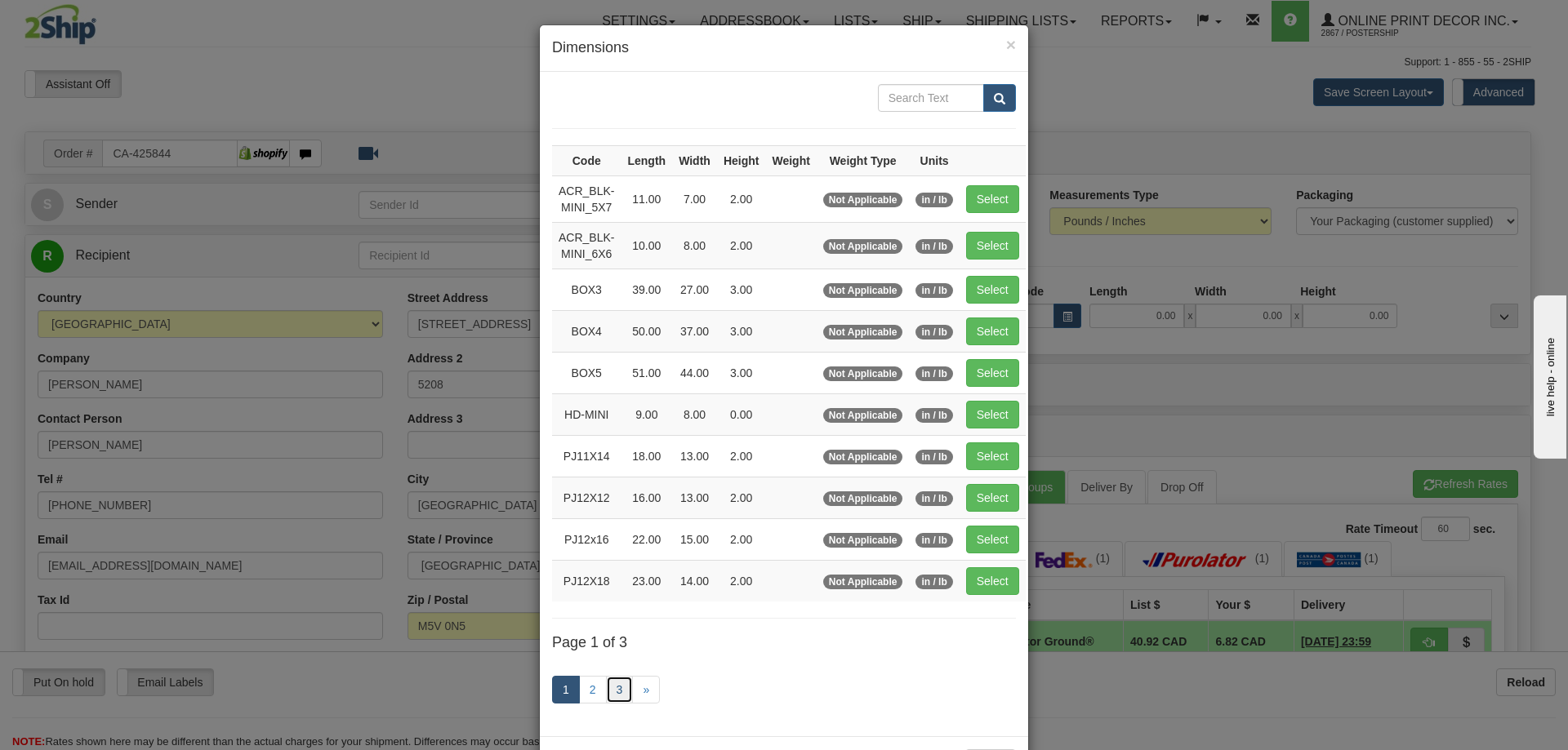
click at [621, 691] on link "3" at bounding box center [620, 689] width 28 height 28
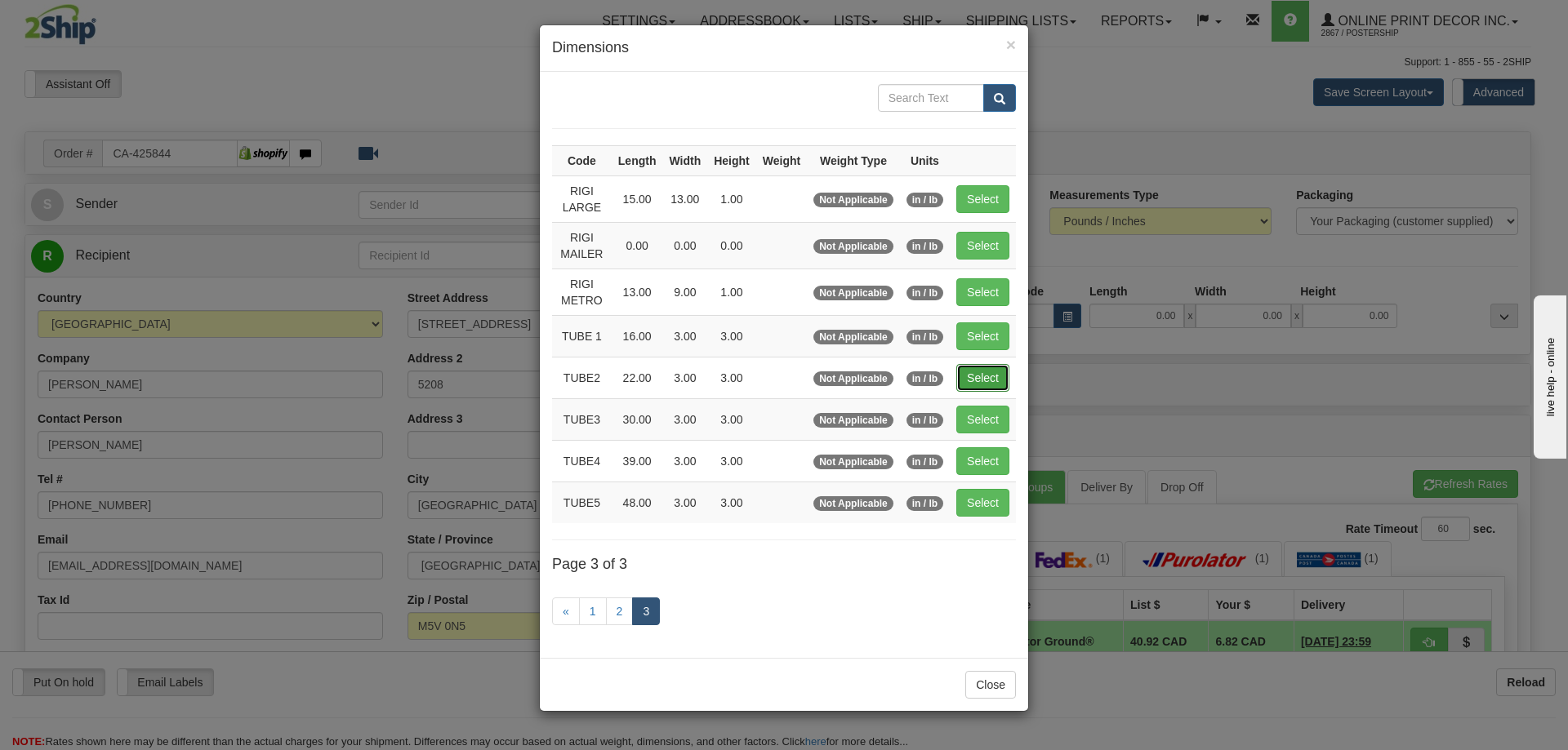
click at [997, 369] on button "Select" at bounding box center [983, 378] width 53 height 28
type input "TUBE2"
type input "22.00"
type input "3.00"
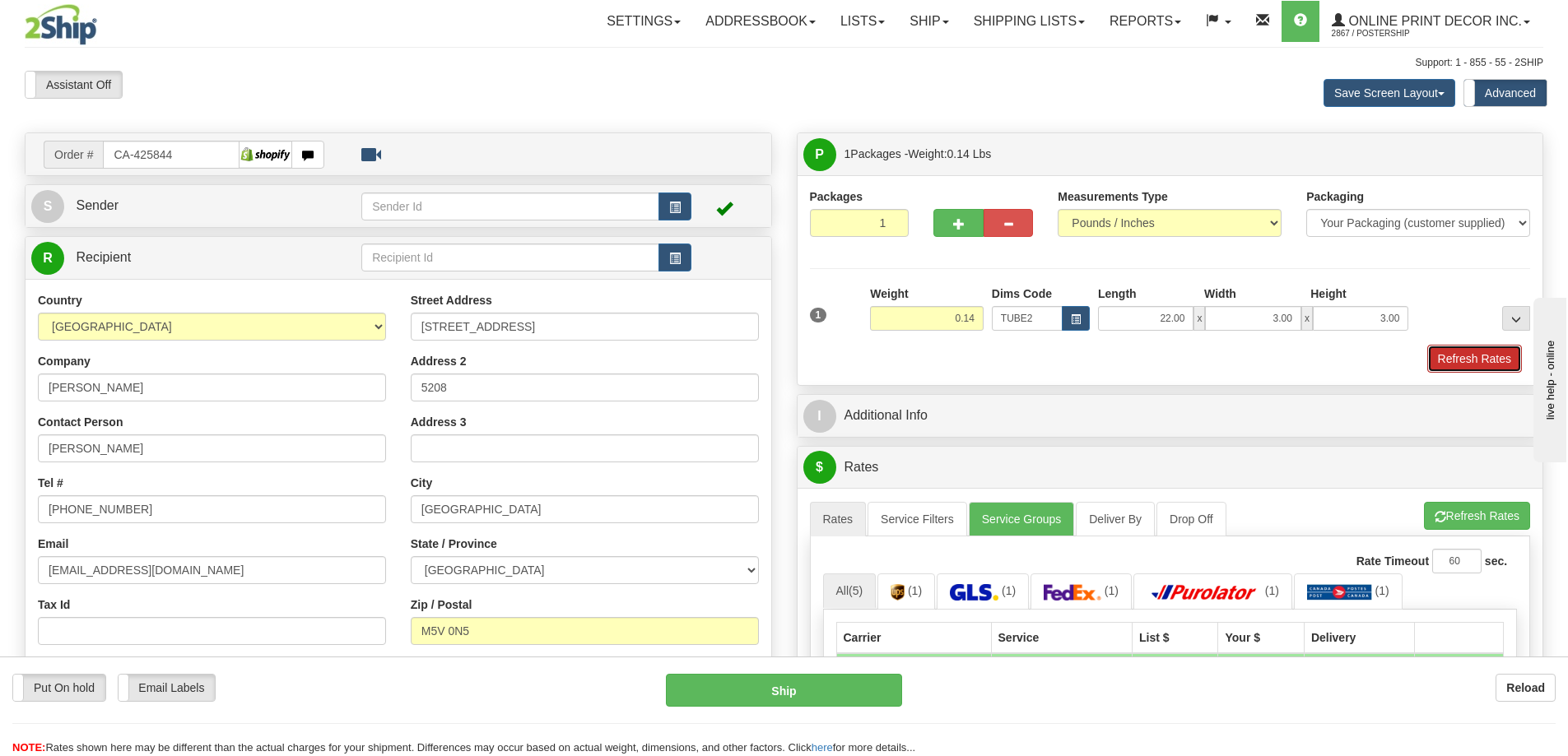
click at [1454, 354] on button "Refresh Rates" at bounding box center [1475, 359] width 94 height 28
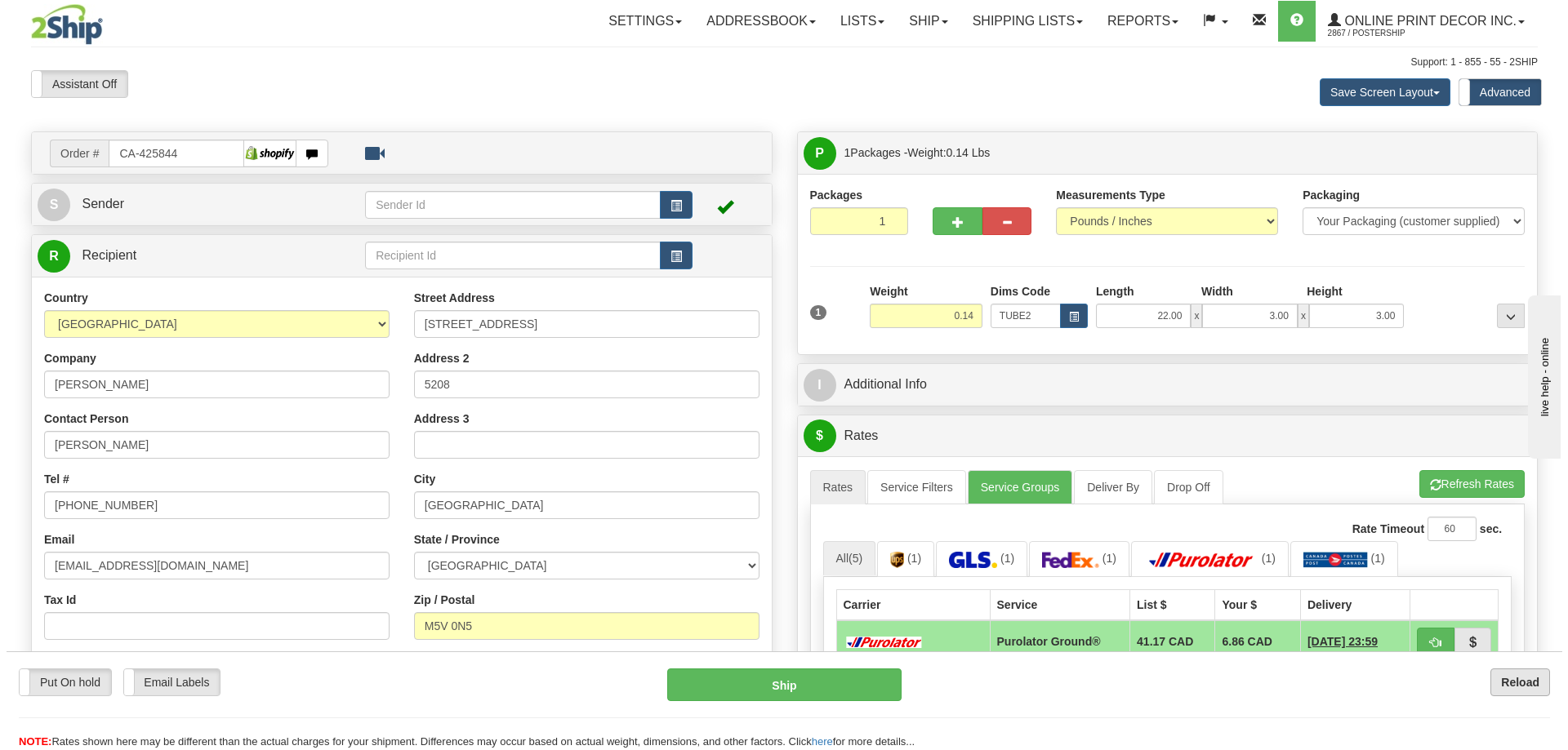
scroll to position [163, 0]
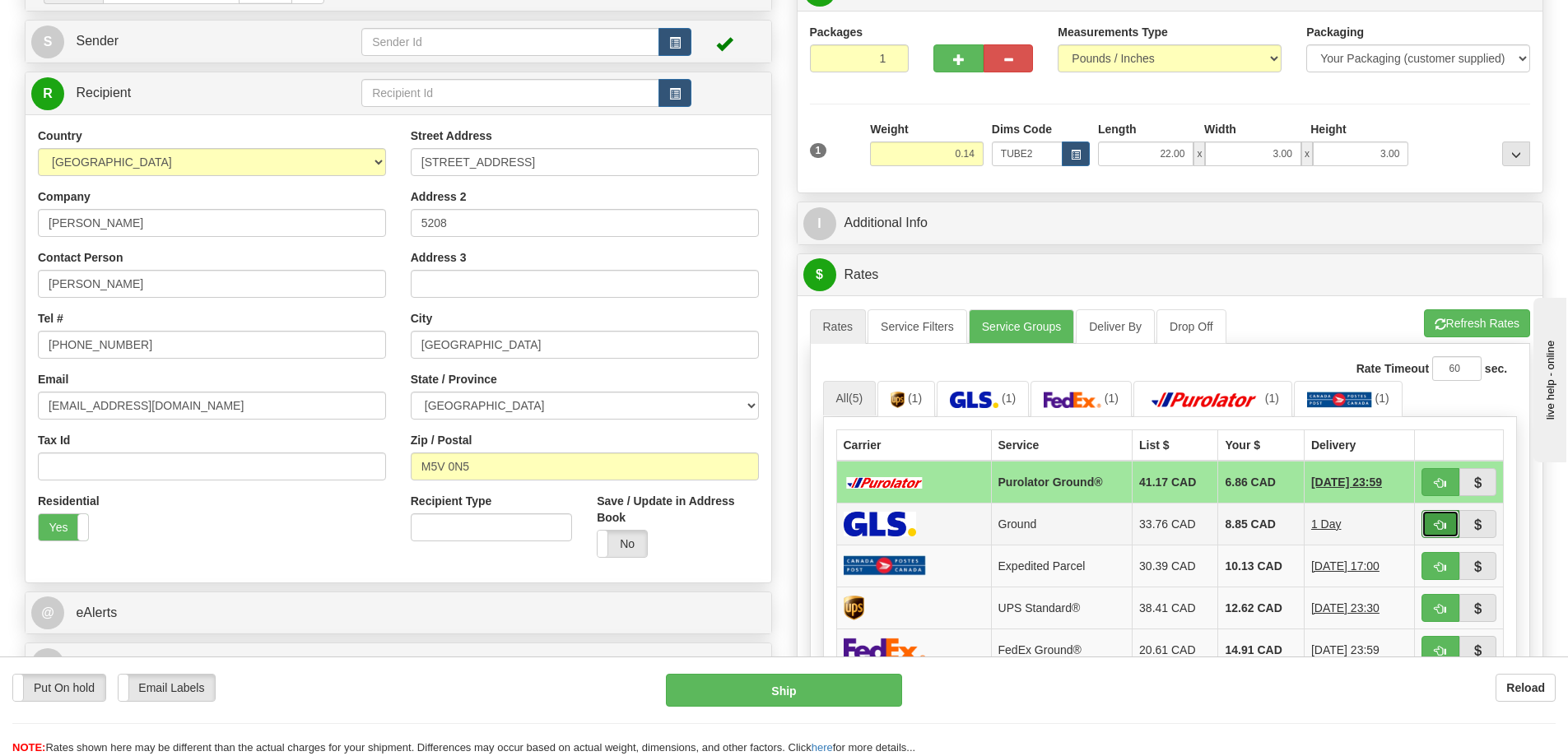
click at [1437, 519] on button "button" at bounding box center [1440, 524] width 38 height 28
type input "1"
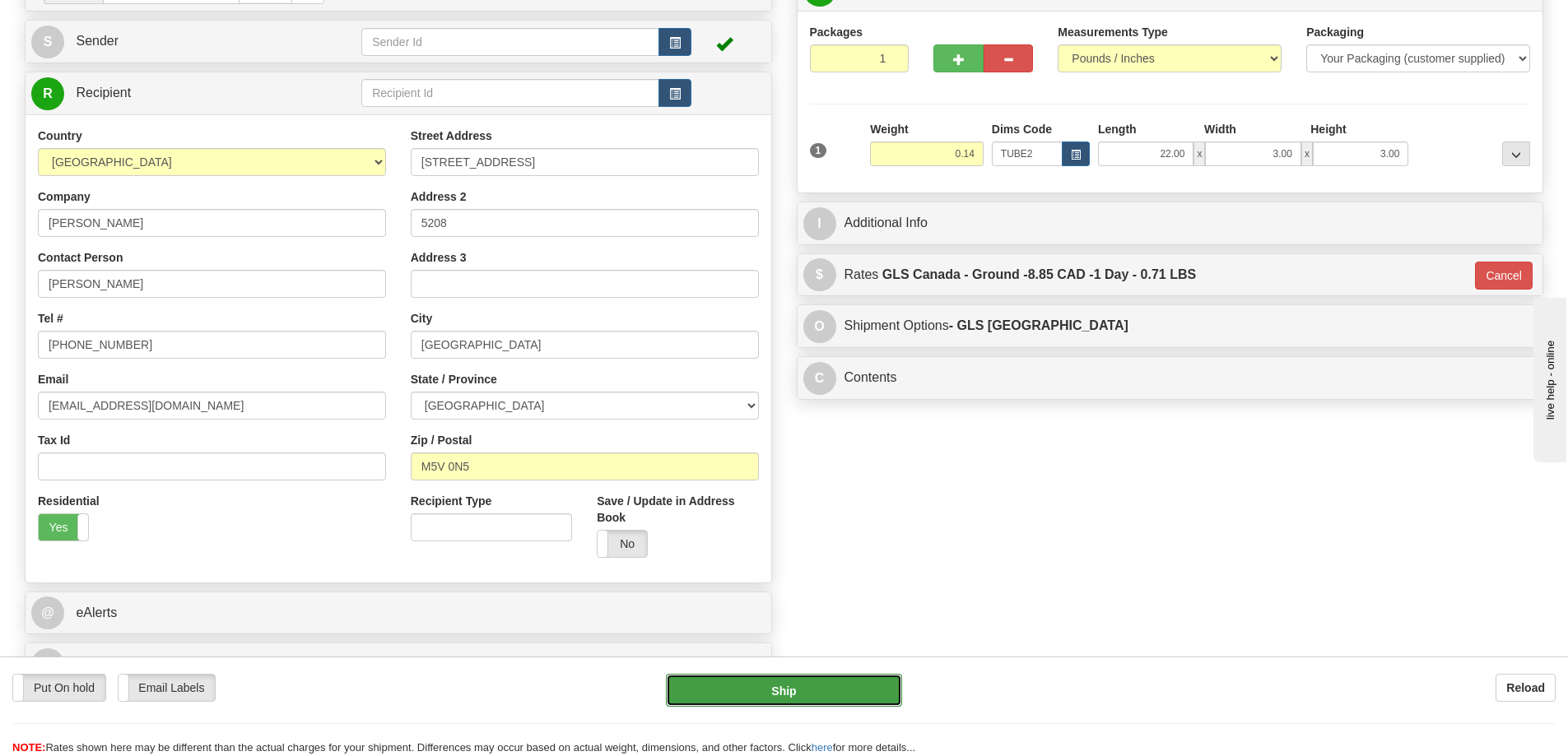
click at [860, 699] on button "Ship" at bounding box center [784, 690] width 237 height 33
